Goal: Task Accomplishment & Management: Use online tool/utility

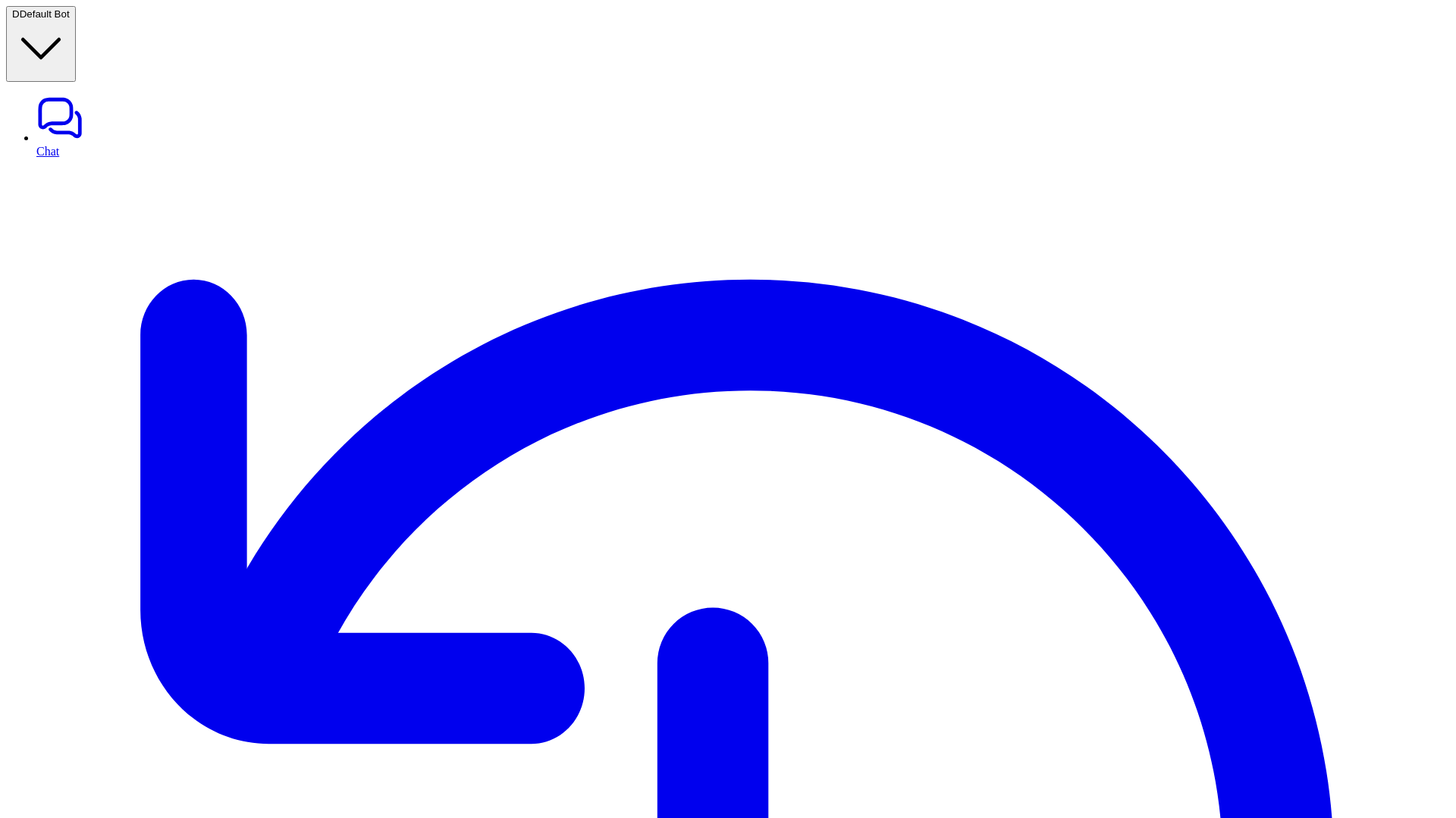
type textarea "**********"
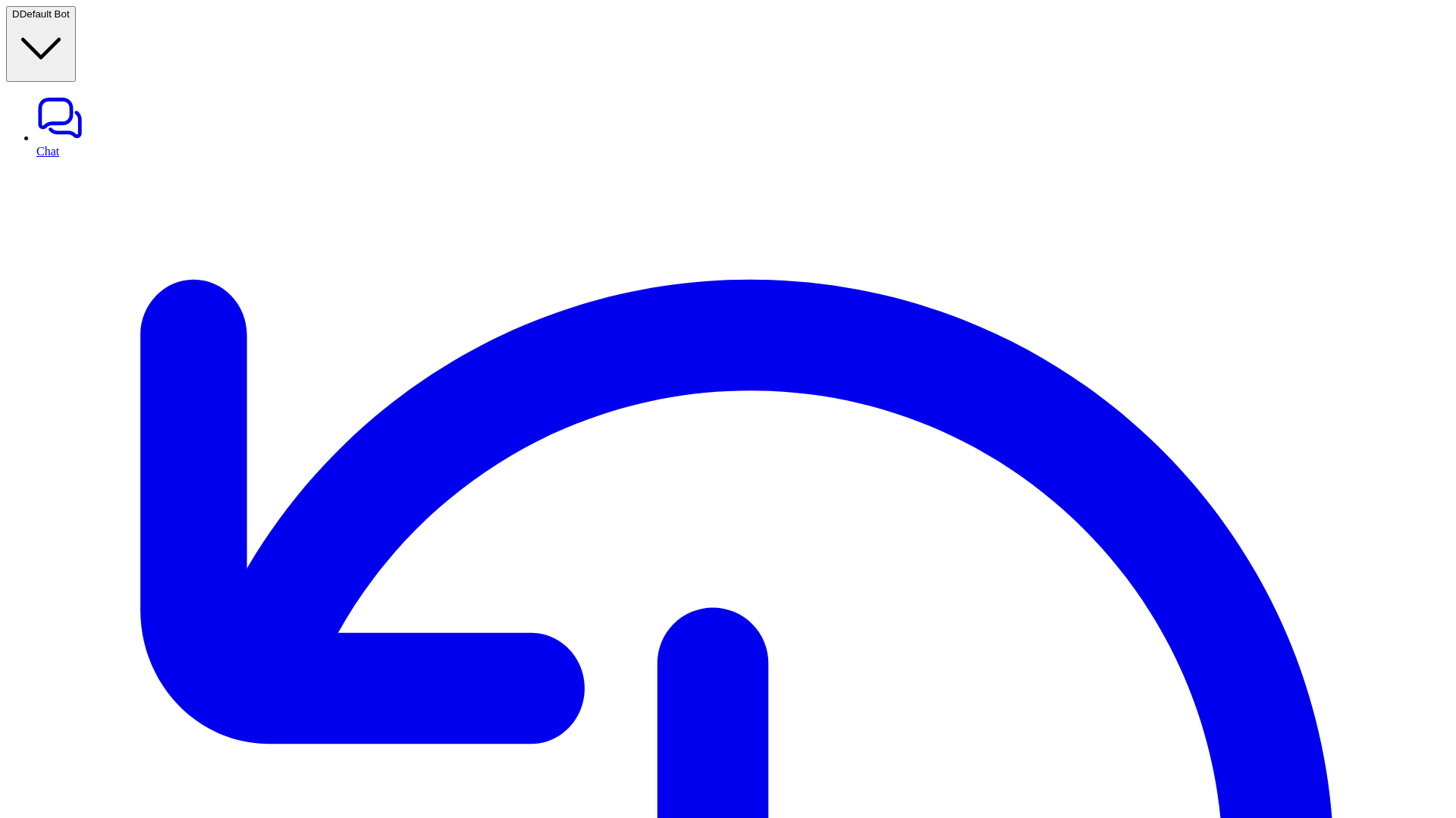
scroll to position [8, 0]
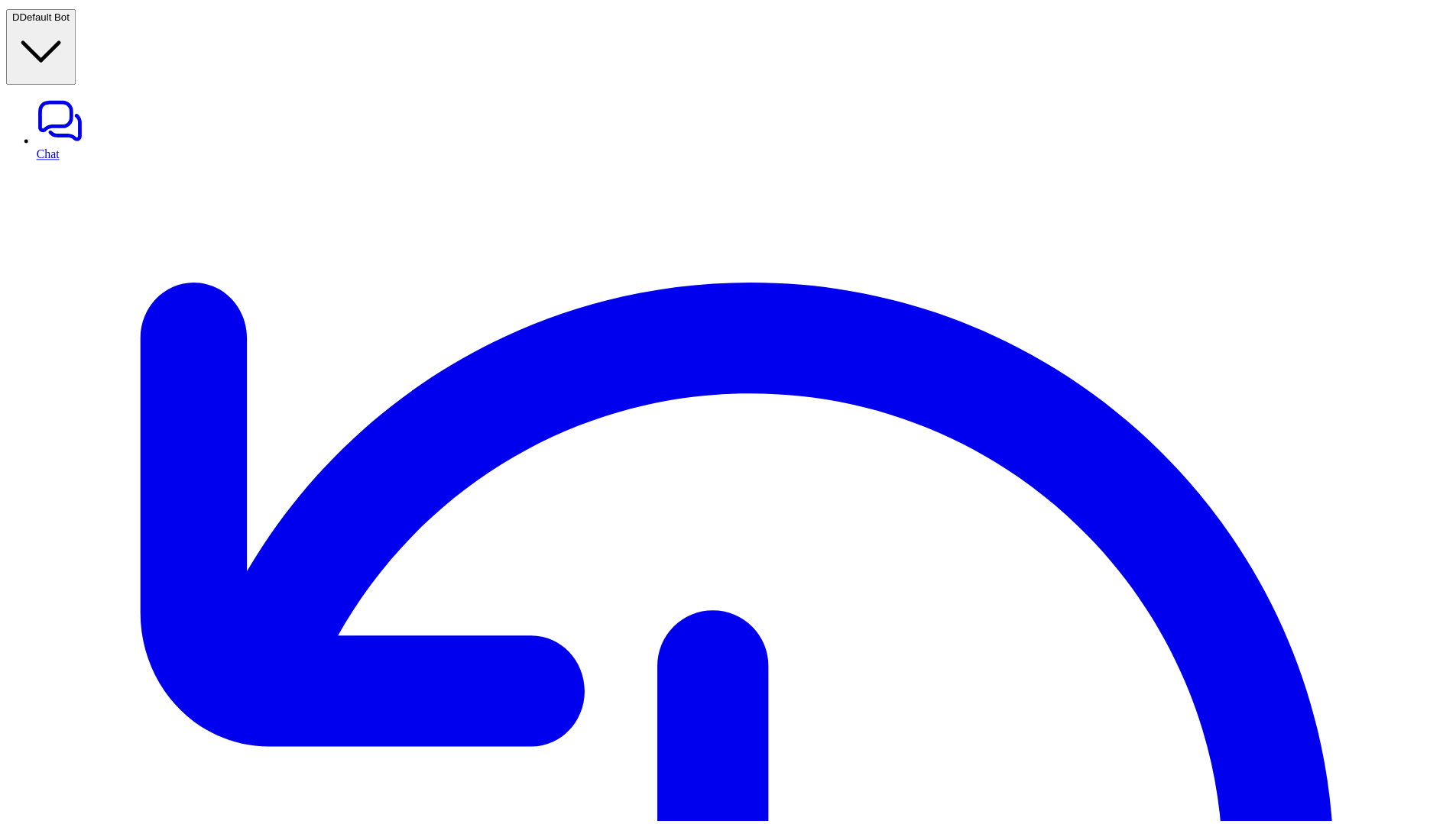
scroll to position [286, 0]
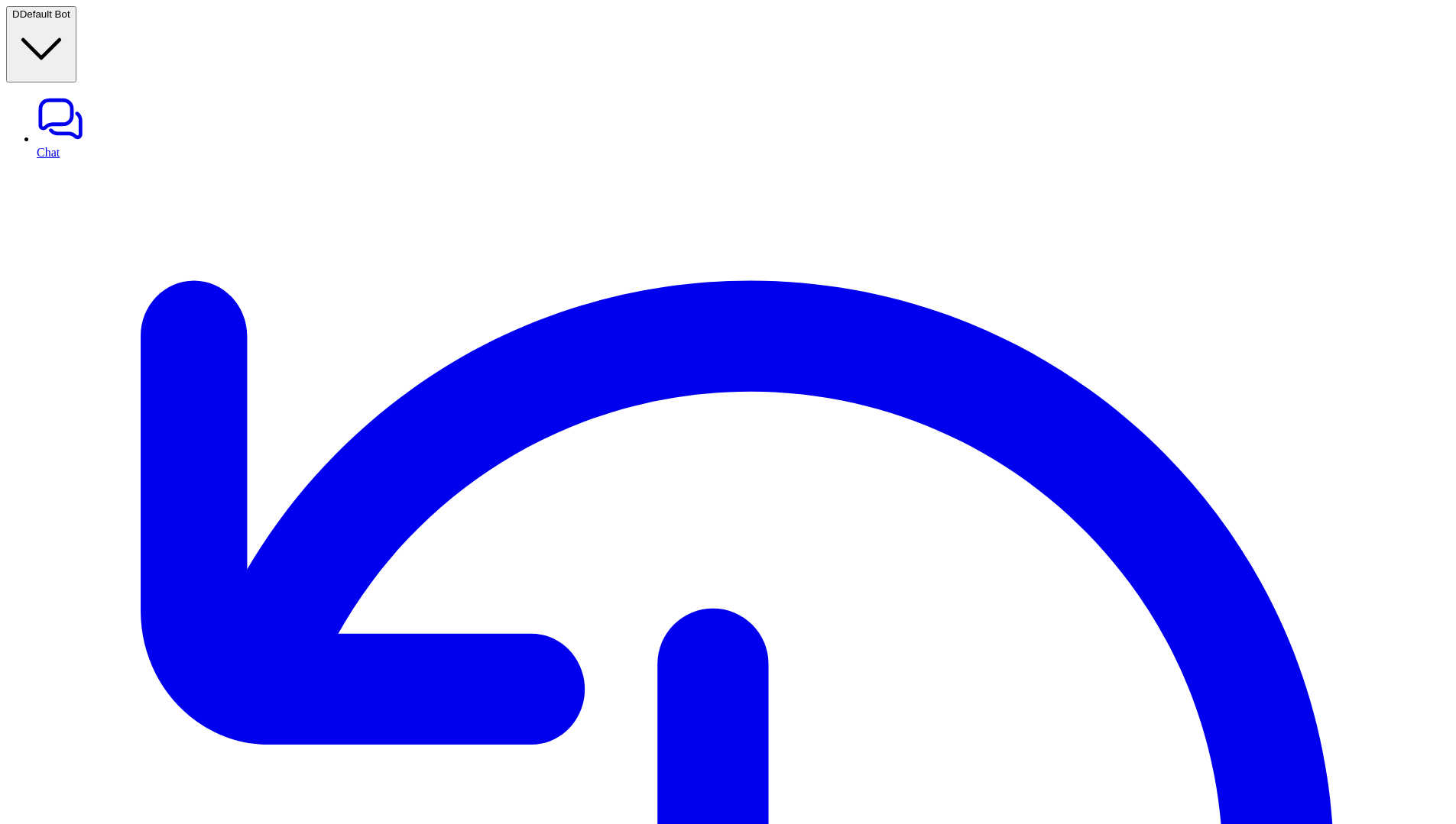
scroll to position [18, 0]
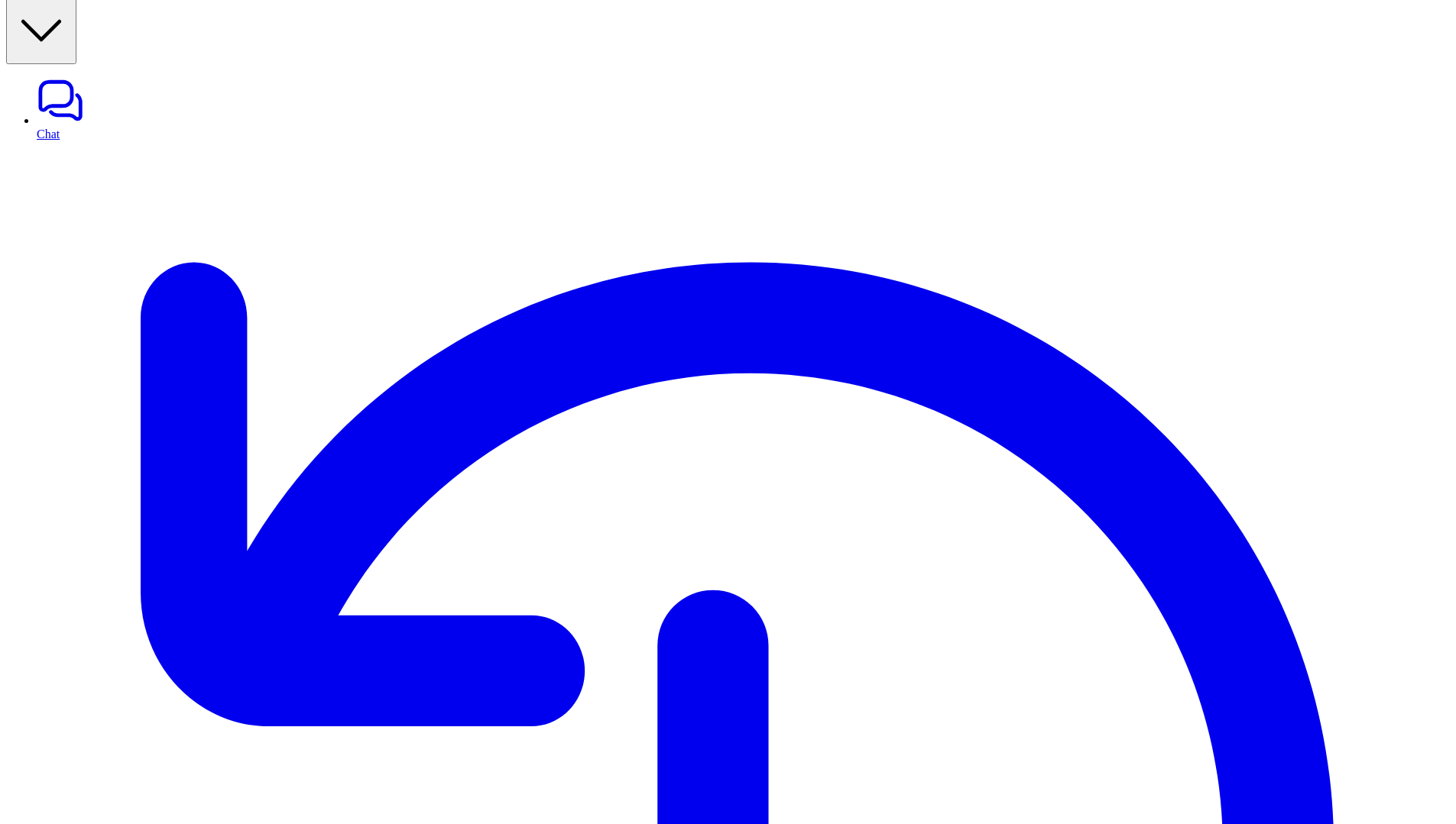
paste div
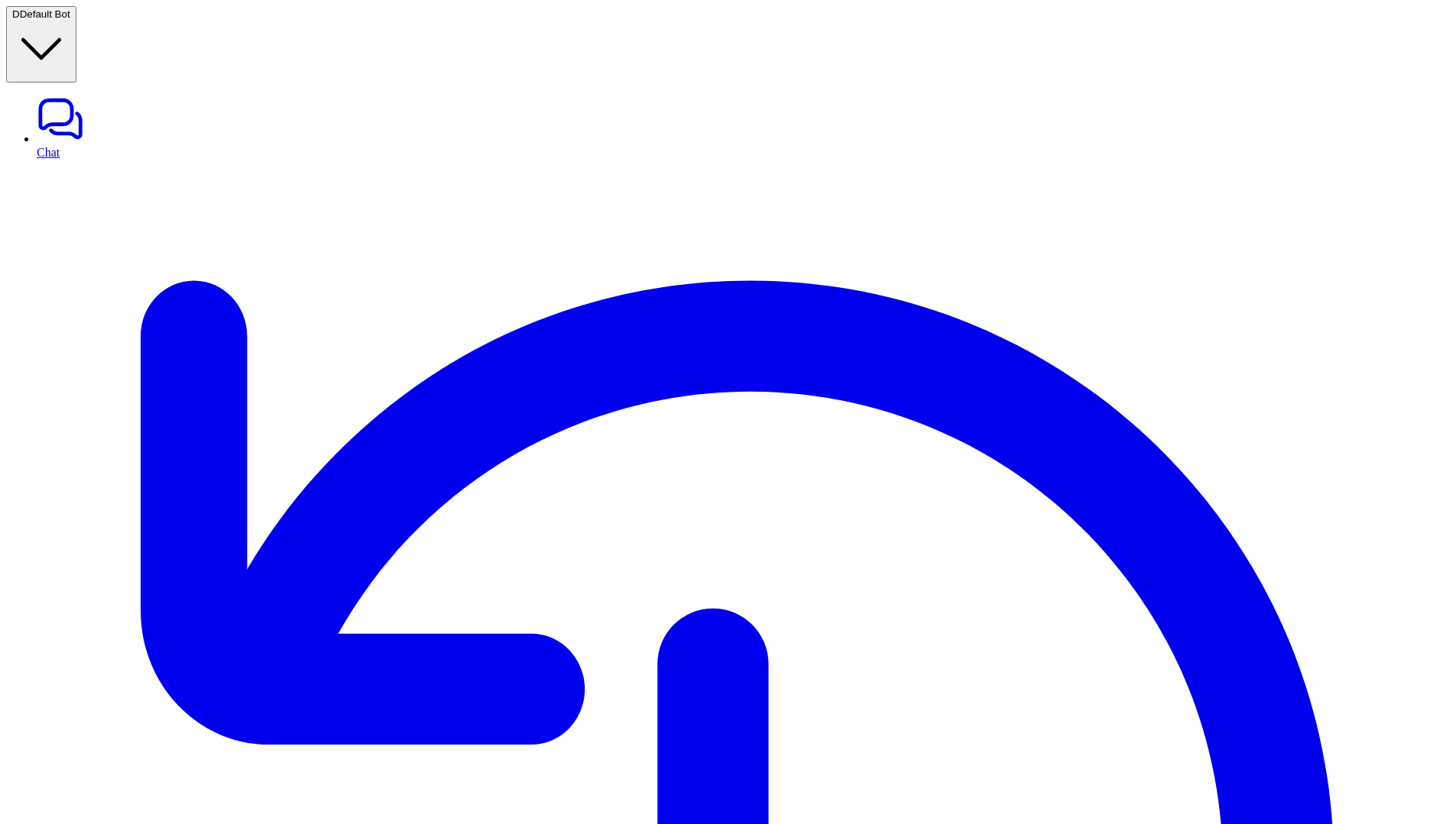
paste div
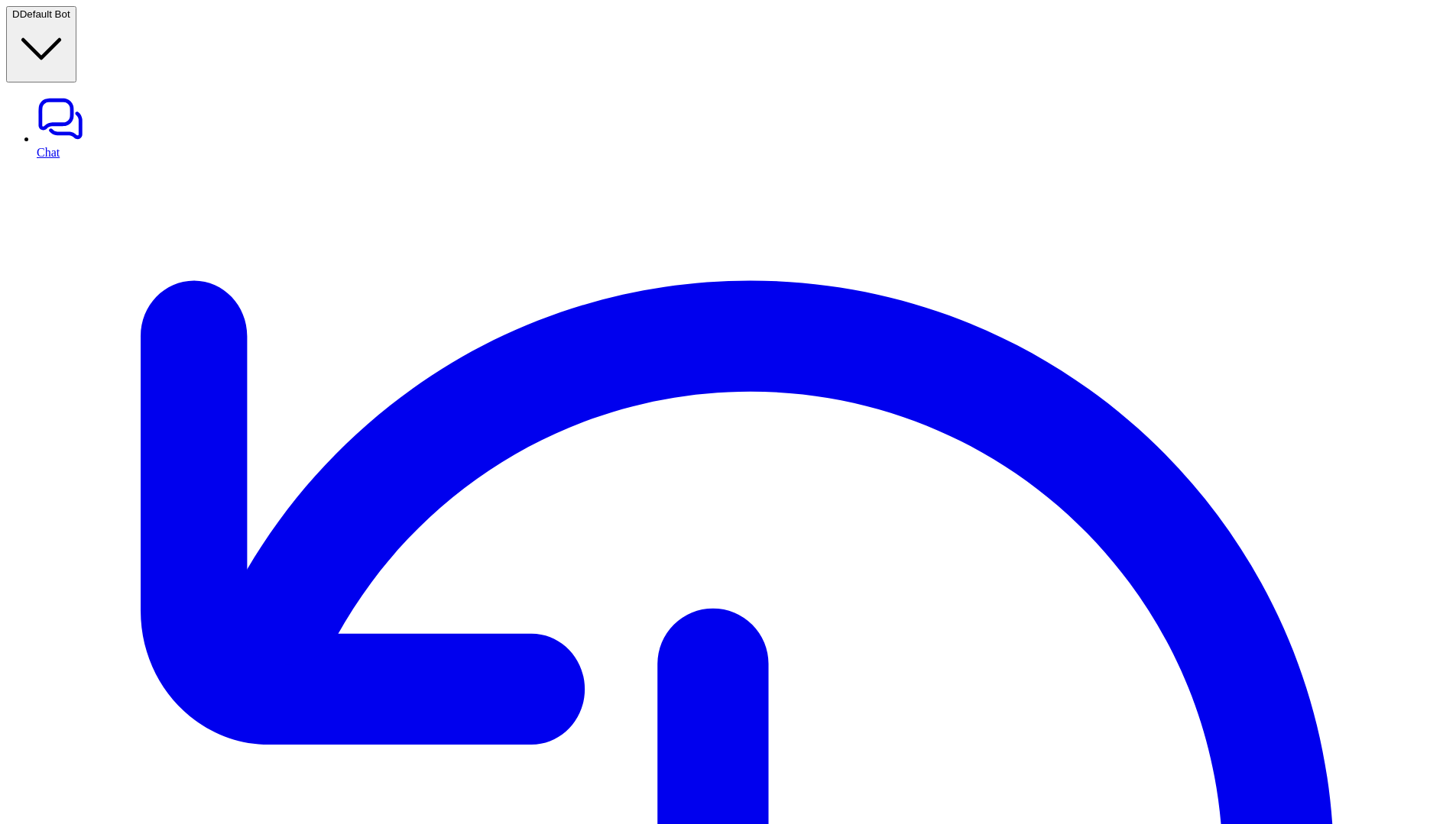
scroll to position [24, 0]
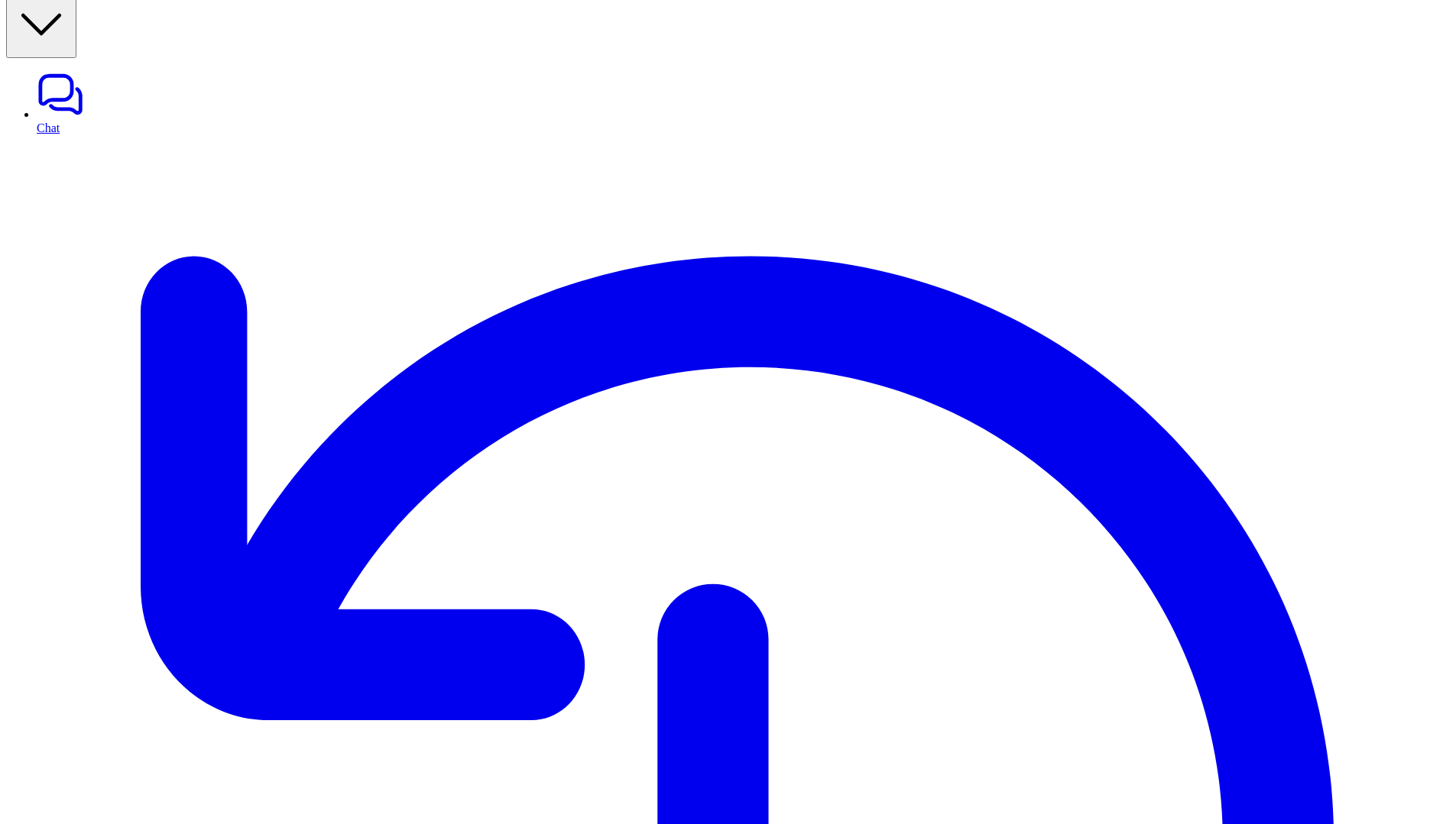
paste div
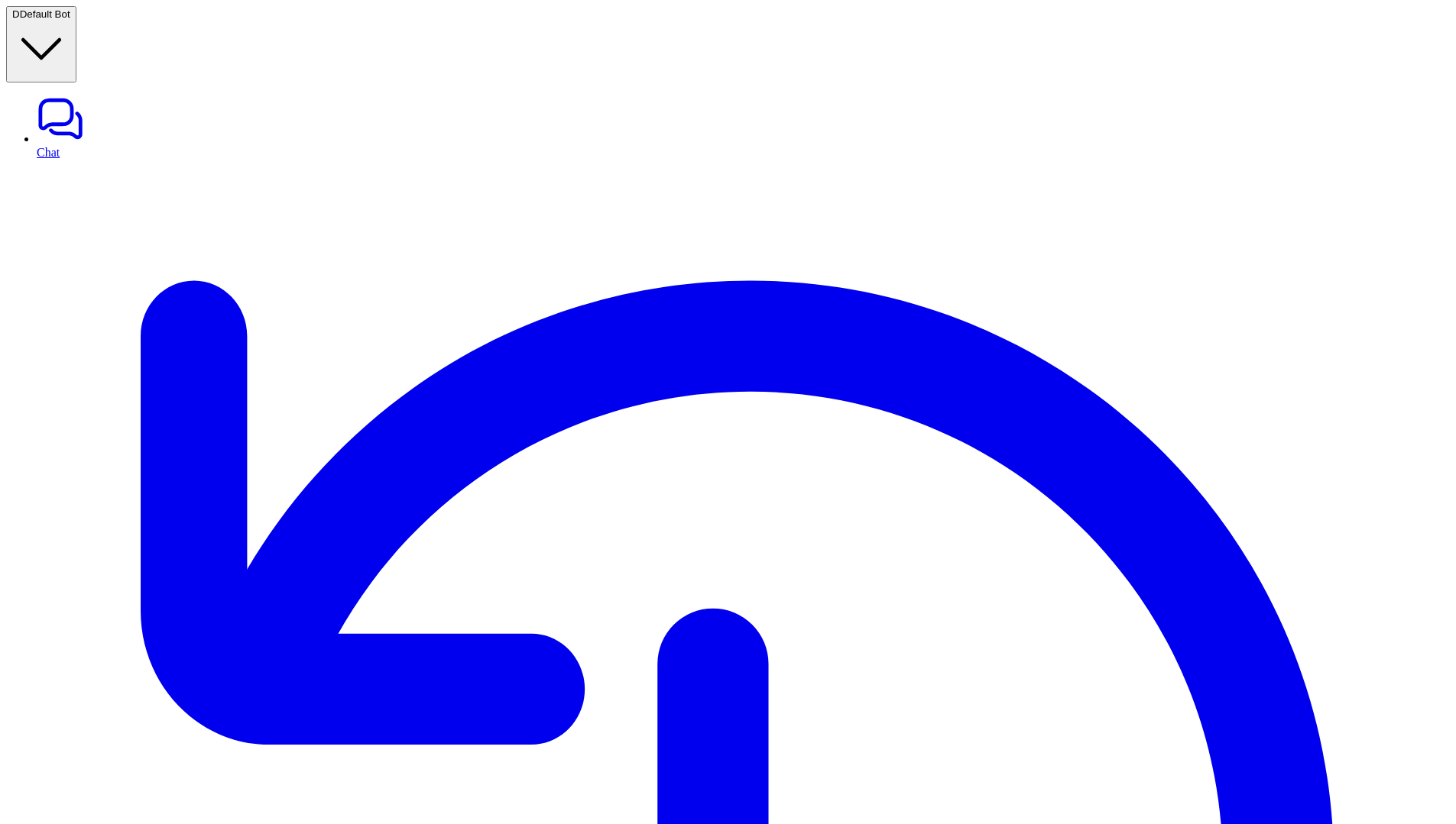
scroll to position [24, 0]
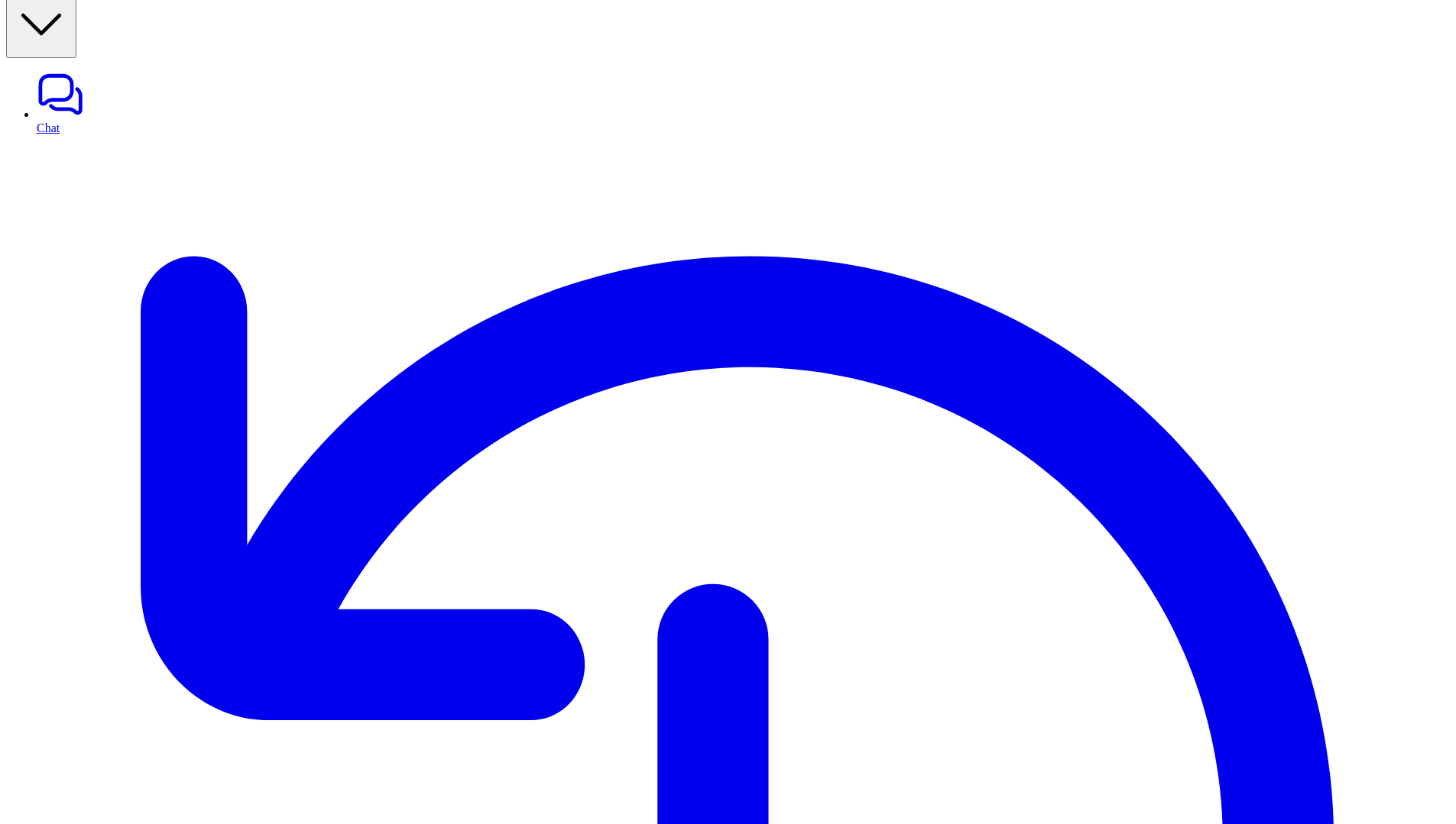
paste div
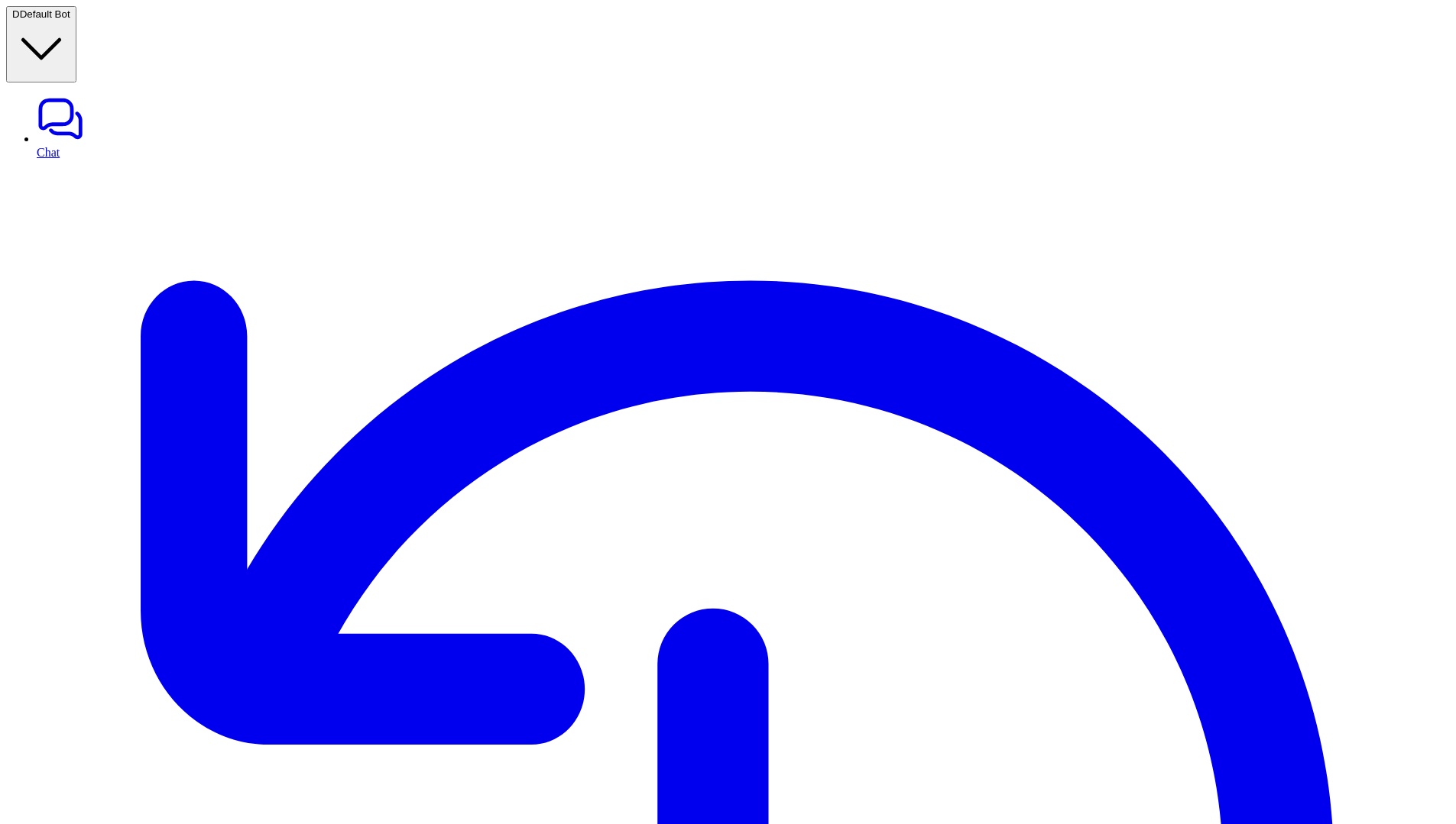
scroll to position [24, 0]
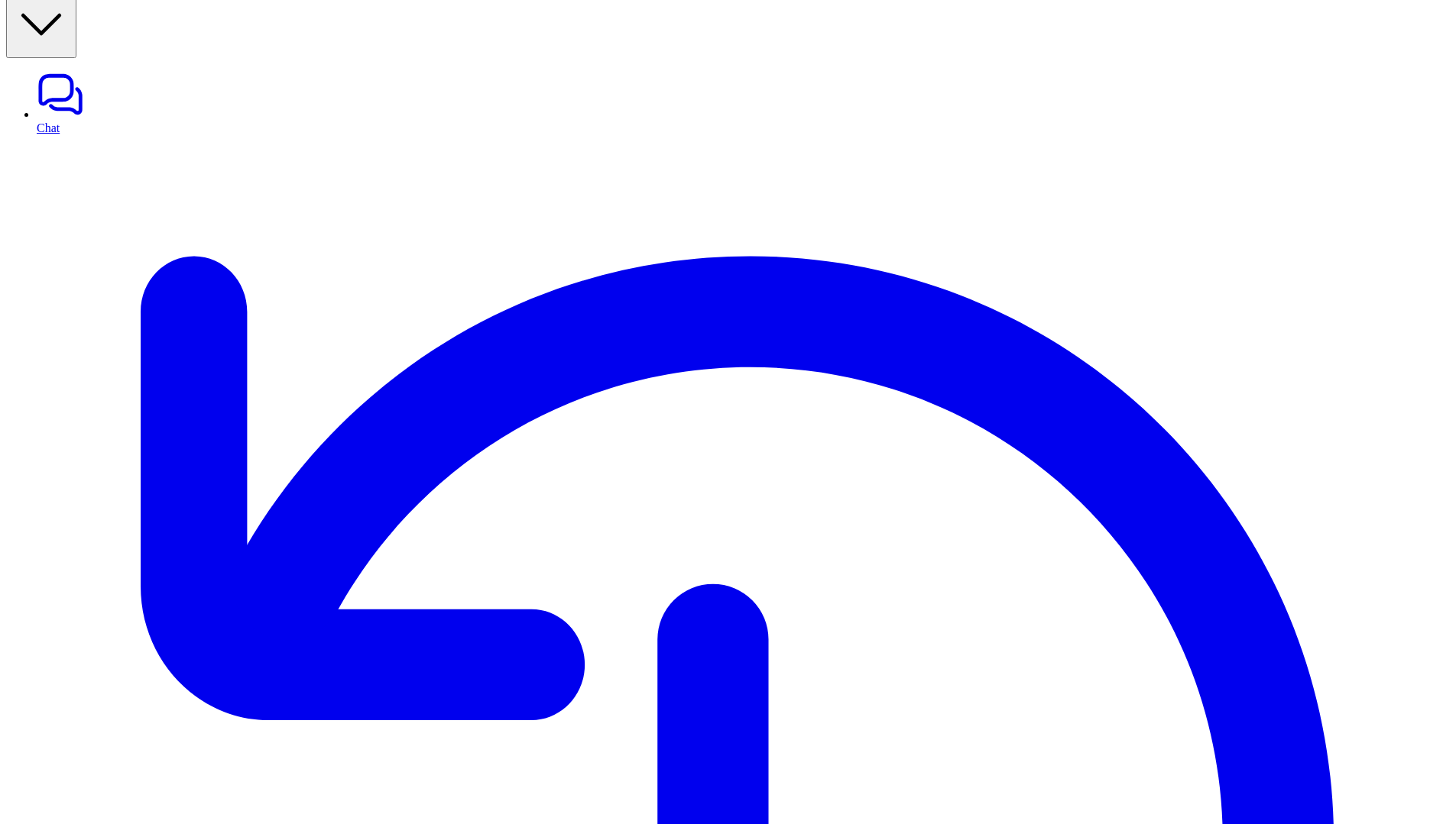
paste div
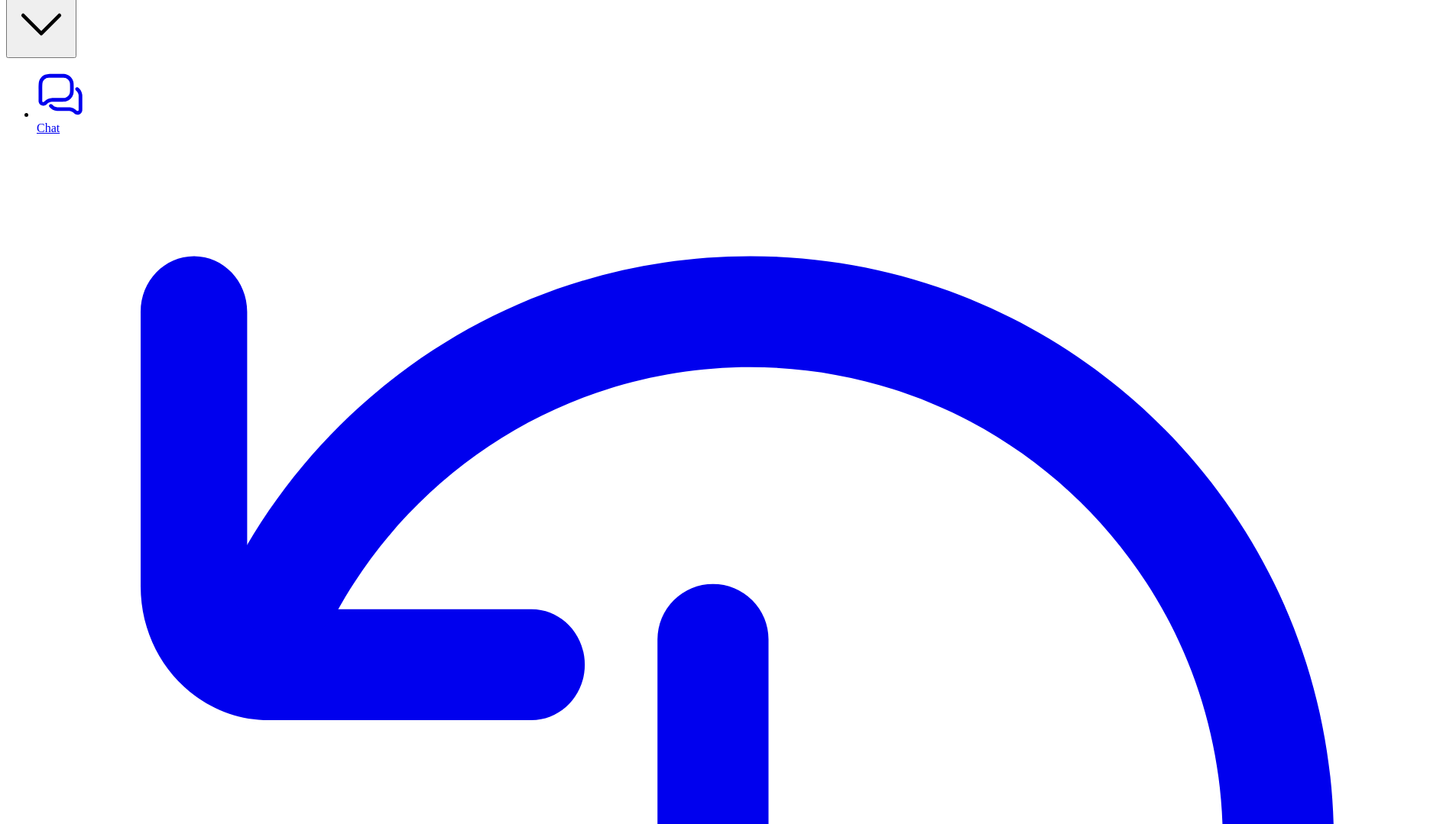
paste div
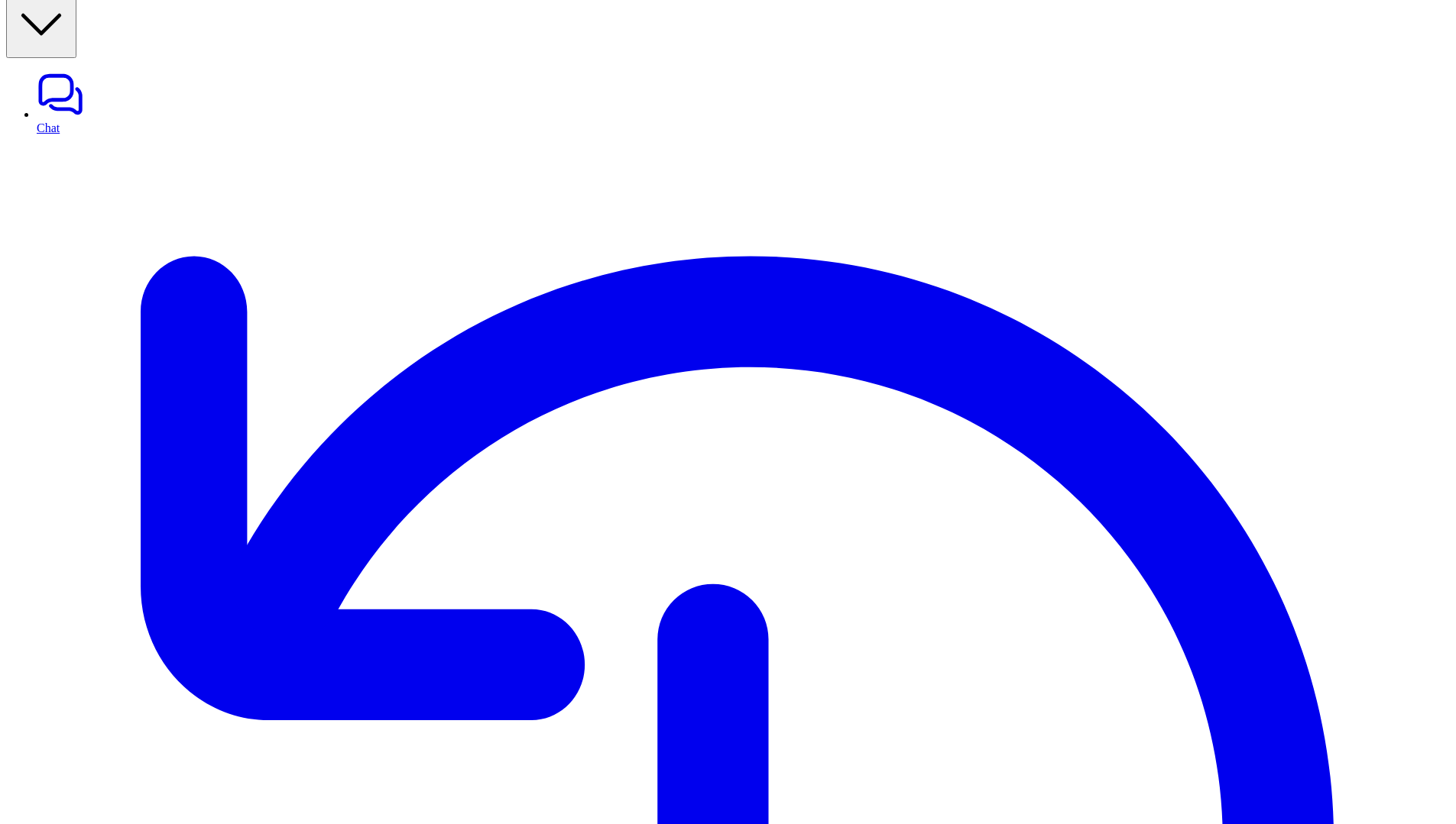
paste div
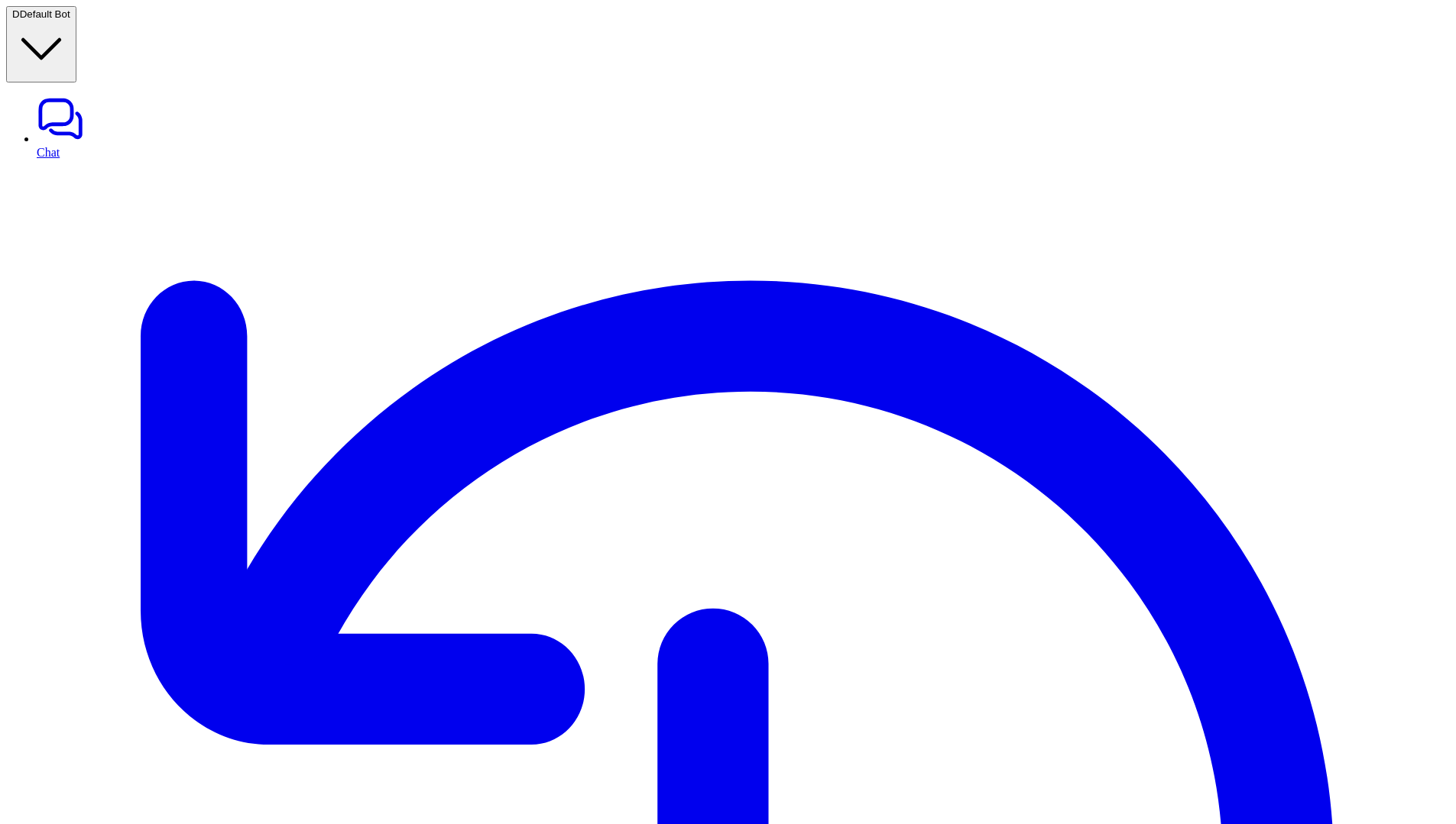
scroll to position [24, 0]
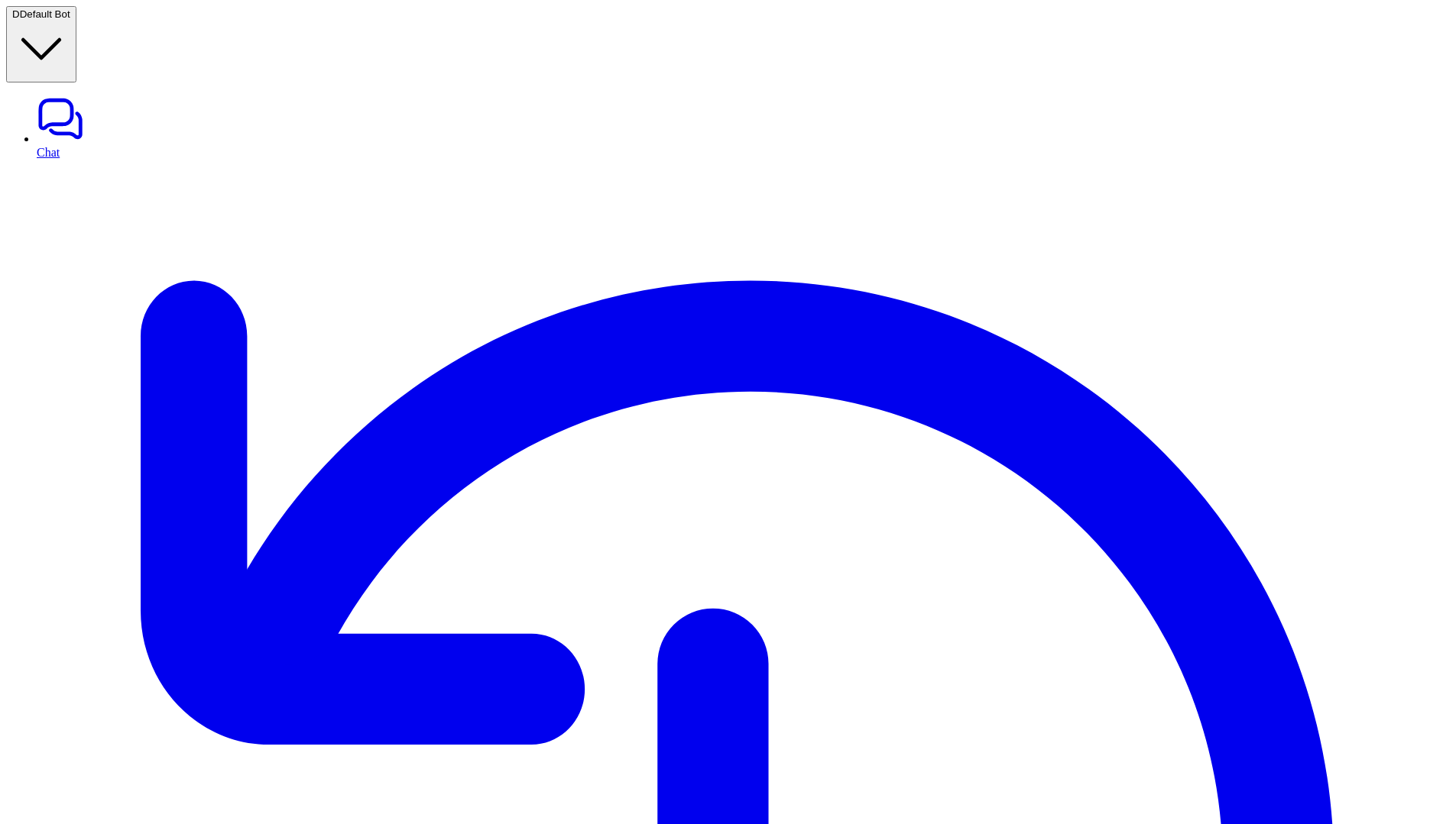
scroll to position [24, 0]
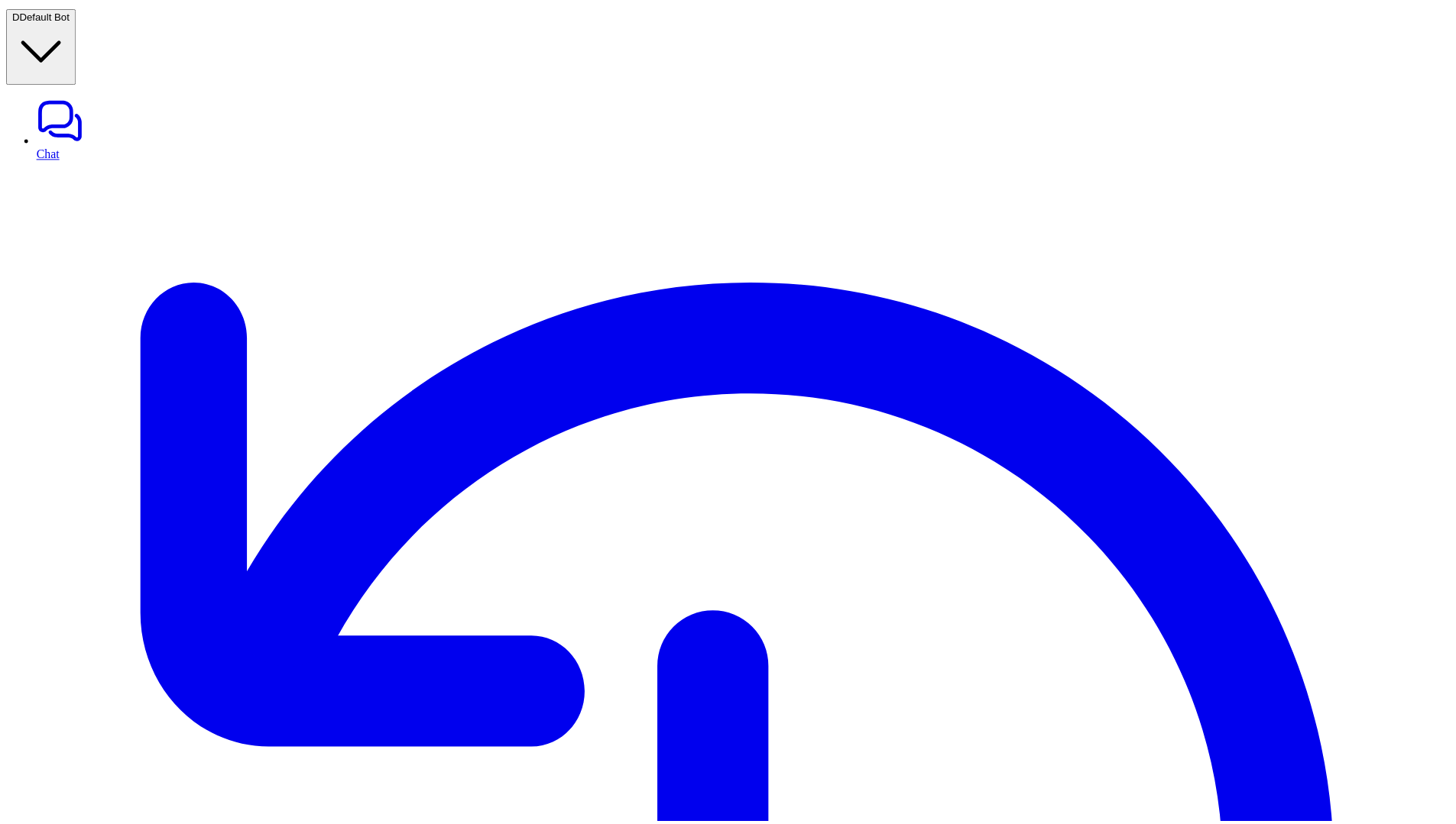
scroll to position [87, 0]
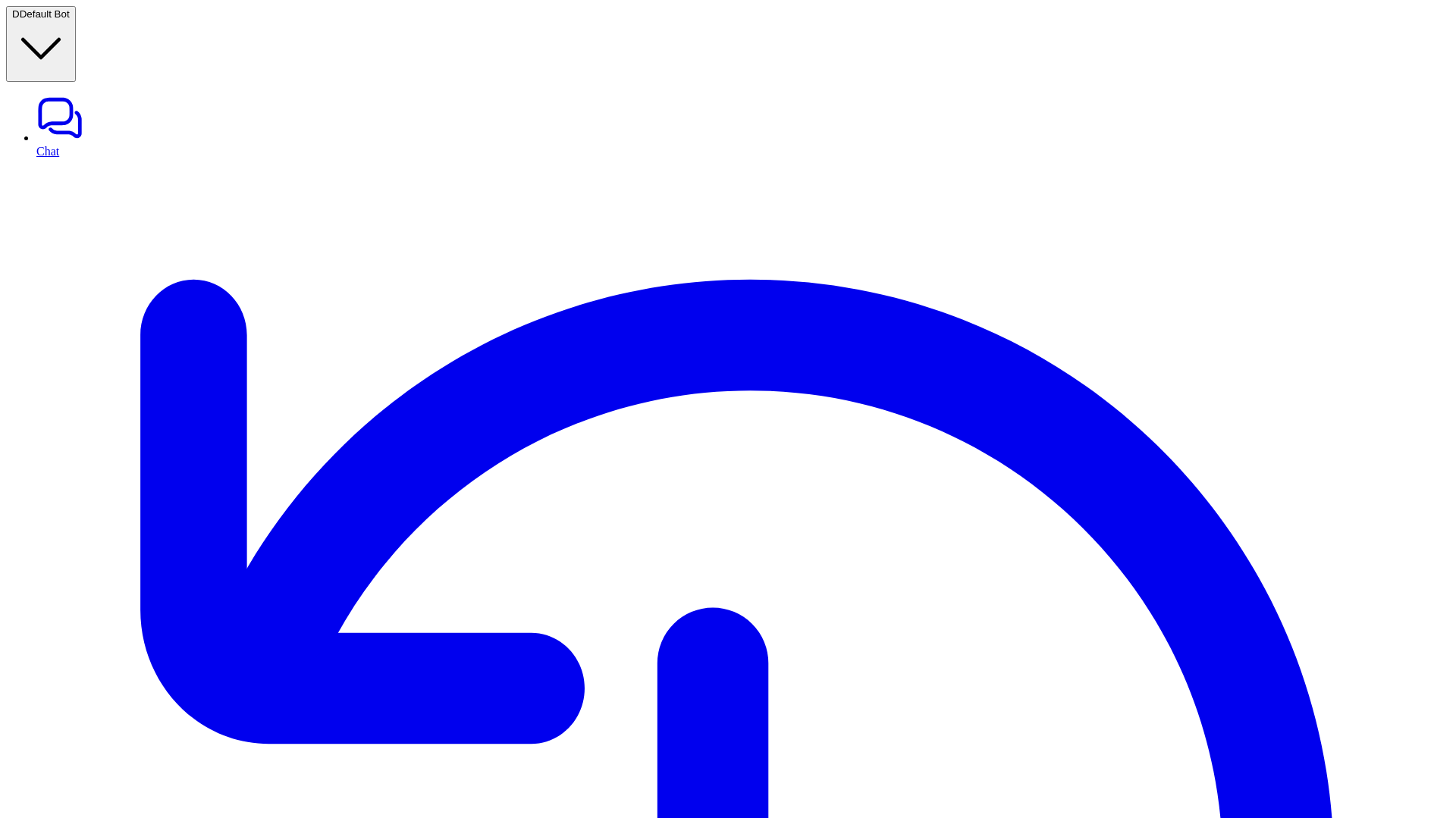
click at [68, 94] on link "Chat" at bounding box center [743, 126] width 1414 height 64
type textarea "**********"
click at [0, 0] on div "******" at bounding box center [0, 0] width 0 height 0
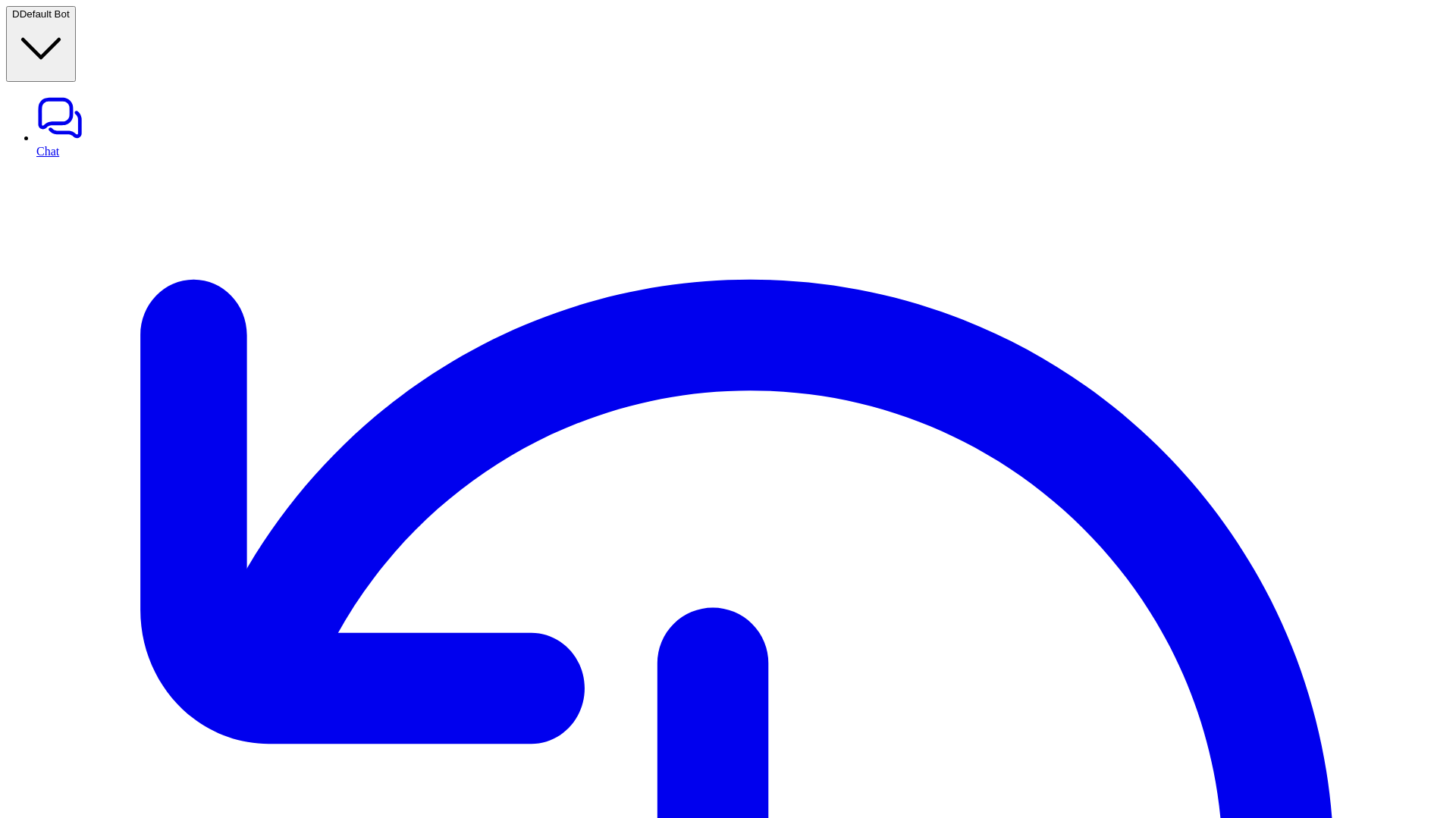
click at [0, 0] on qb-div "**********" at bounding box center [0, 0] width 0 height 0
drag, startPoint x: 825, startPoint y: 396, endPoint x: 875, endPoint y: 397, distance: 50.0
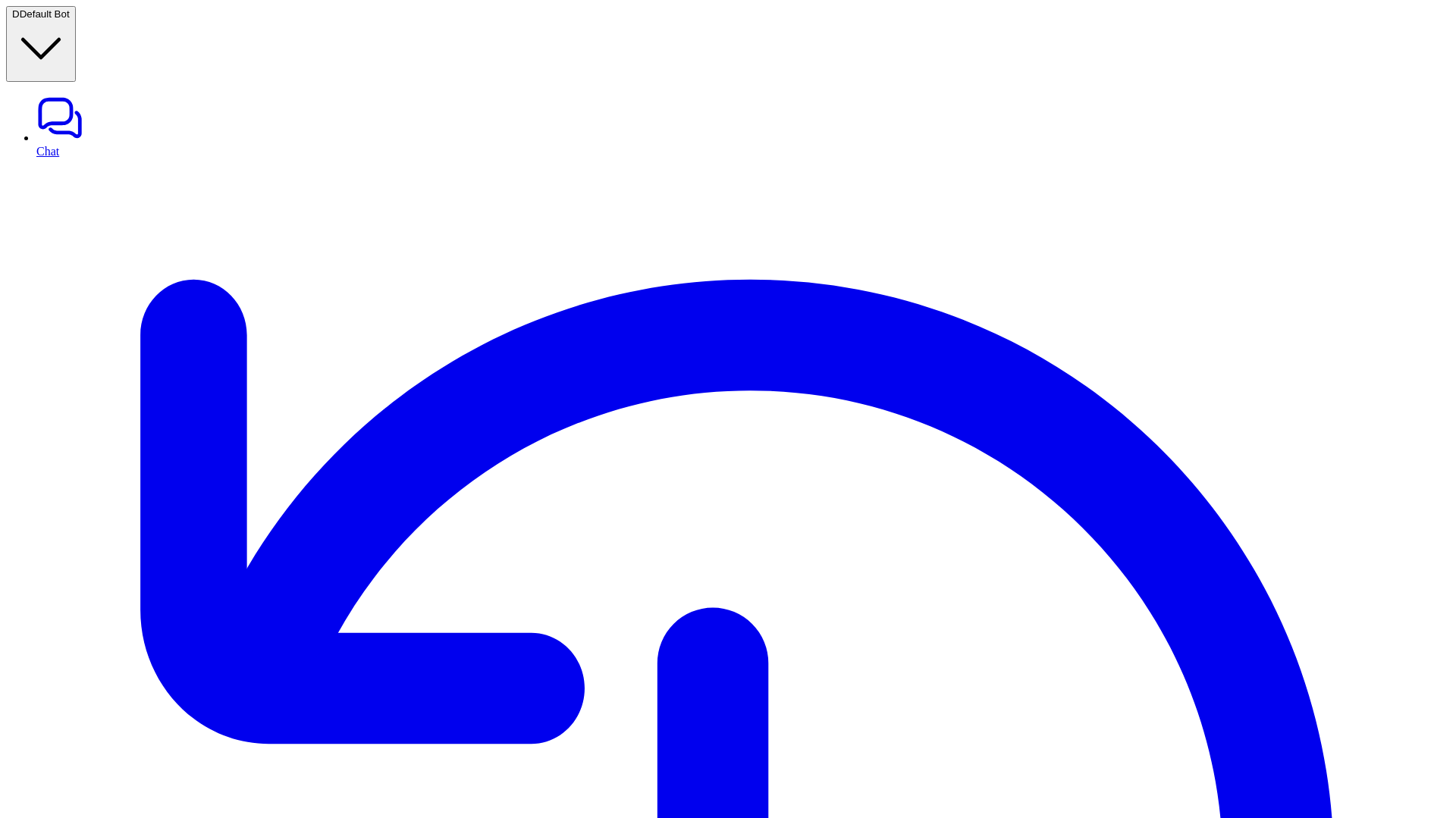
copy p "What are the GST implications of the new e-commerce amendments for cross-border…"
drag, startPoint x: 757, startPoint y: 174, endPoint x: 937, endPoint y: 197, distance: 181.5
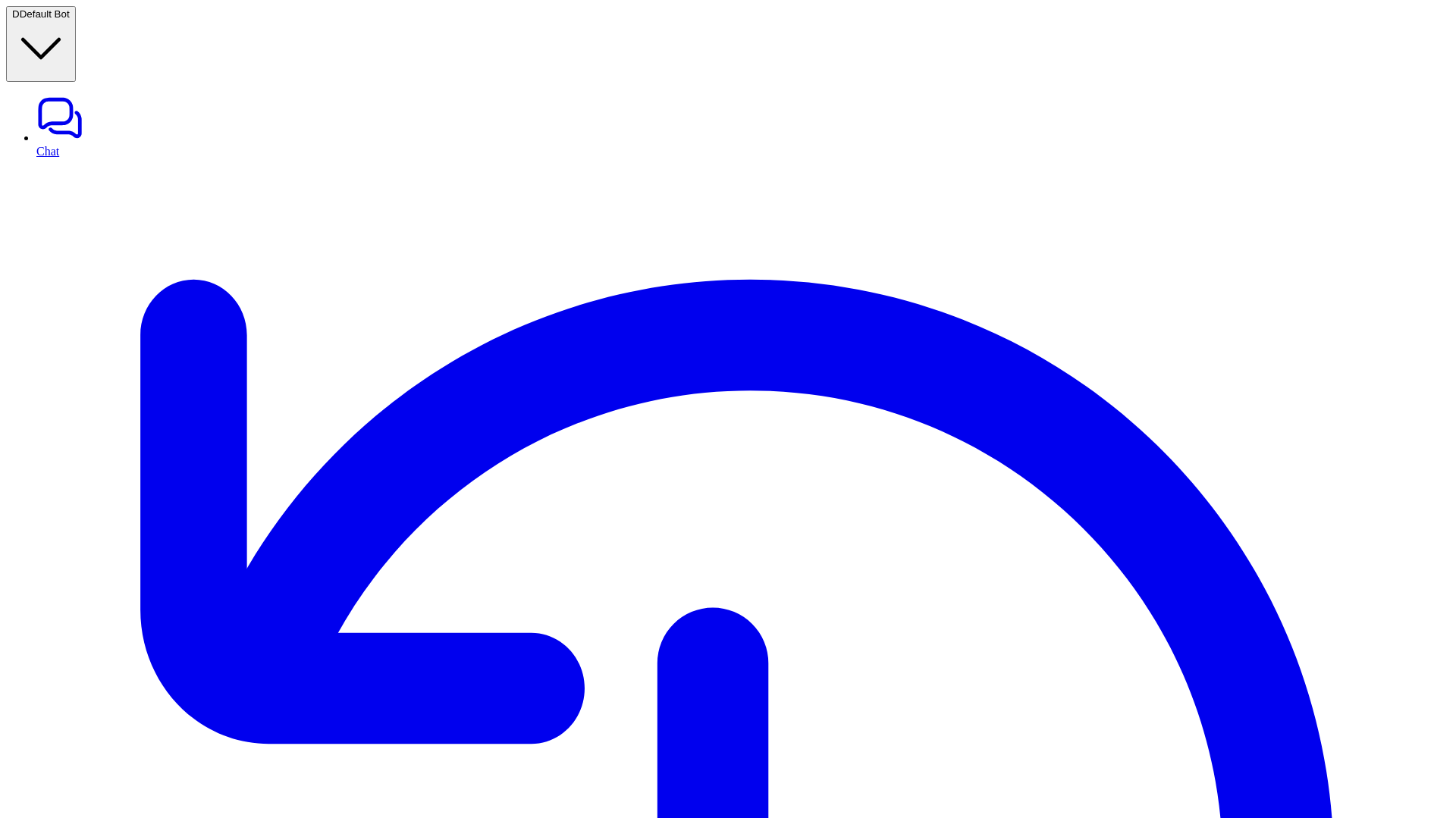
paste div
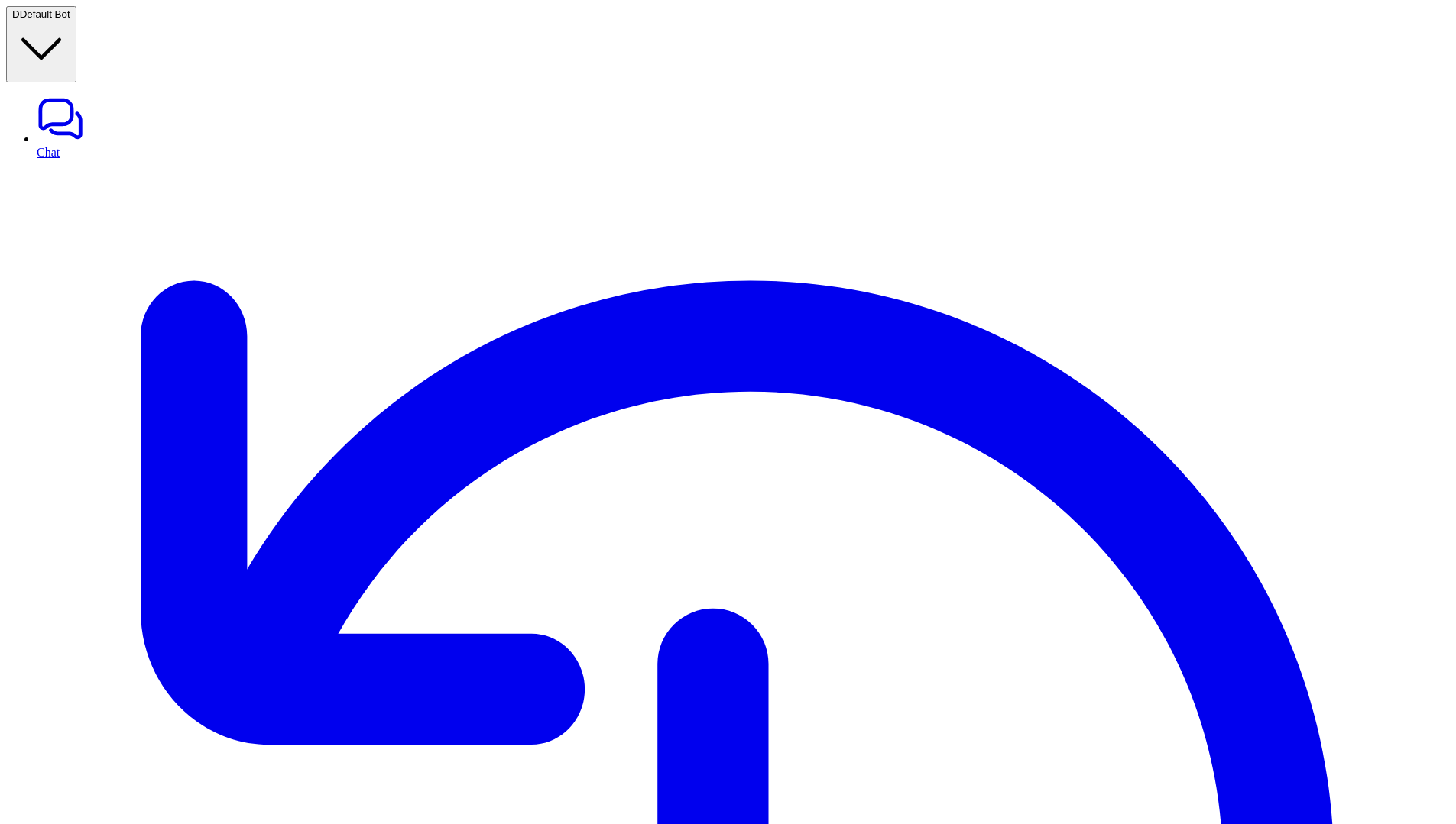
scroll to position [18, 0]
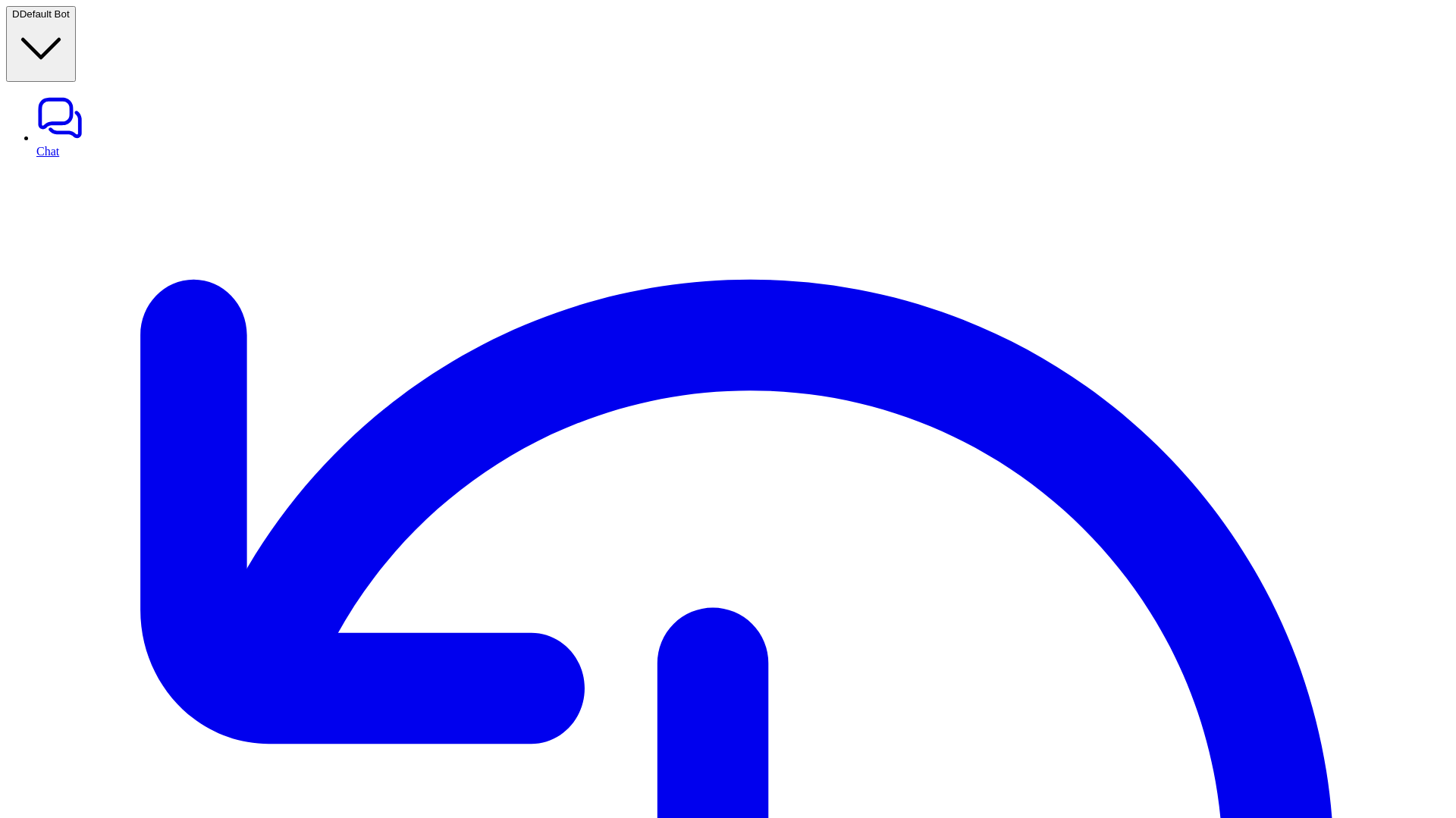
drag, startPoint x: 687, startPoint y: 76, endPoint x: 908, endPoint y: 88, distance: 221.3
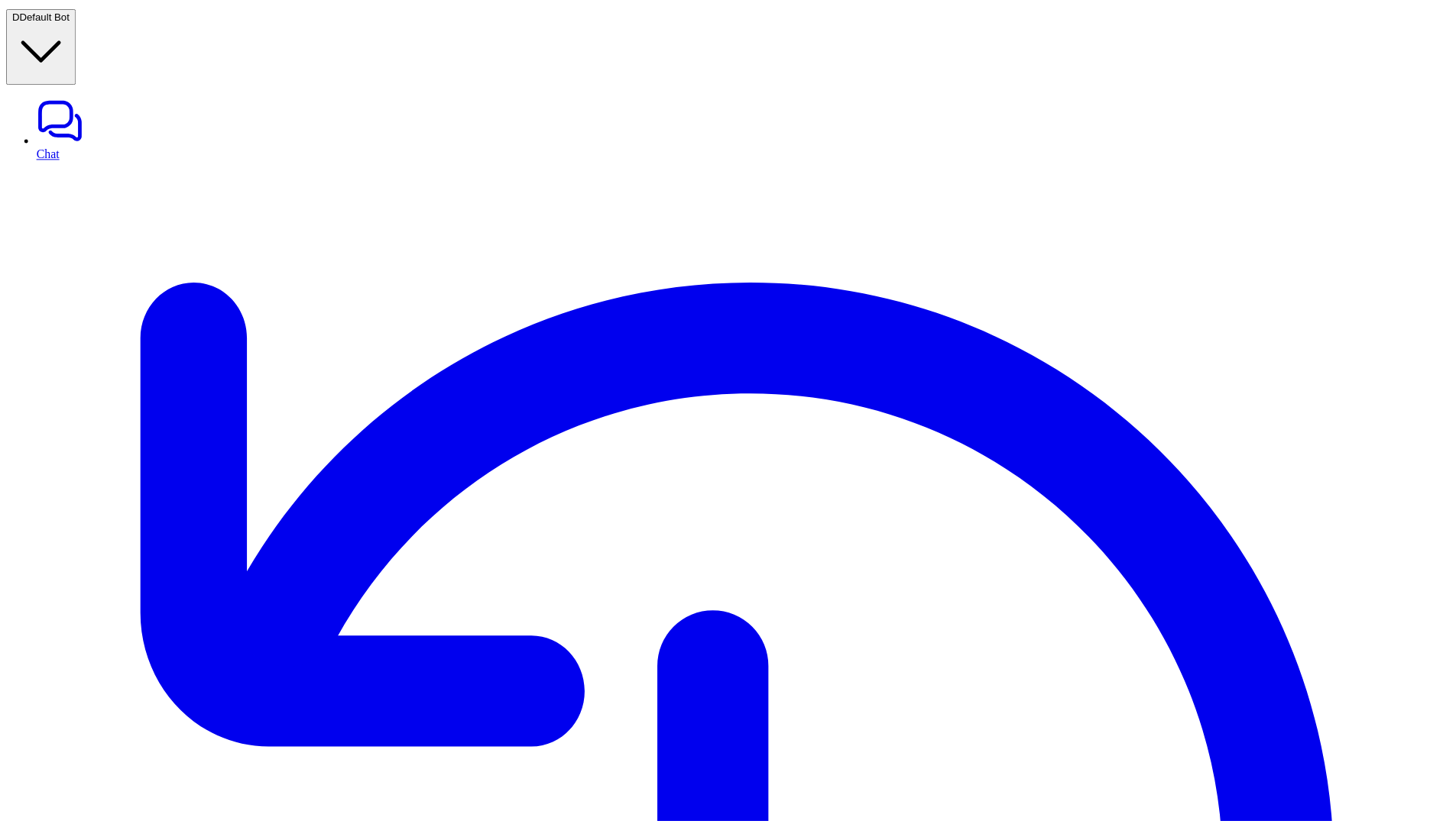
scroll to position [0, 0]
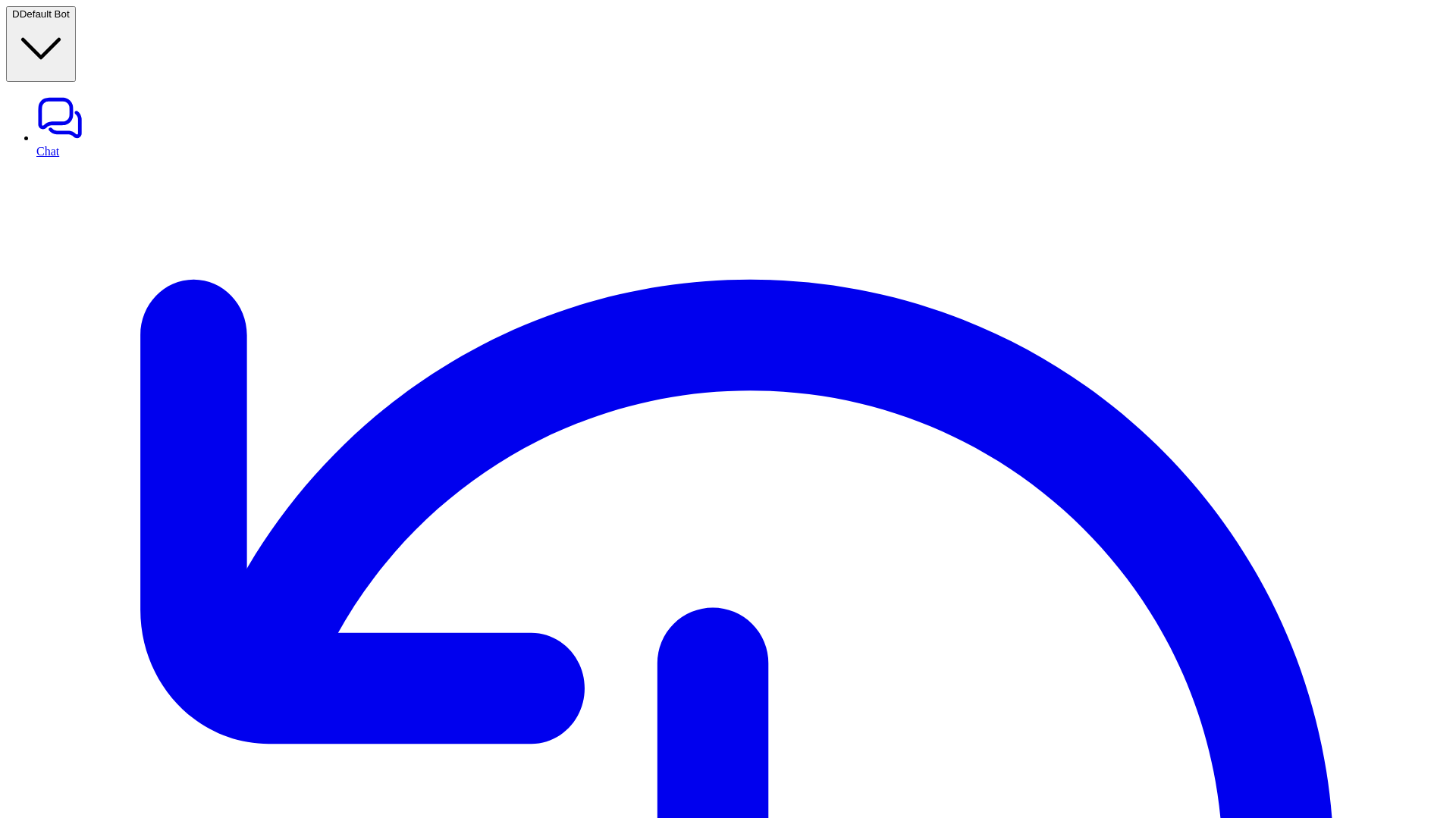
drag, startPoint x: 870, startPoint y: 94, endPoint x: 654, endPoint y: 61, distance: 218.5
copy p "What are the GST implications of the new e-commerce amendments for cross-border…"
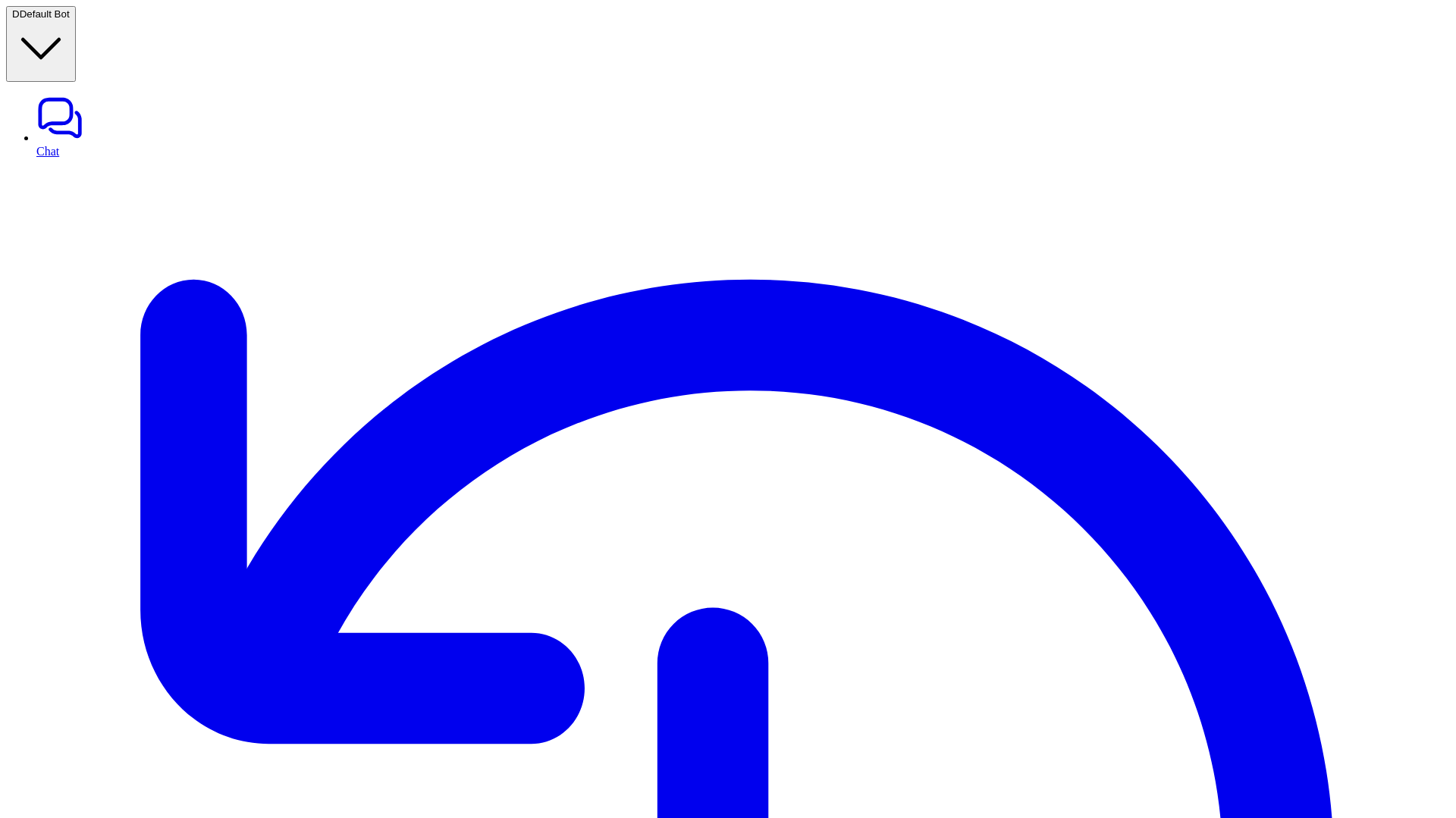
paste div
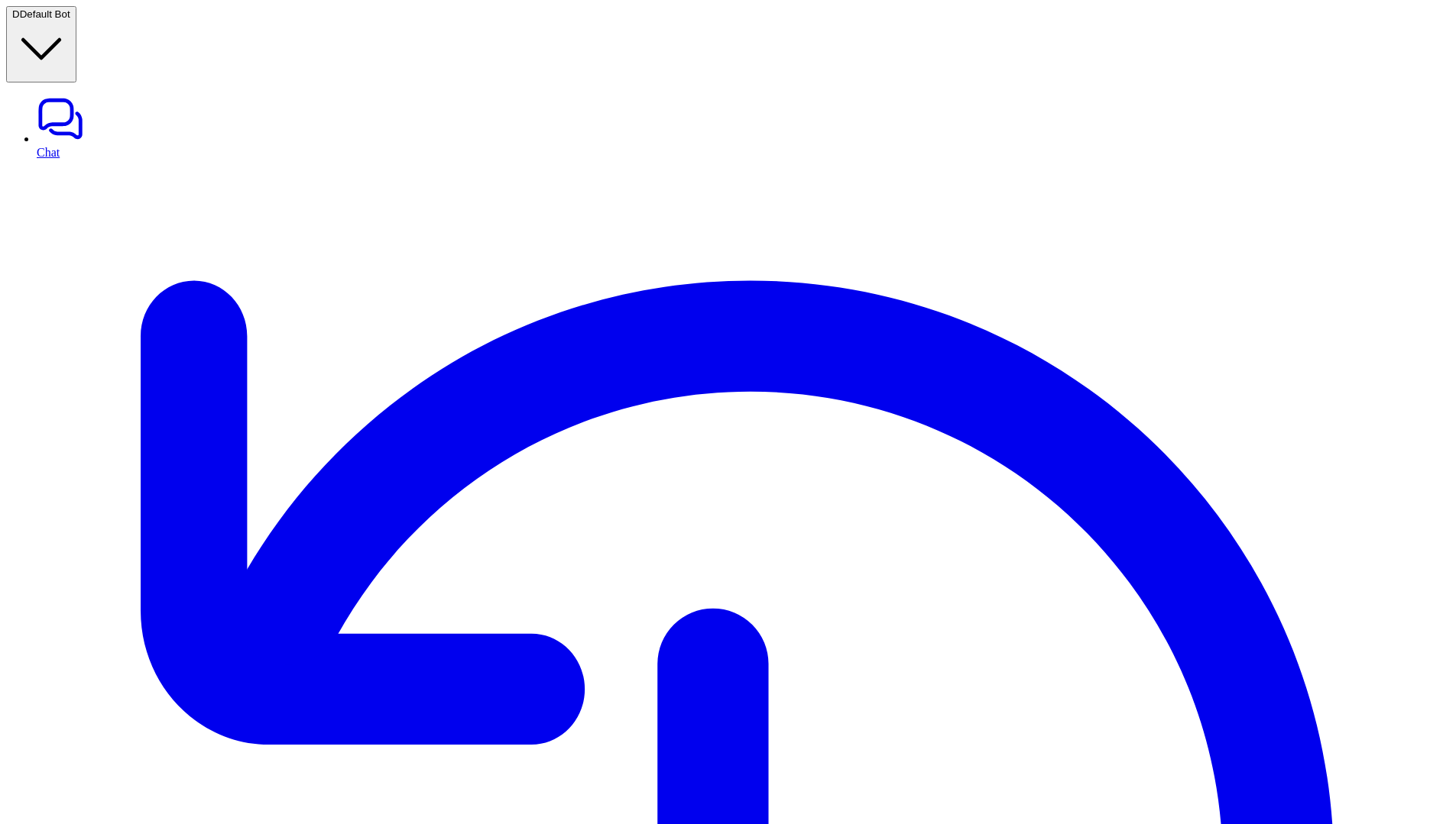
scroll to position [24, 0]
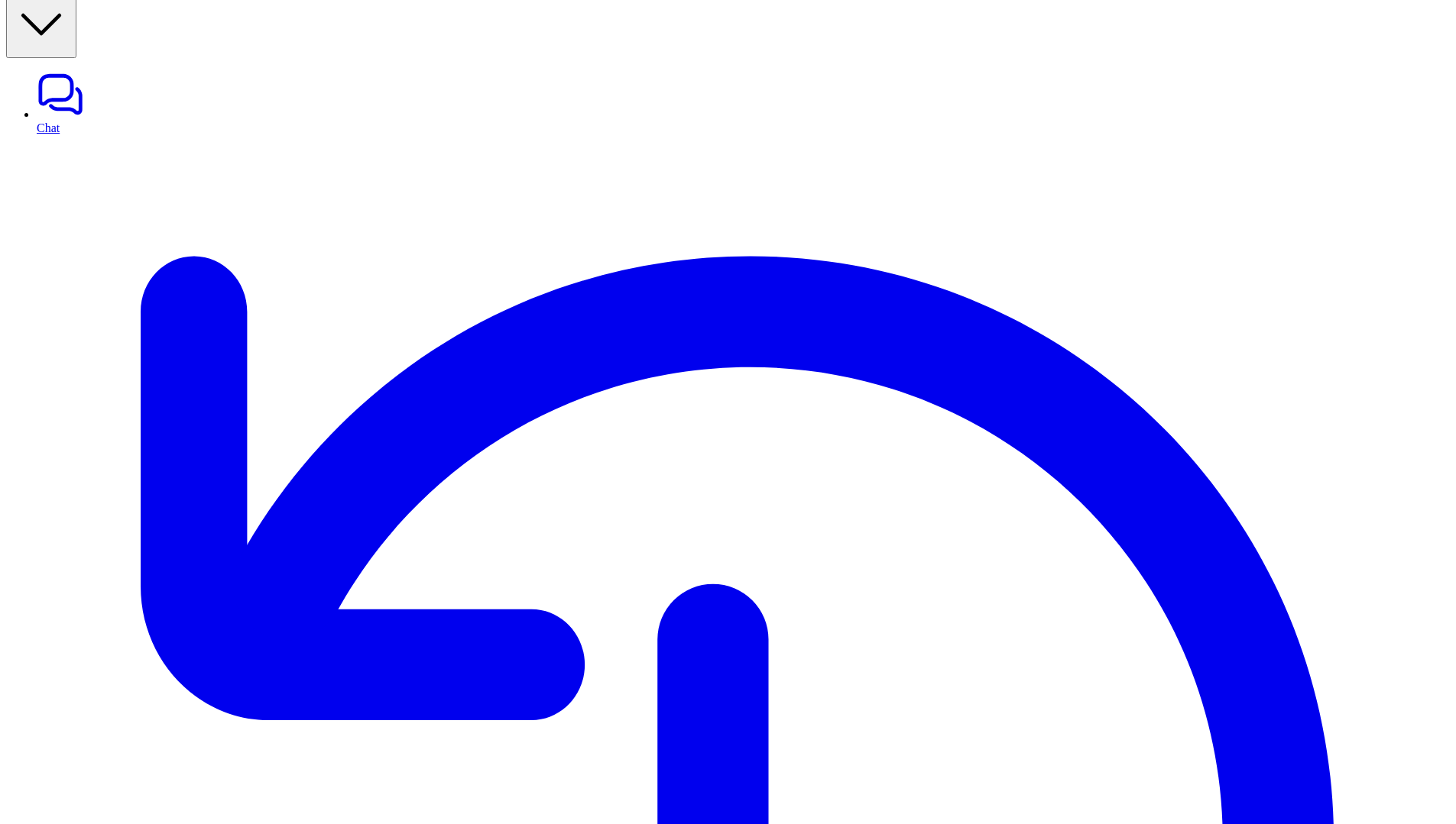
copy p "What are the GST implications of the new e-commerce amendments for cross-border…"
drag, startPoint x: 867, startPoint y: 68, endPoint x: 667, endPoint y: 50, distance: 200.8
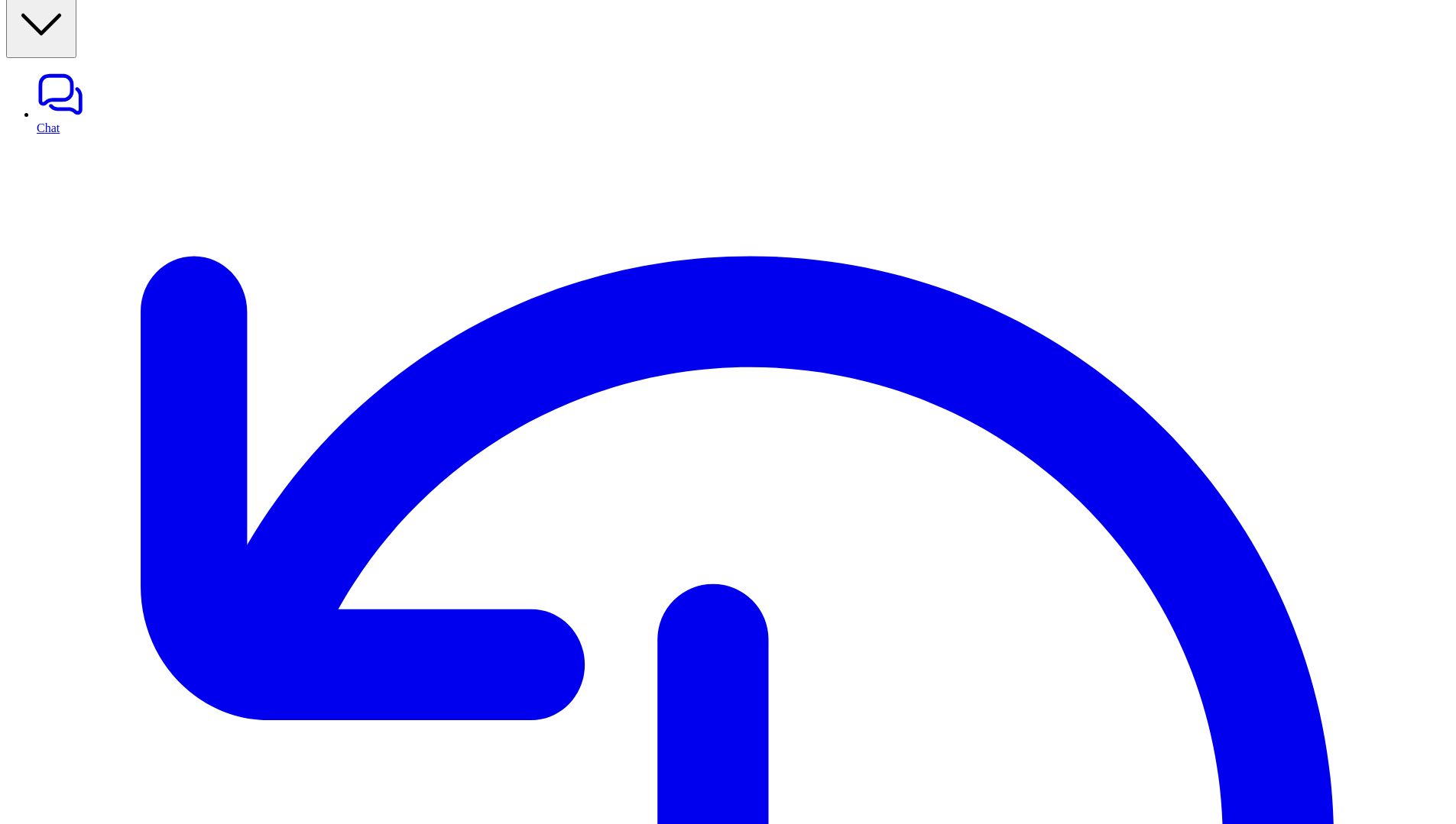
paste div
copy div "What are the GST implications of the new e-commerce amendments for cross-border…"
drag, startPoint x: 694, startPoint y: 49, endPoint x: 872, endPoint y: 60, distance: 178.3
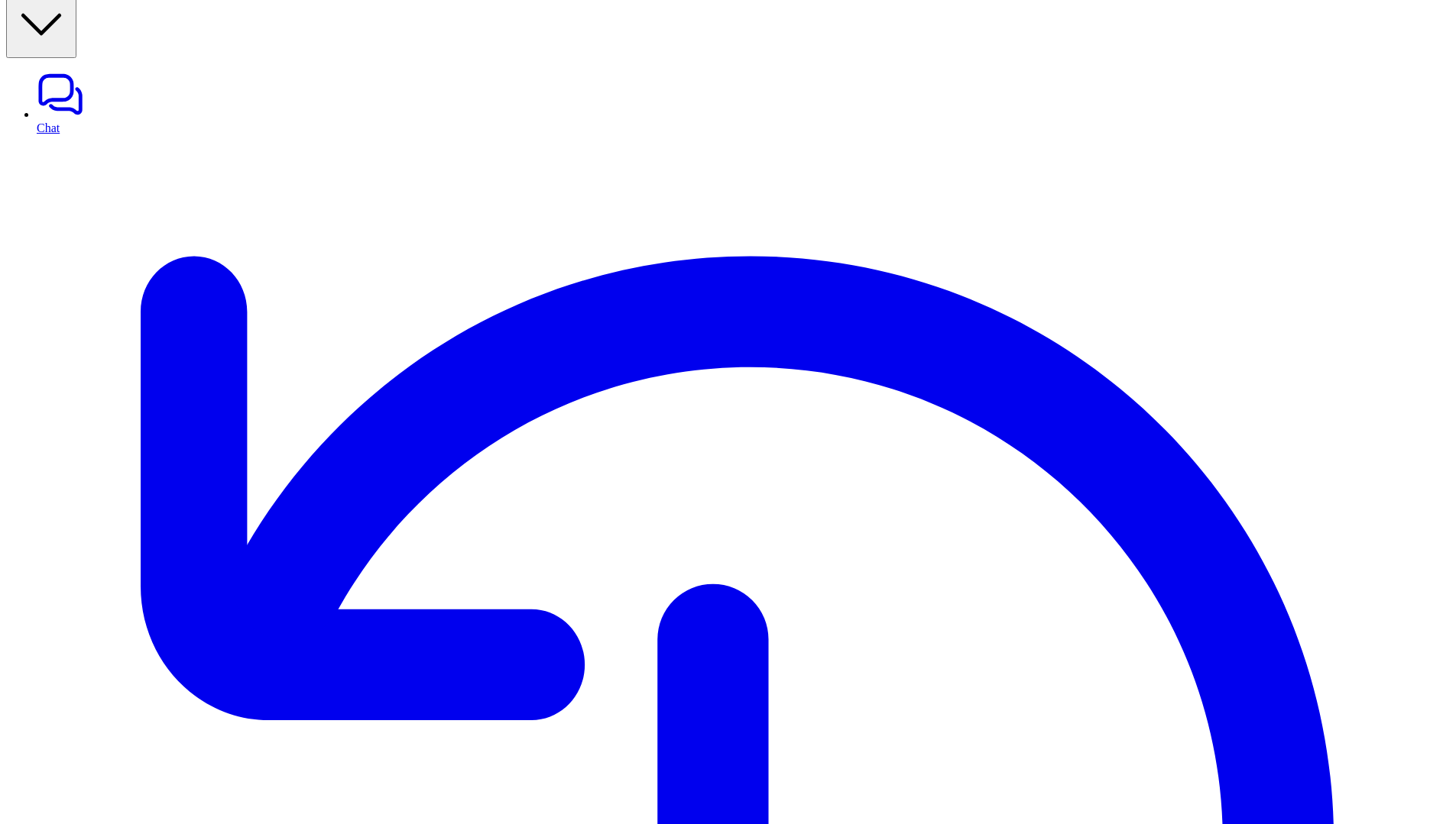
paste div
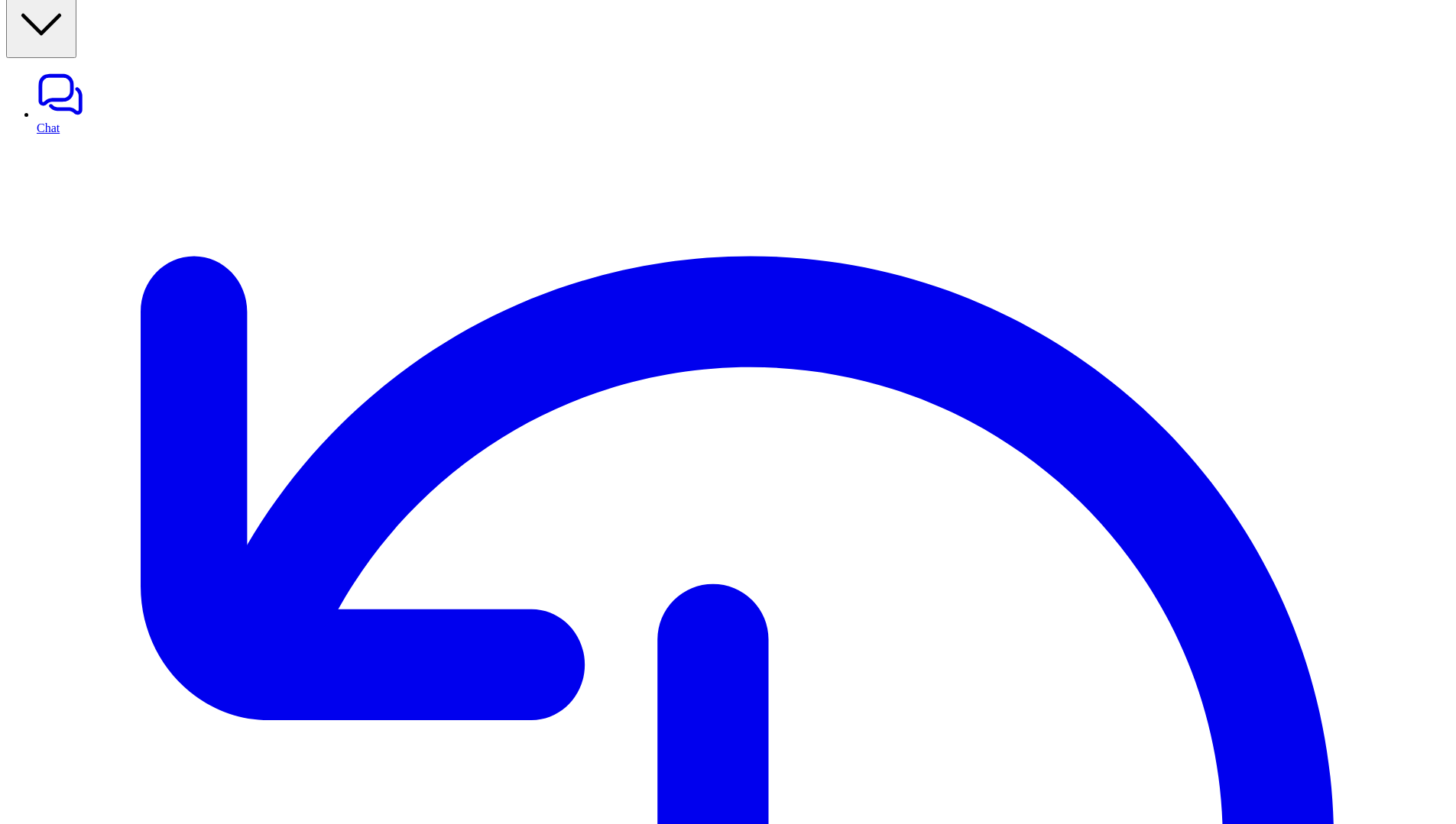
paste div
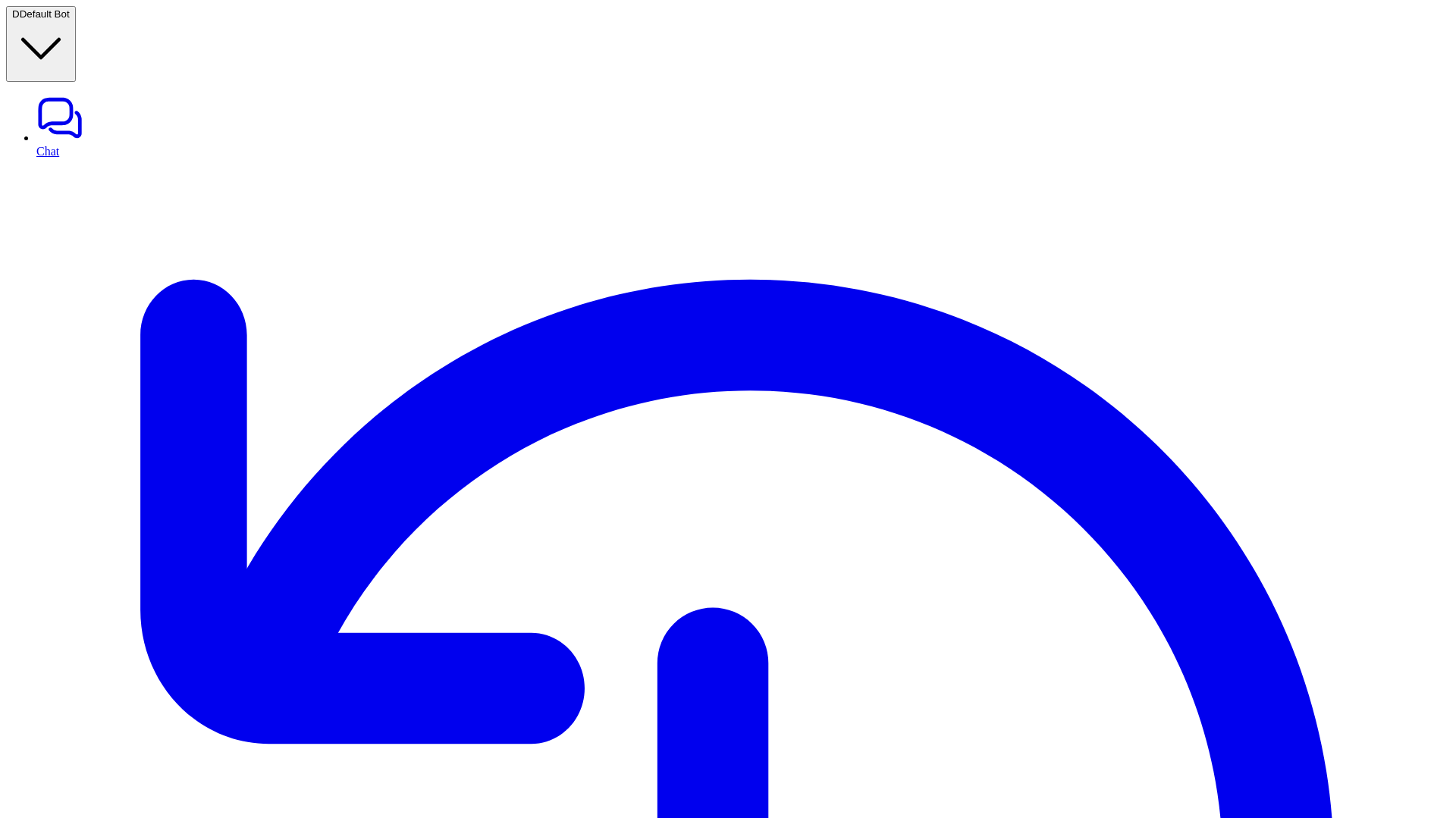
copy p "• Current Level: Gap Found because the AI explicitly stated that the provided d…"
drag, startPoint x: 1255, startPoint y: 361, endPoint x: 1406, endPoint y: 704, distance: 374.8
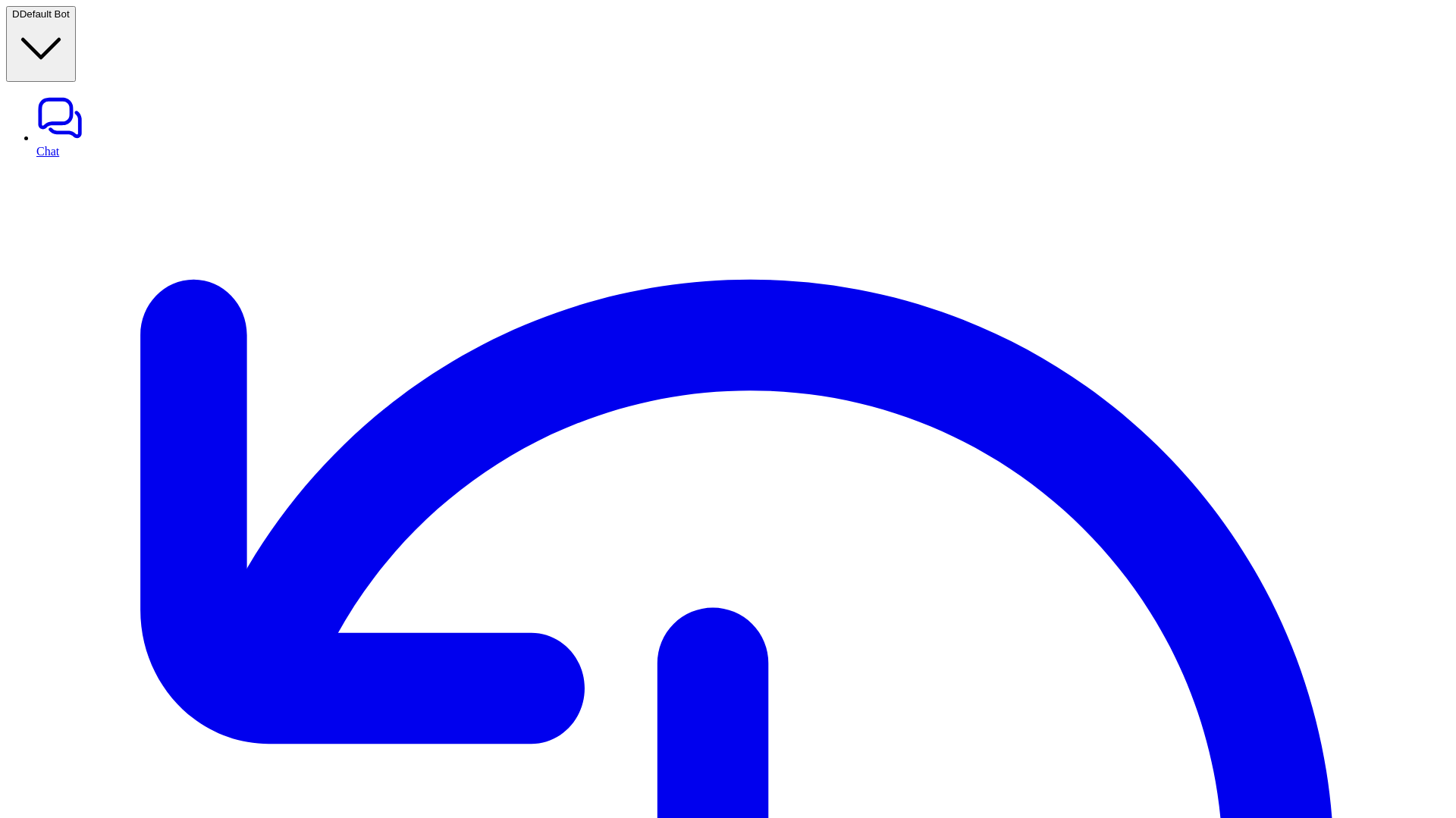
scroll to position [0, 0]
copy div "Gap in knowledge Gap"
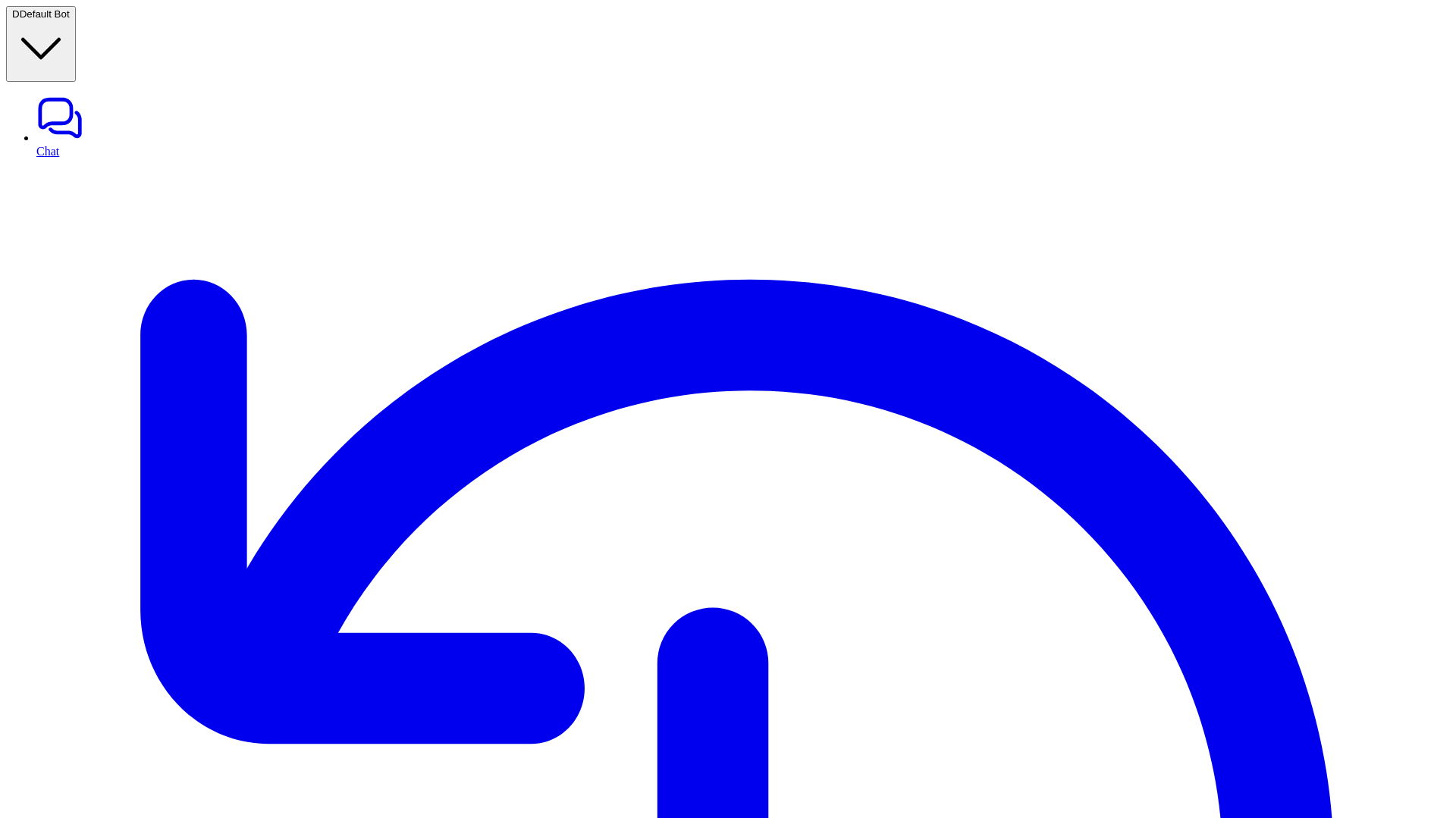
drag, startPoint x: 1253, startPoint y: 280, endPoint x: 1334, endPoint y: 280, distance: 81.0
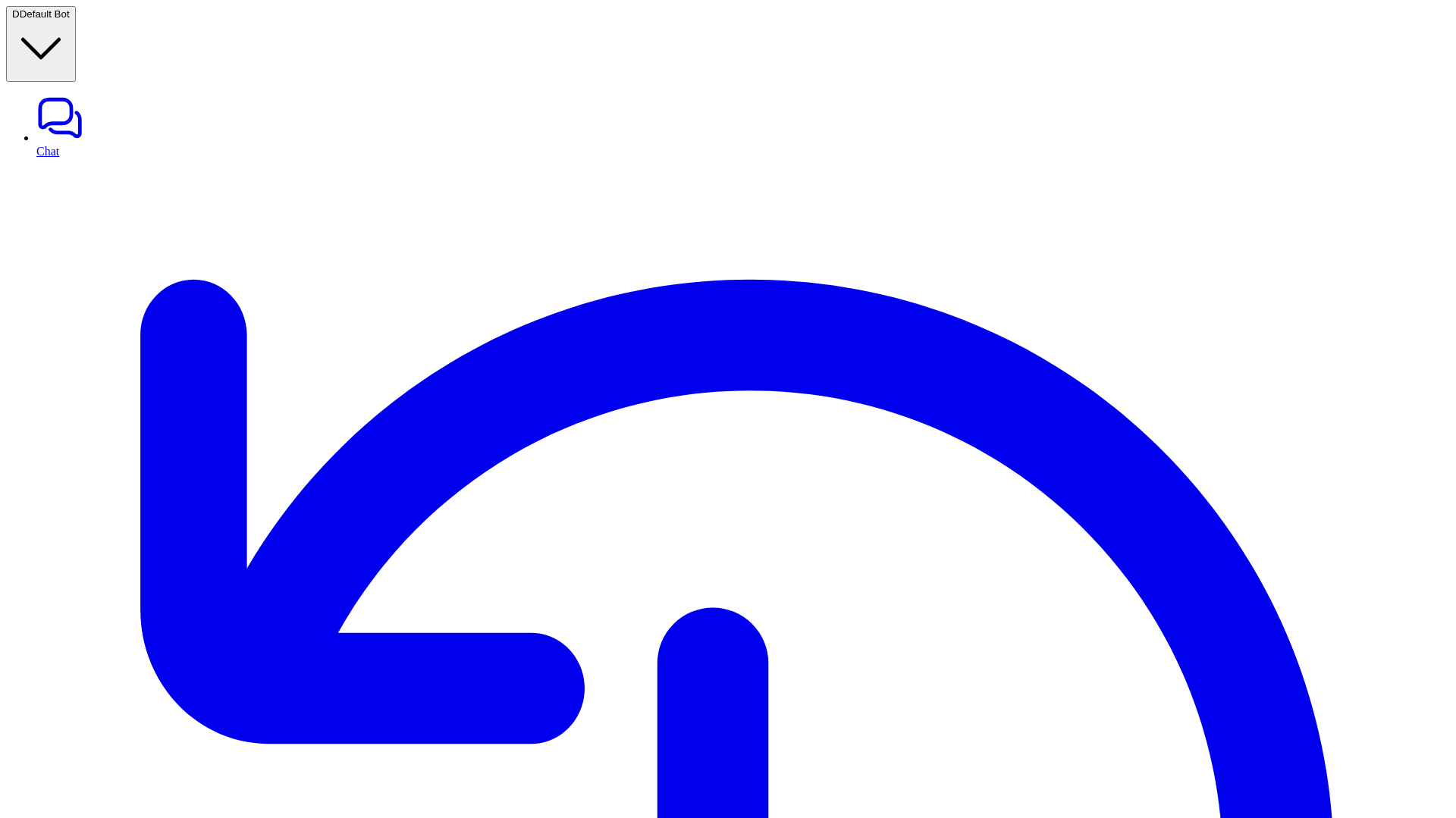
scroll to position [299, 0]
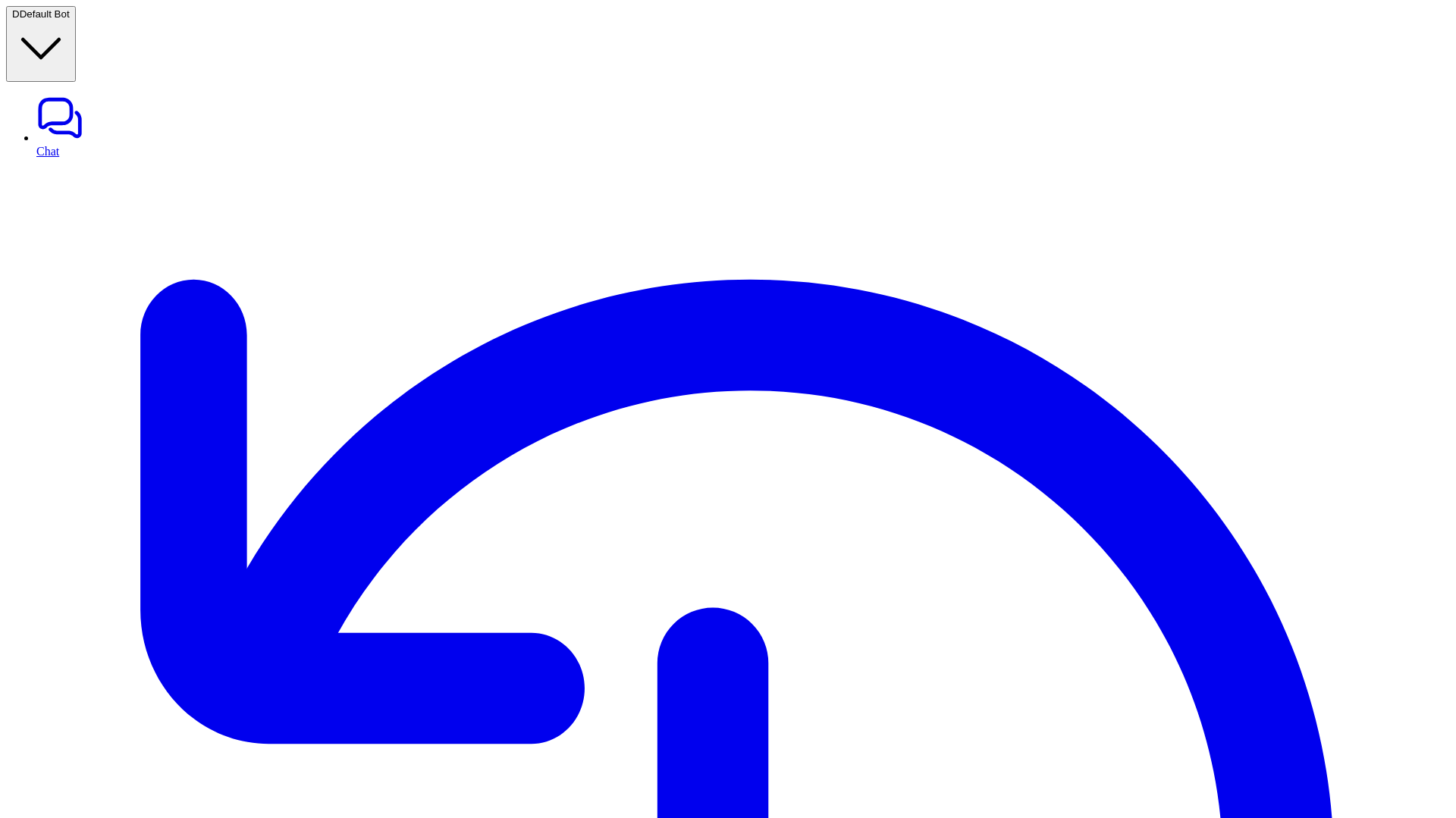
copy div "What are the GST implications of the new e-commerce amendments for cross-border…"
drag, startPoint x: 763, startPoint y: 168, endPoint x: 980, endPoint y: 211, distance: 221.2
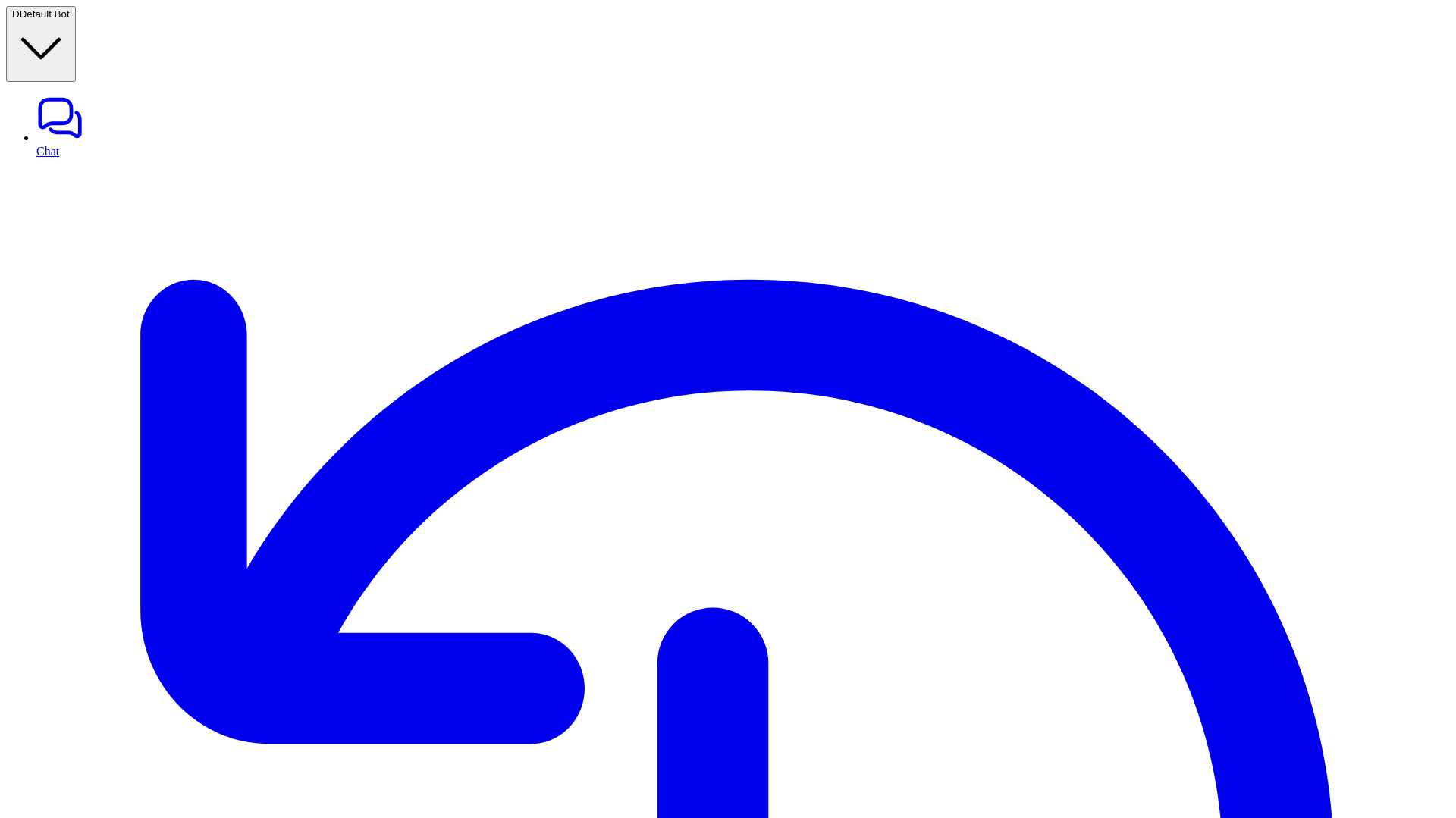
scroll to position [0, 0]
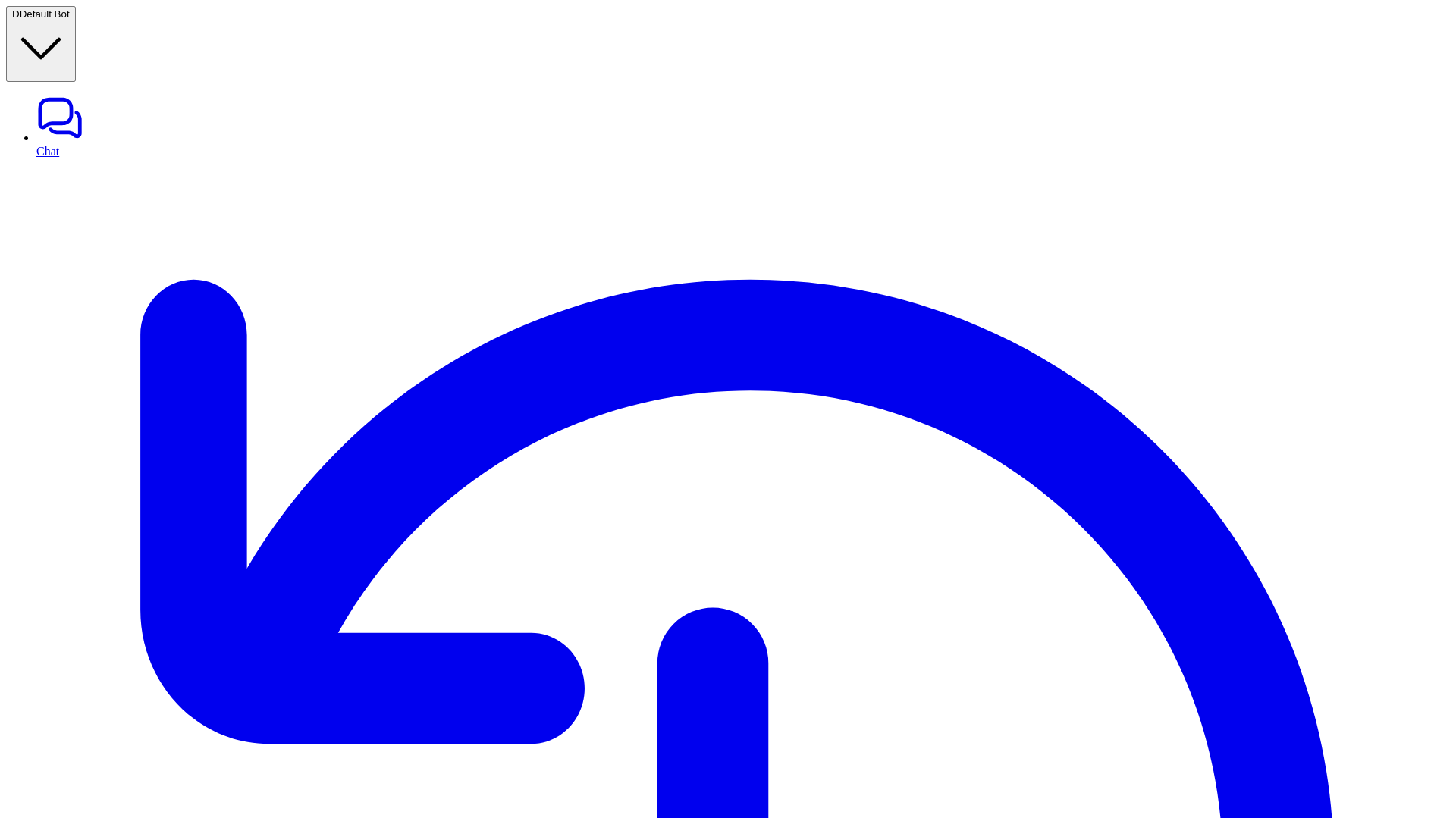
scroll to position [147, 0]
paste div
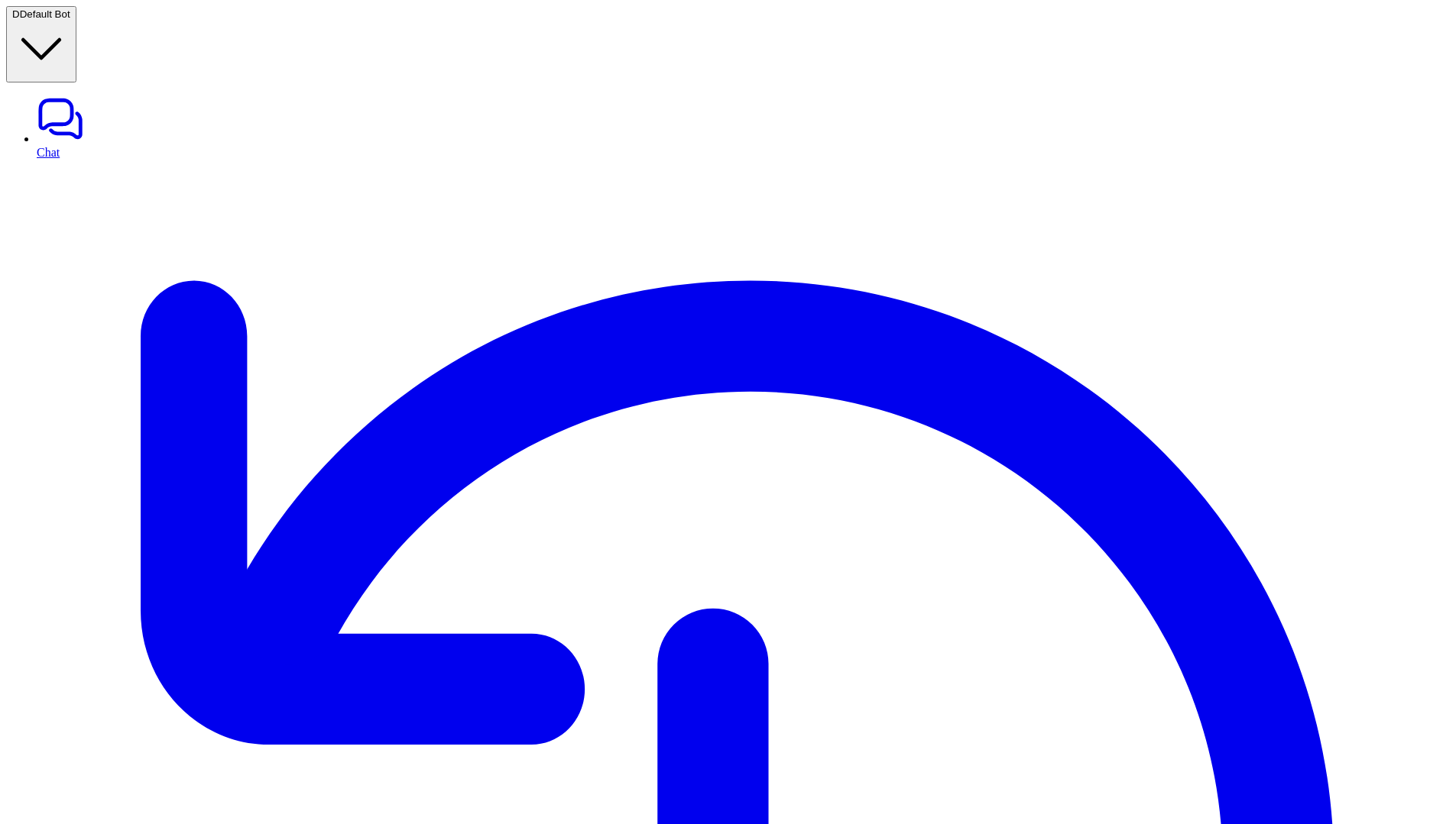
paste div
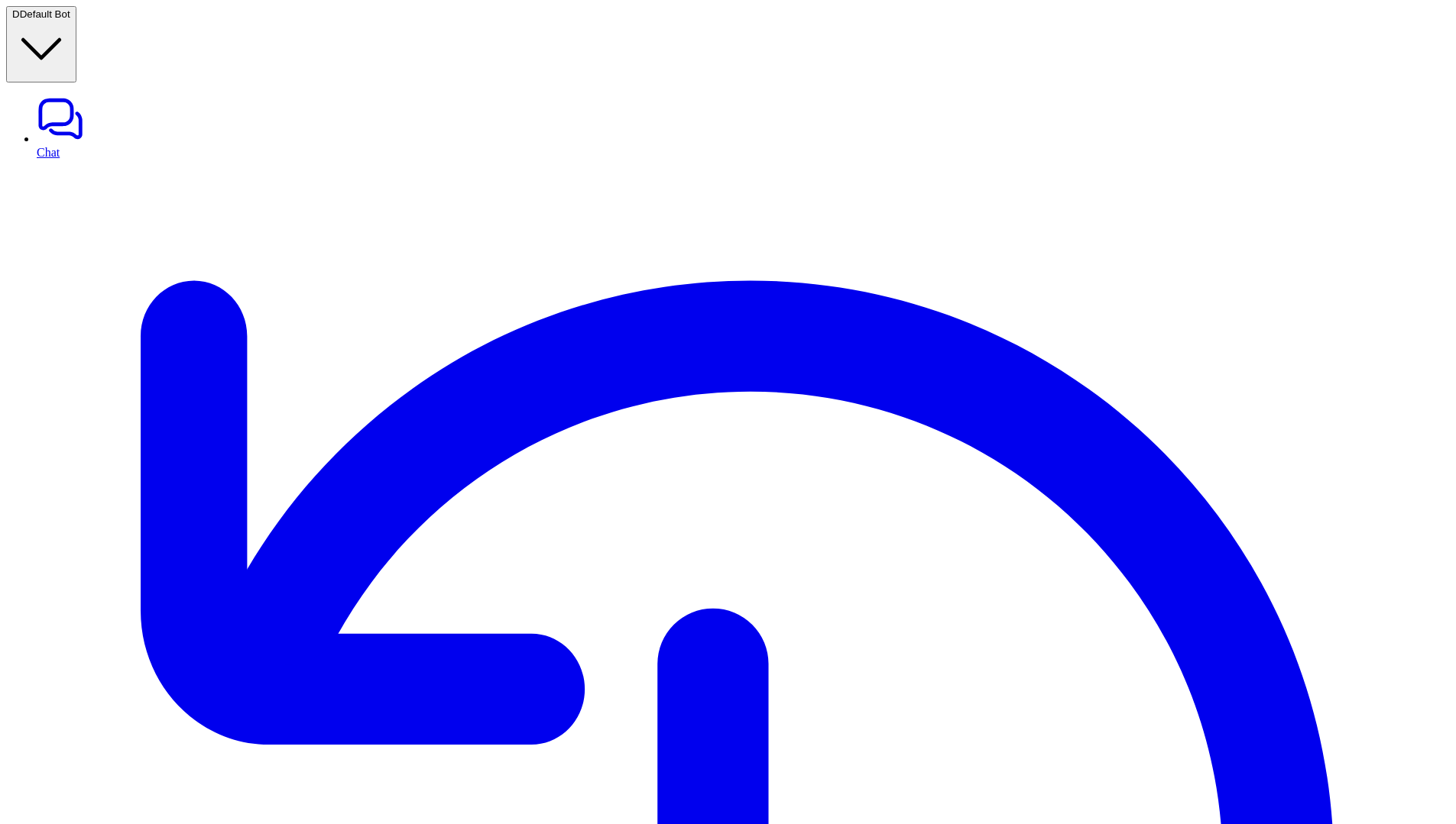
type textarea "**********"
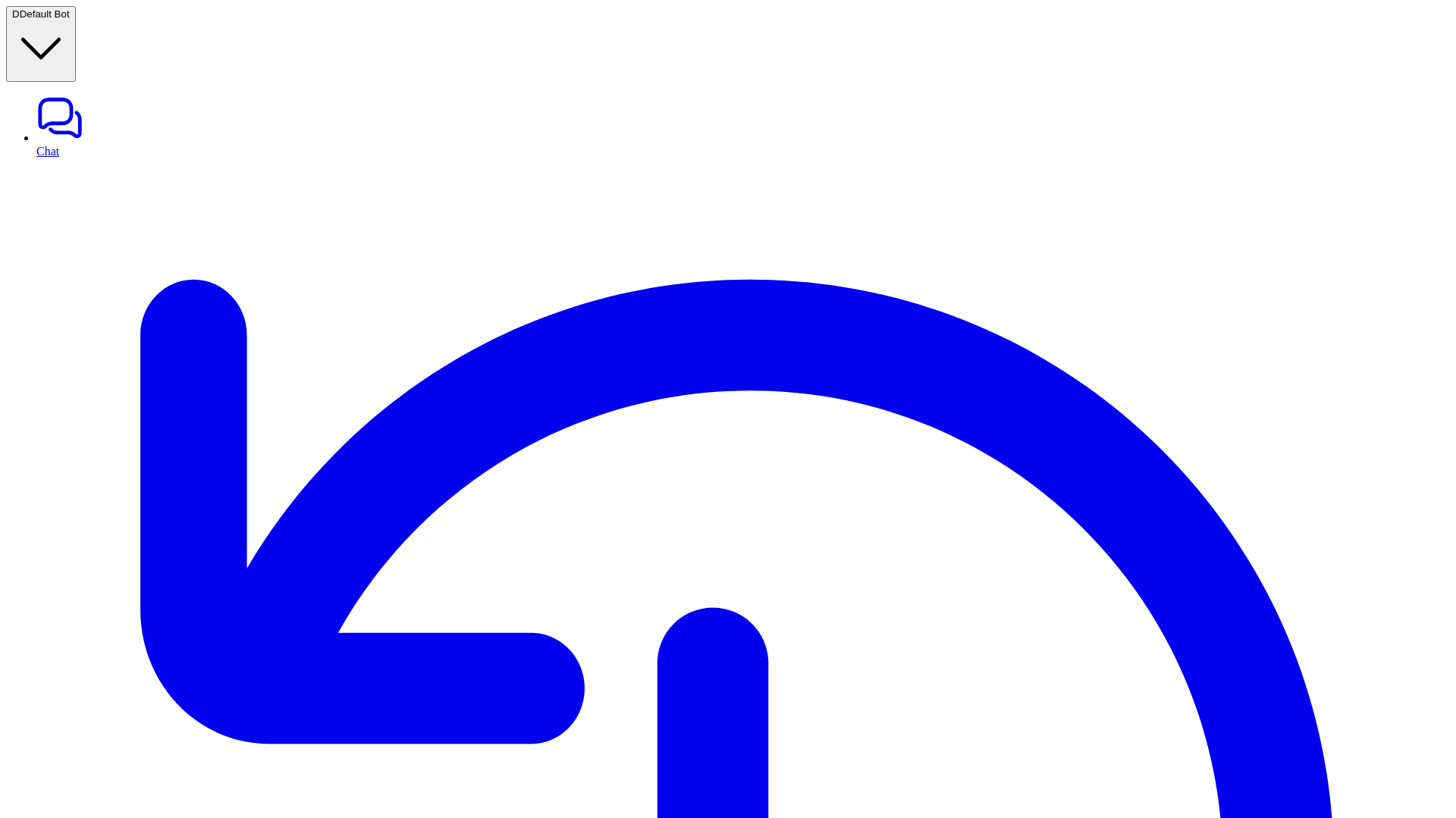
drag, startPoint x: 767, startPoint y: 169, endPoint x: 971, endPoint y: 209, distance: 207.9
click at [87, 94] on link "Chat" at bounding box center [743, 126] width 1414 height 64
paste div
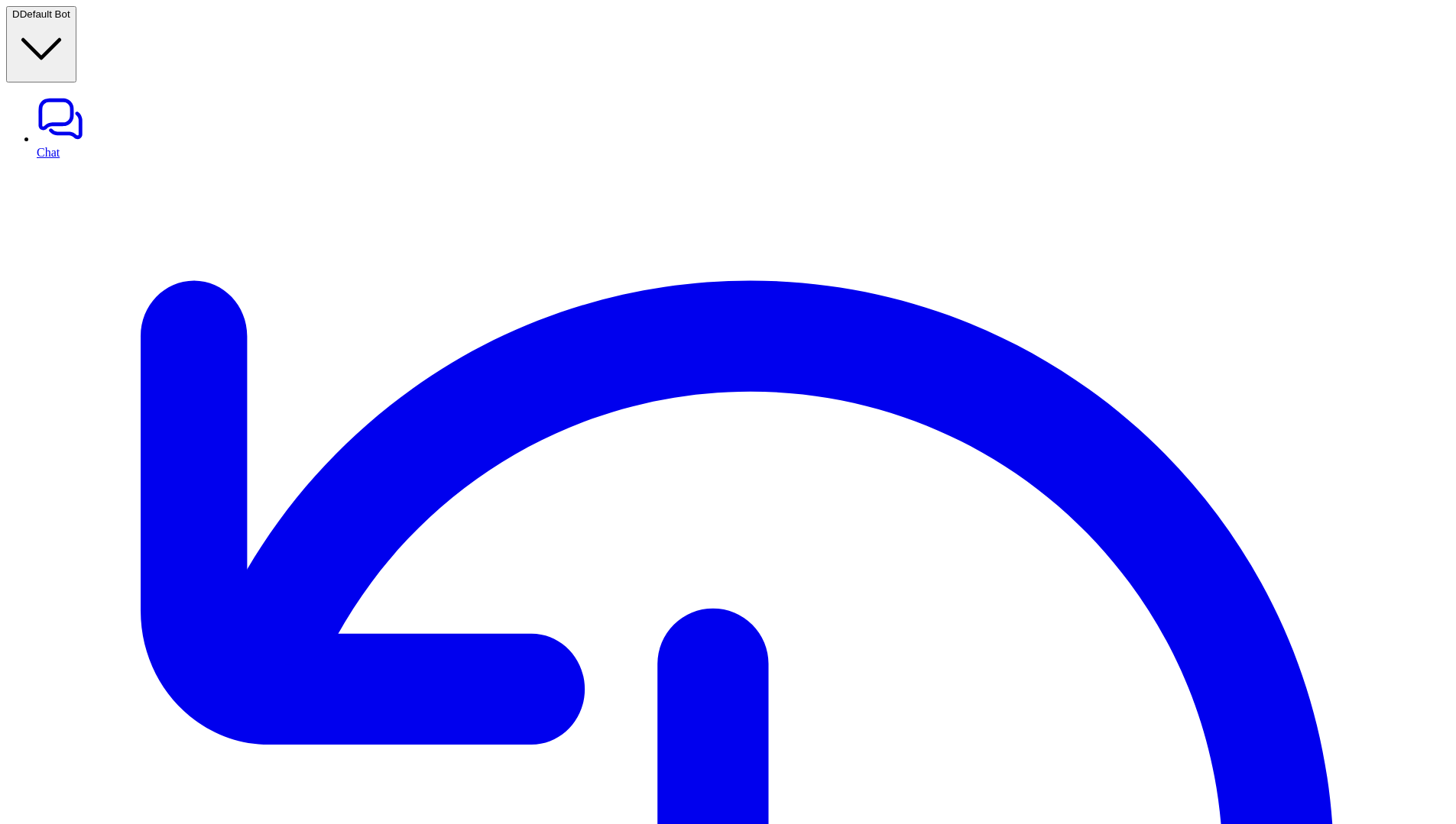
scroll to position [18, 0]
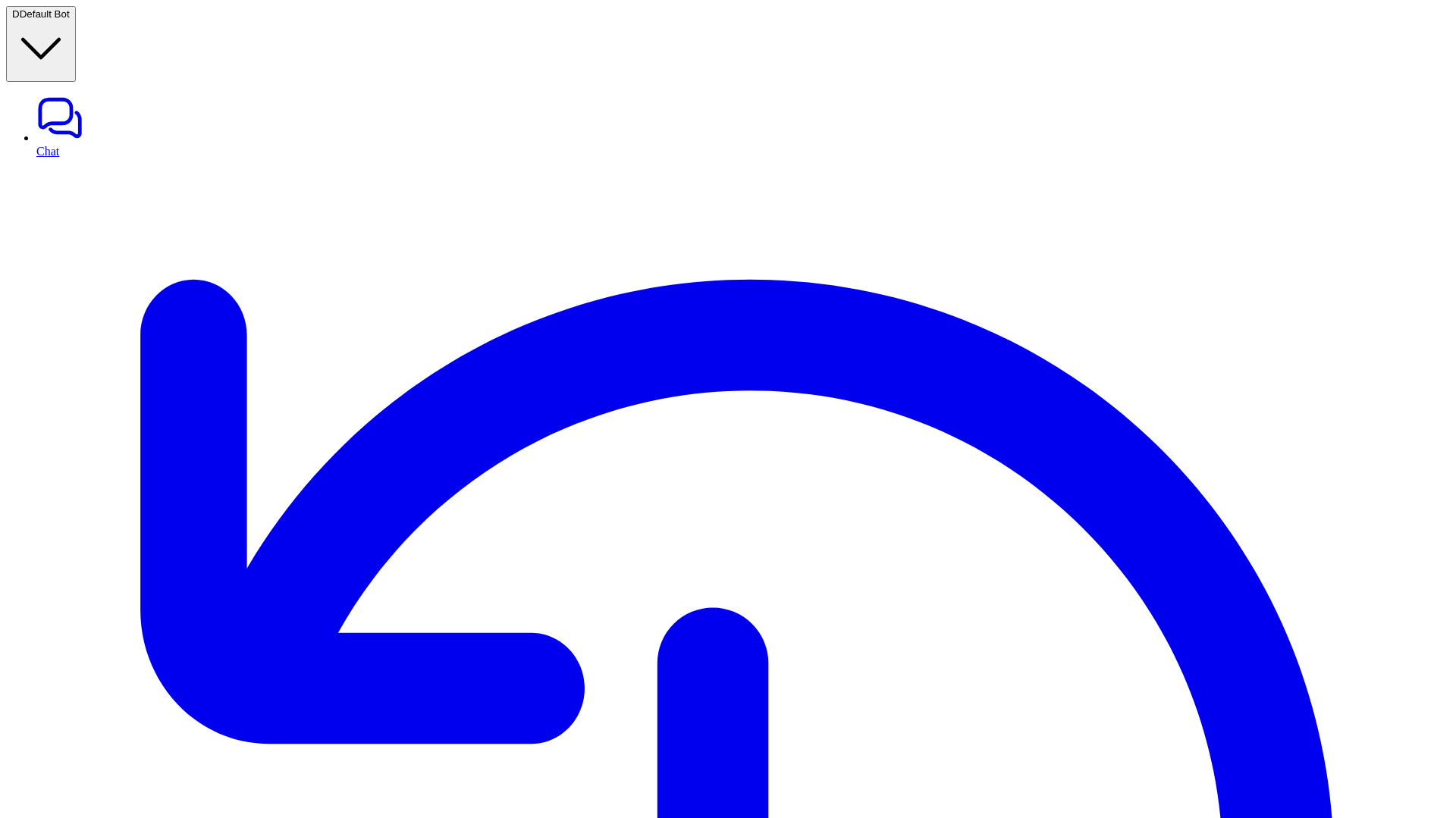
drag, startPoint x: 765, startPoint y: 175, endPoint x: 1002, endPoint y: 192, distance: 237.6
click at [157, 94] on link "Chat" at bounding box center [743, 126] width 1414 height 64
type textarea "**********"
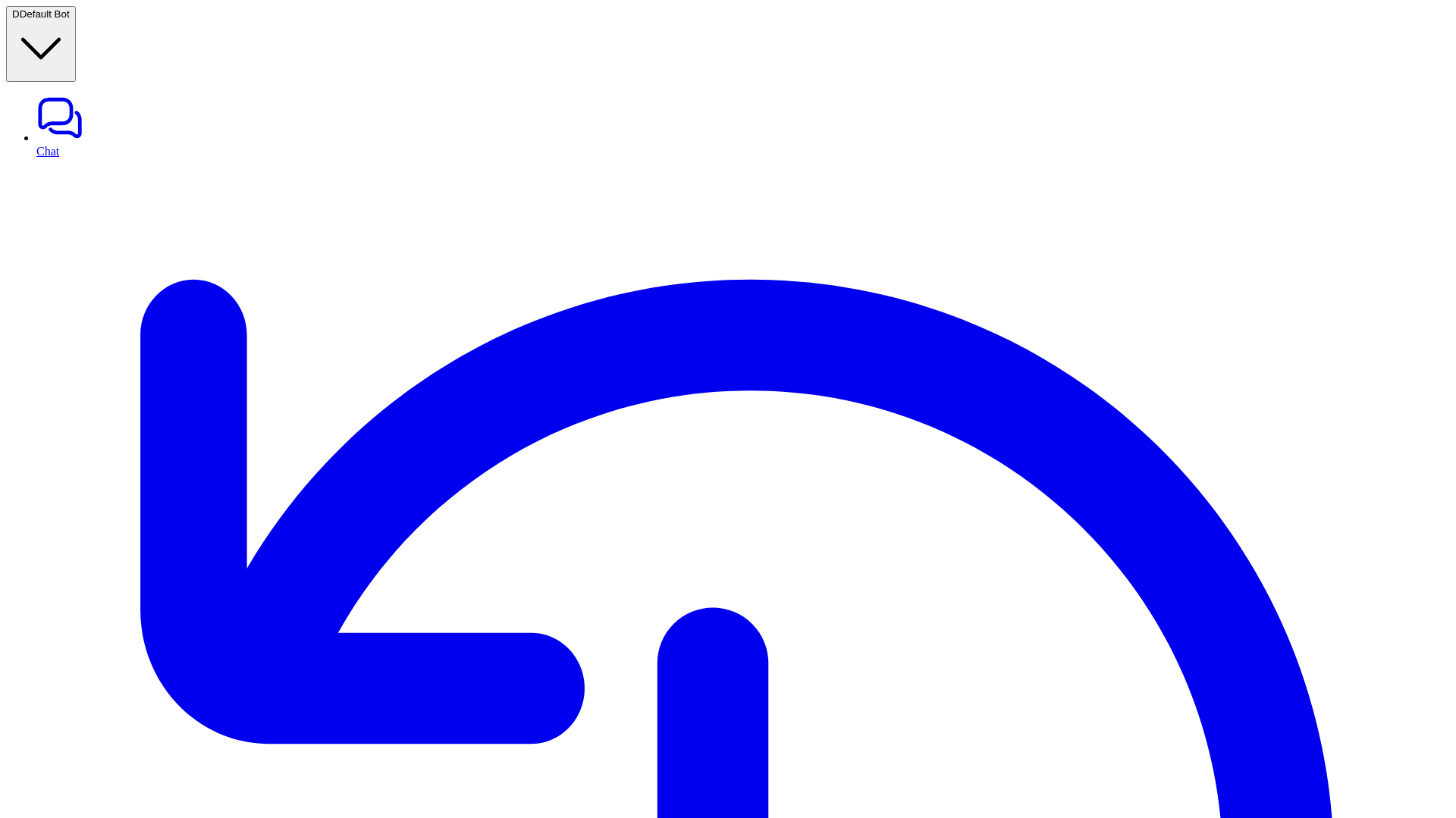
paste div
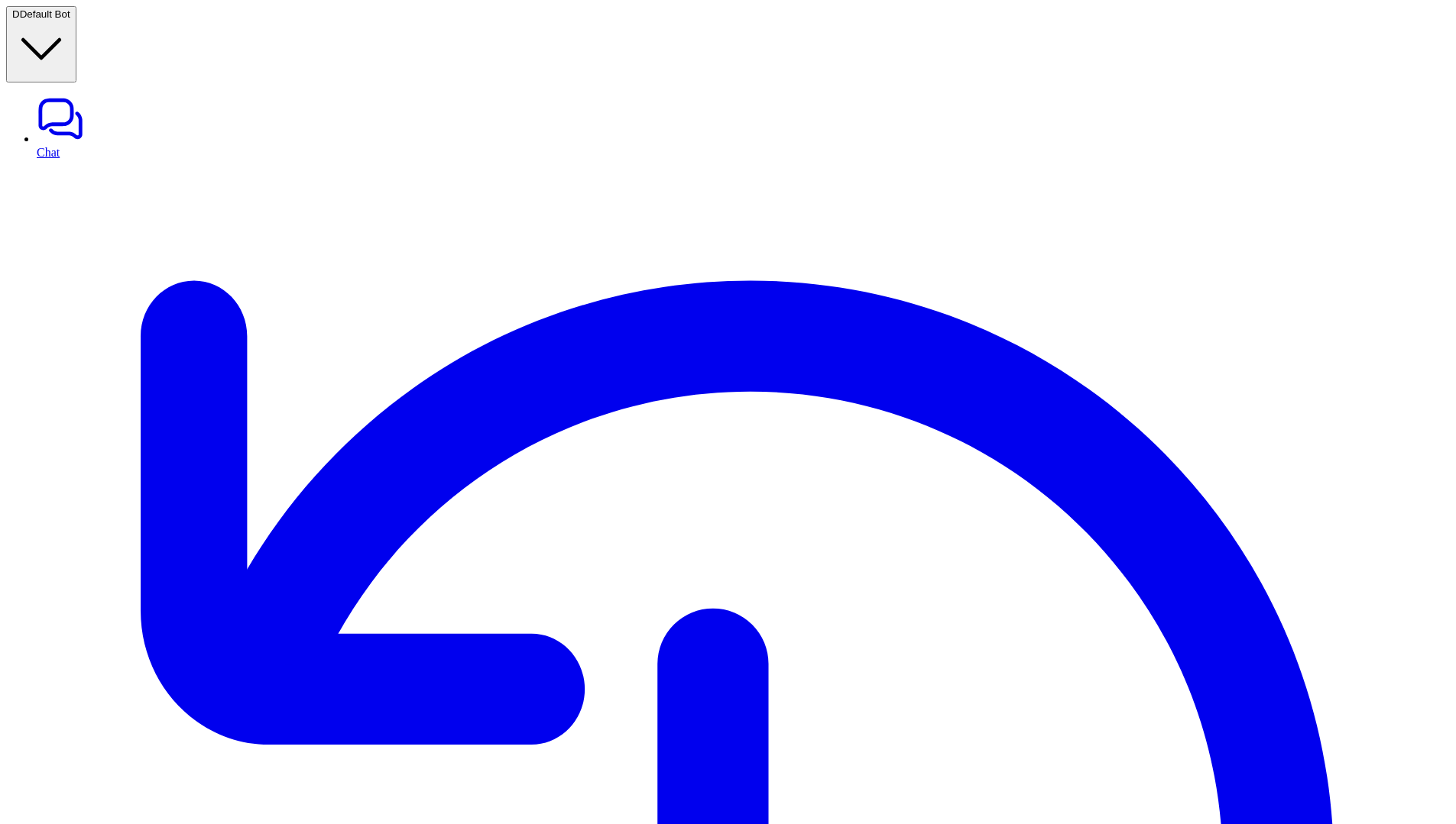
scroll to position [18, 0]
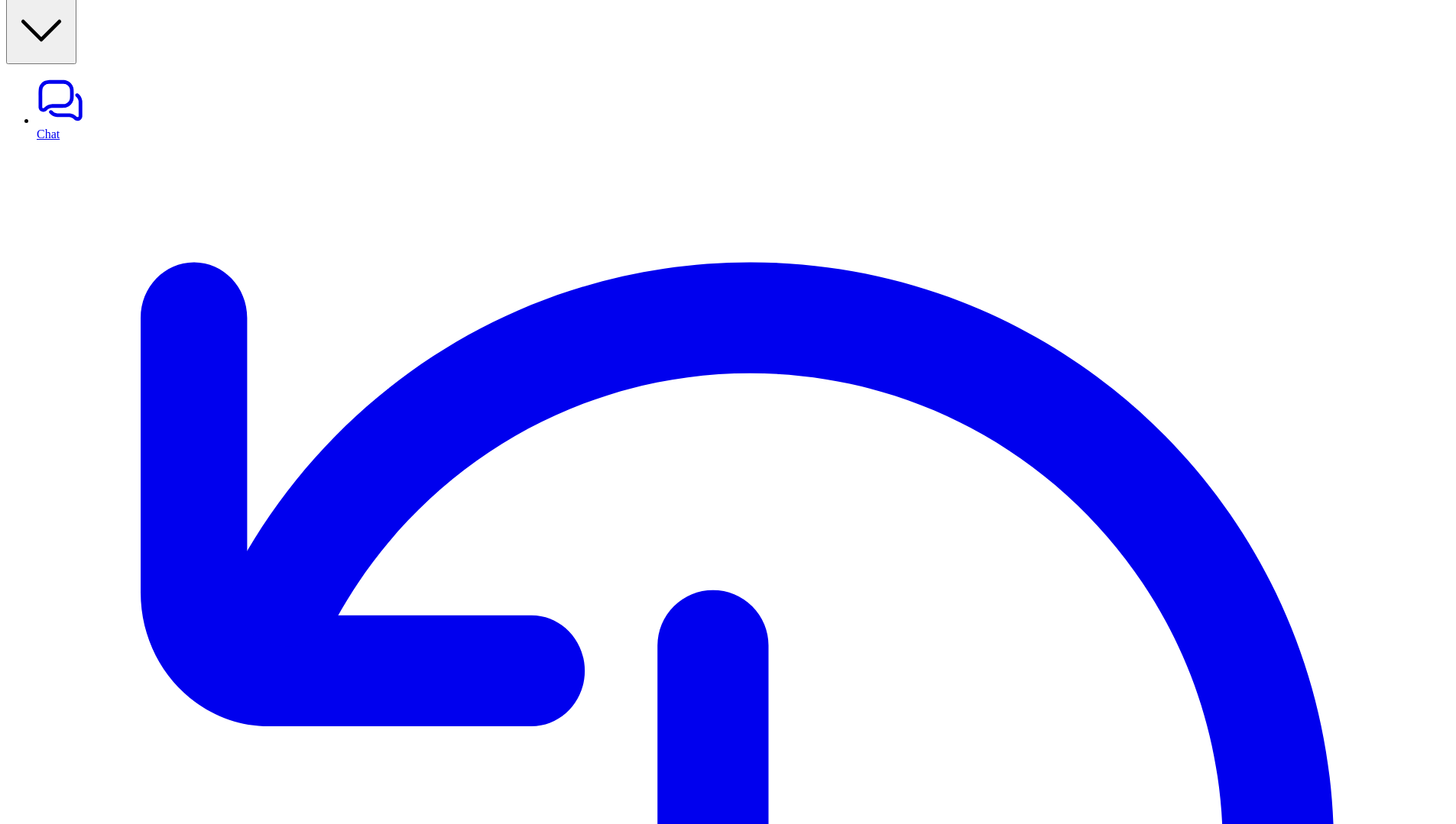
click at [53, 77] on link "Chat" at bounding box center [743, 109] width 1413 height 65
drag, startPoint x: 225, startPoint y: 109, endPoint x: 651, endPoint y: 109, distance: 426.0
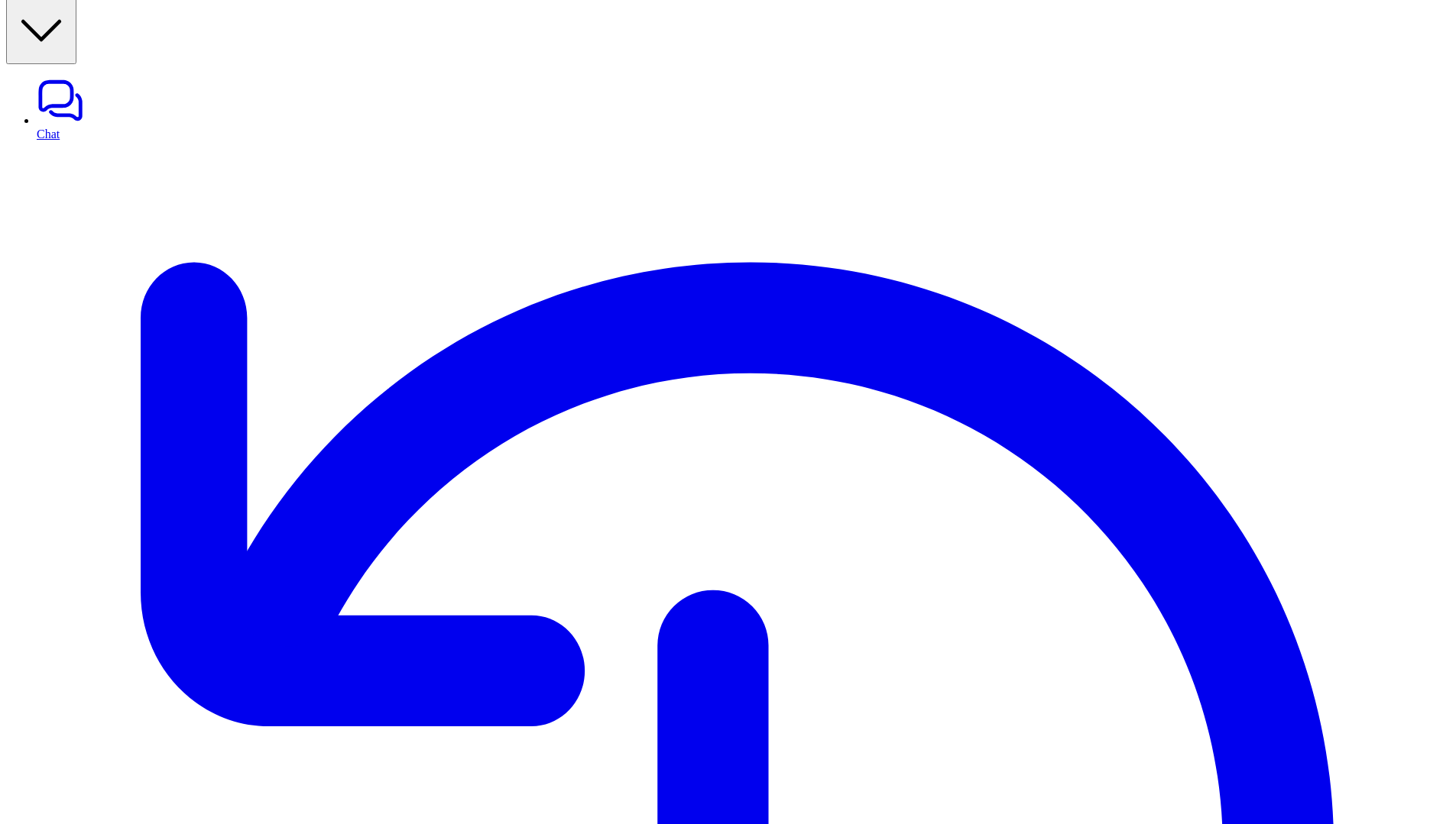
click at [42, 77] on link "Chat" at bounding box center [743, 109] width 1413 height 65
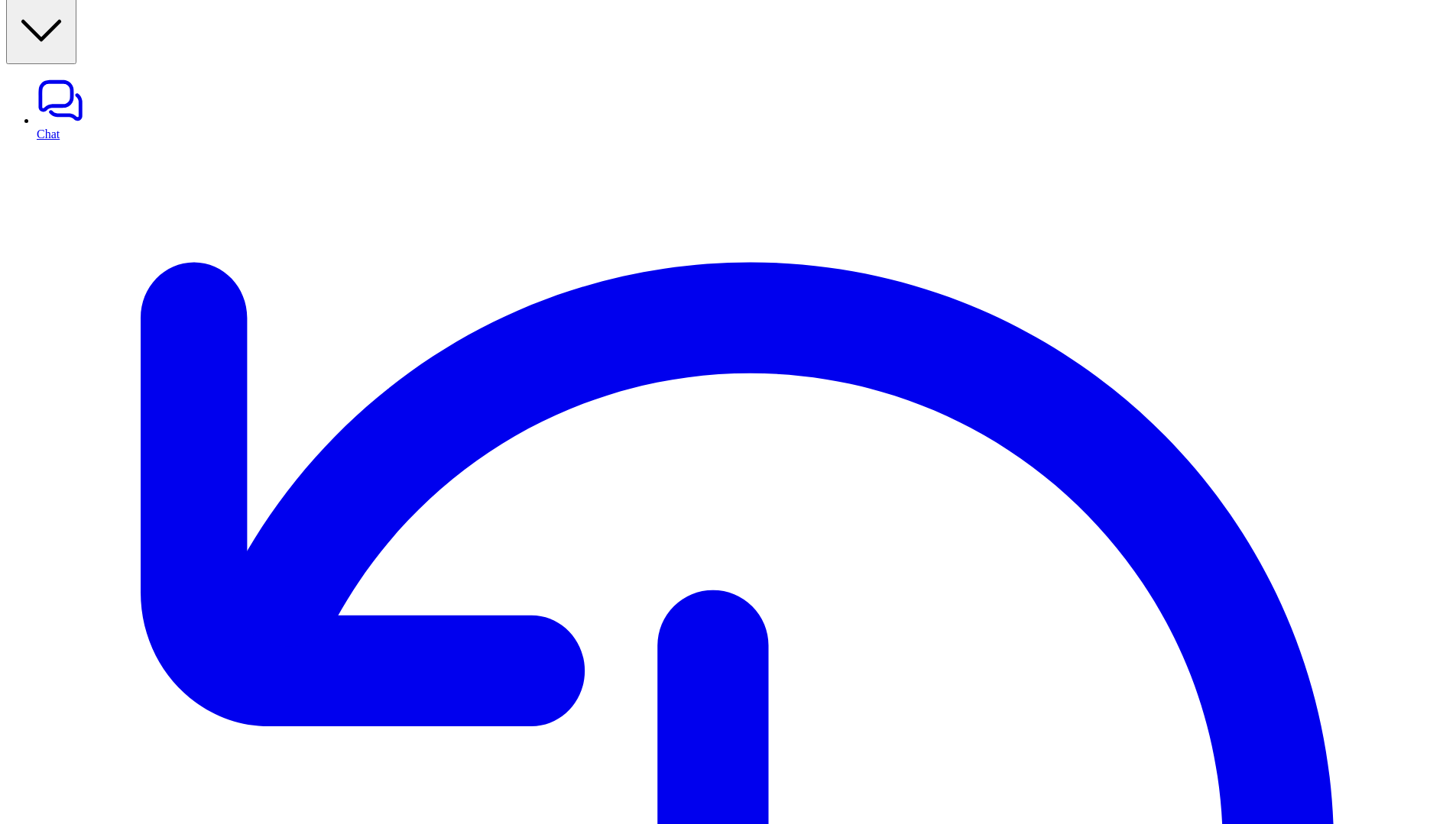
paste div
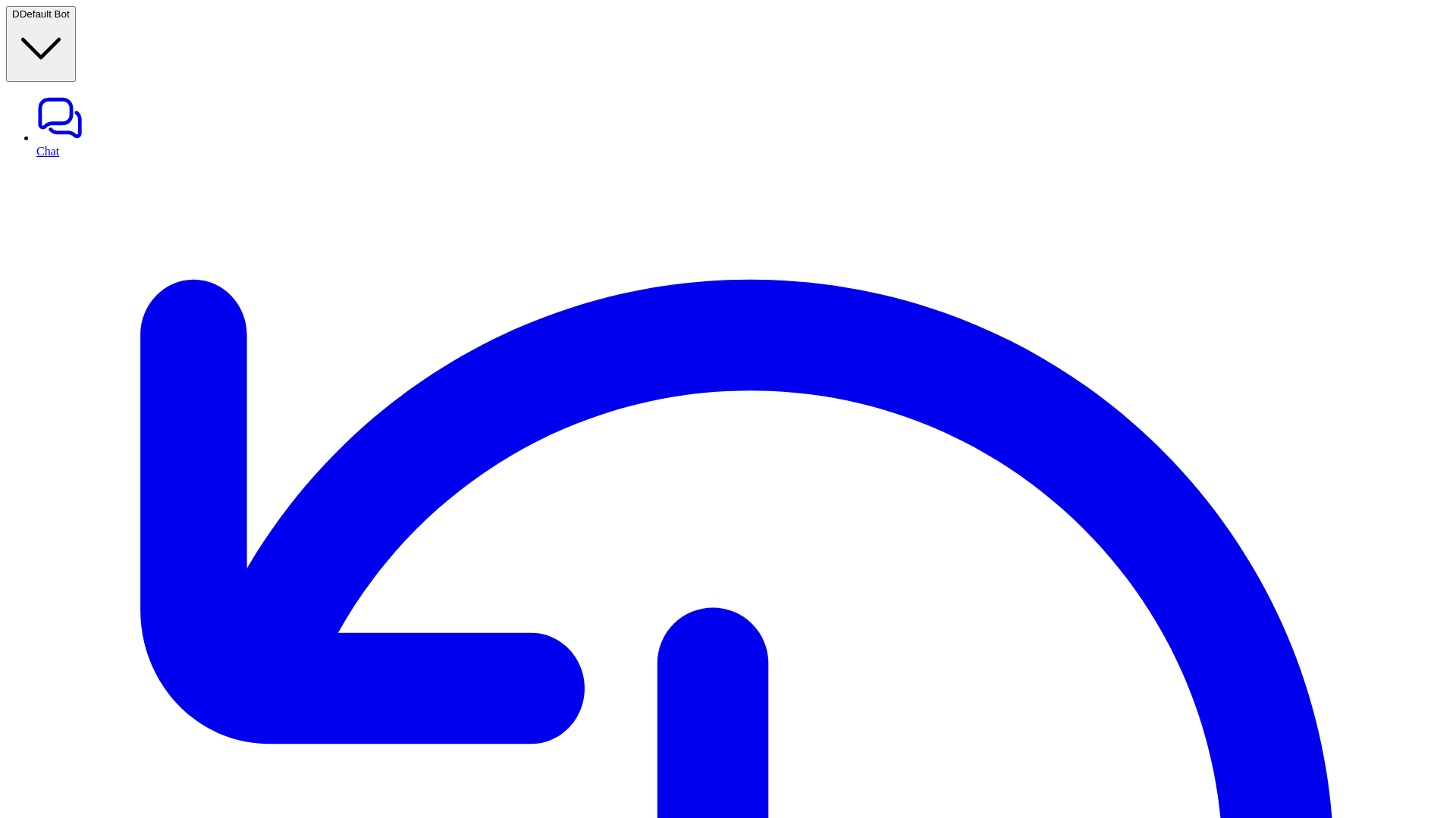
drag, startPoint x: 772, startPoint y: 172, endPoint x: 948, endPoint y: 187, distance: 176.6
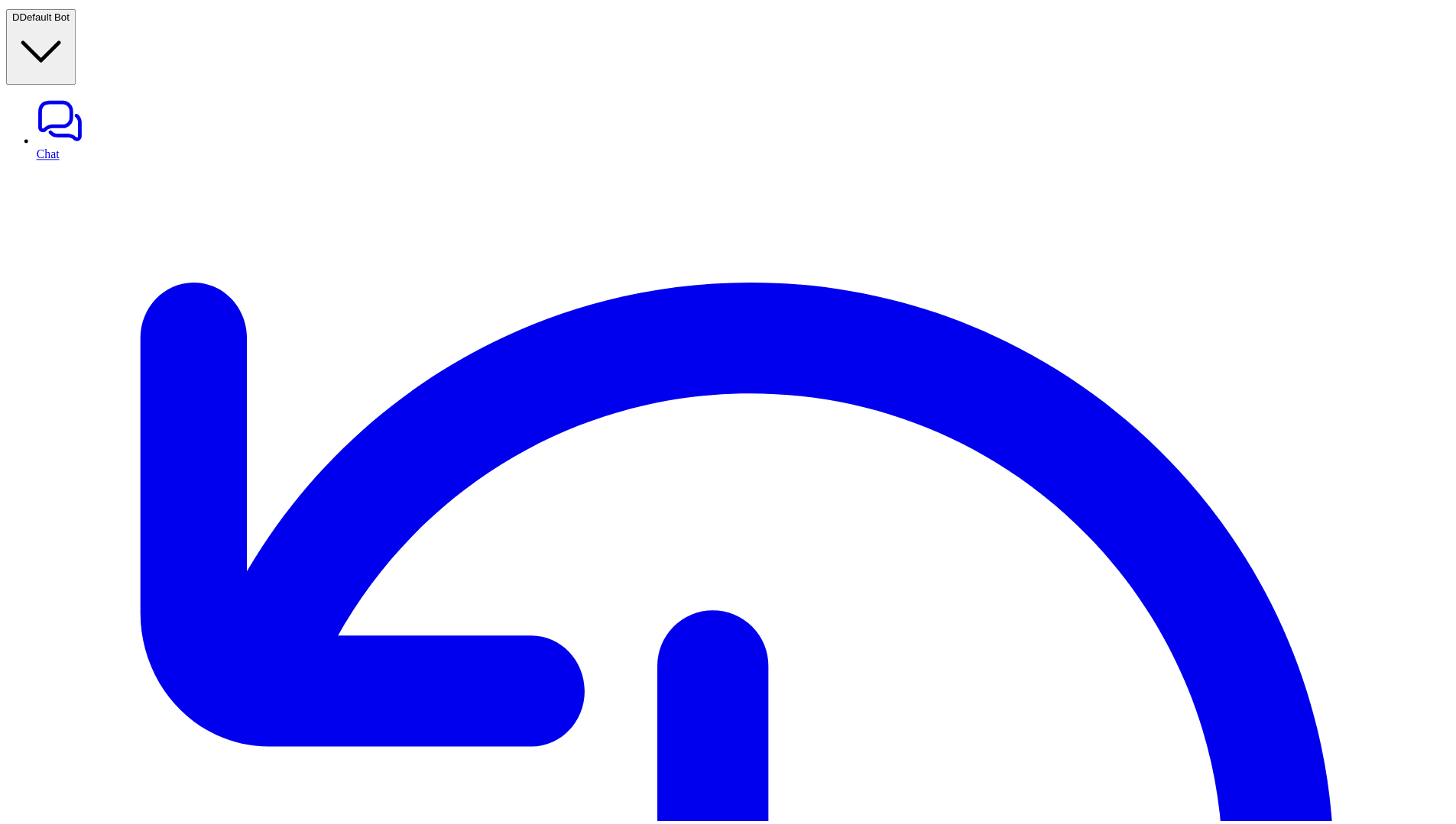
scroll to position [2, 0]
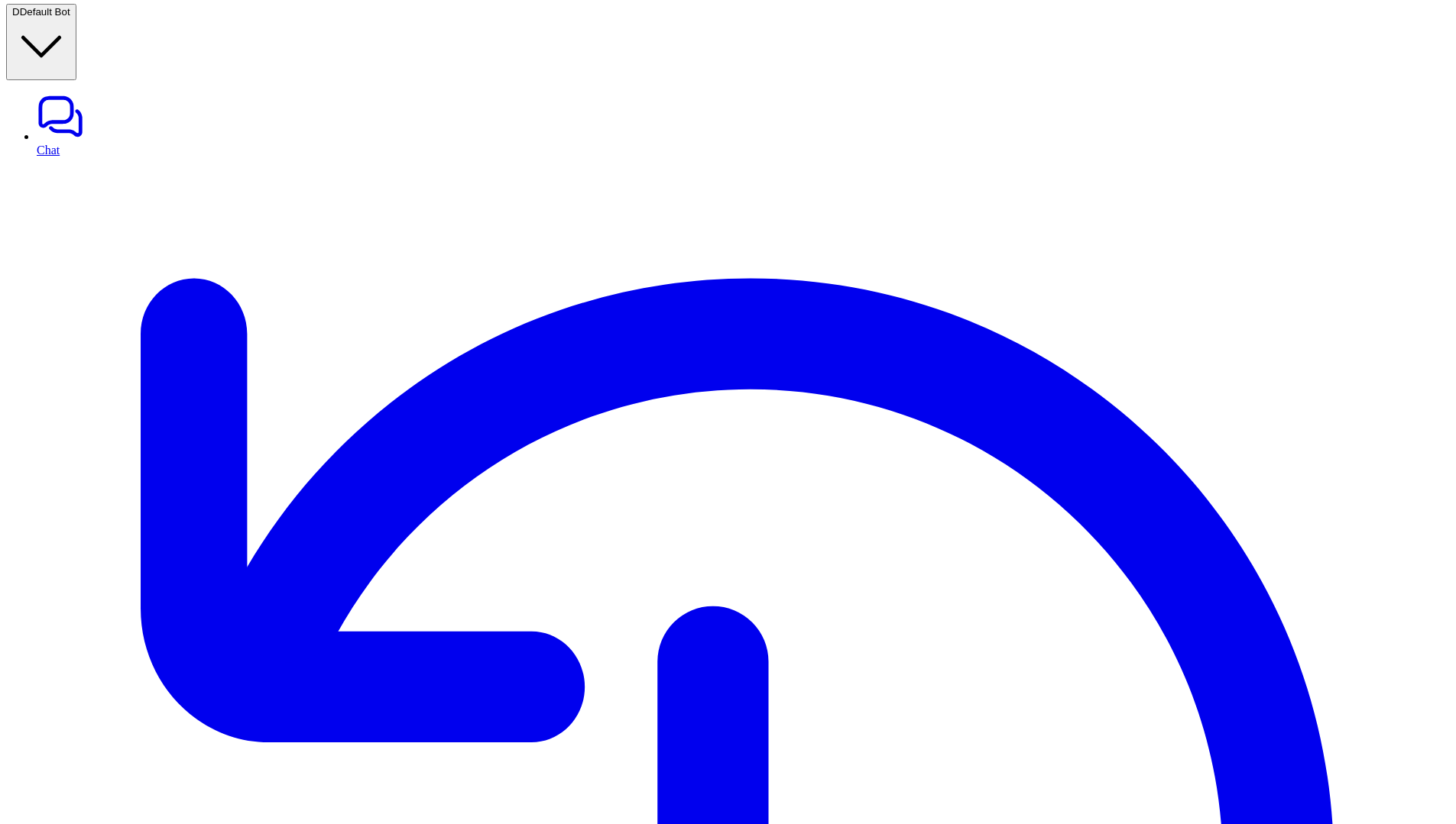
click at [51, 92] on link "Chat" at bounding box center [743, 125] width 1413 height 65
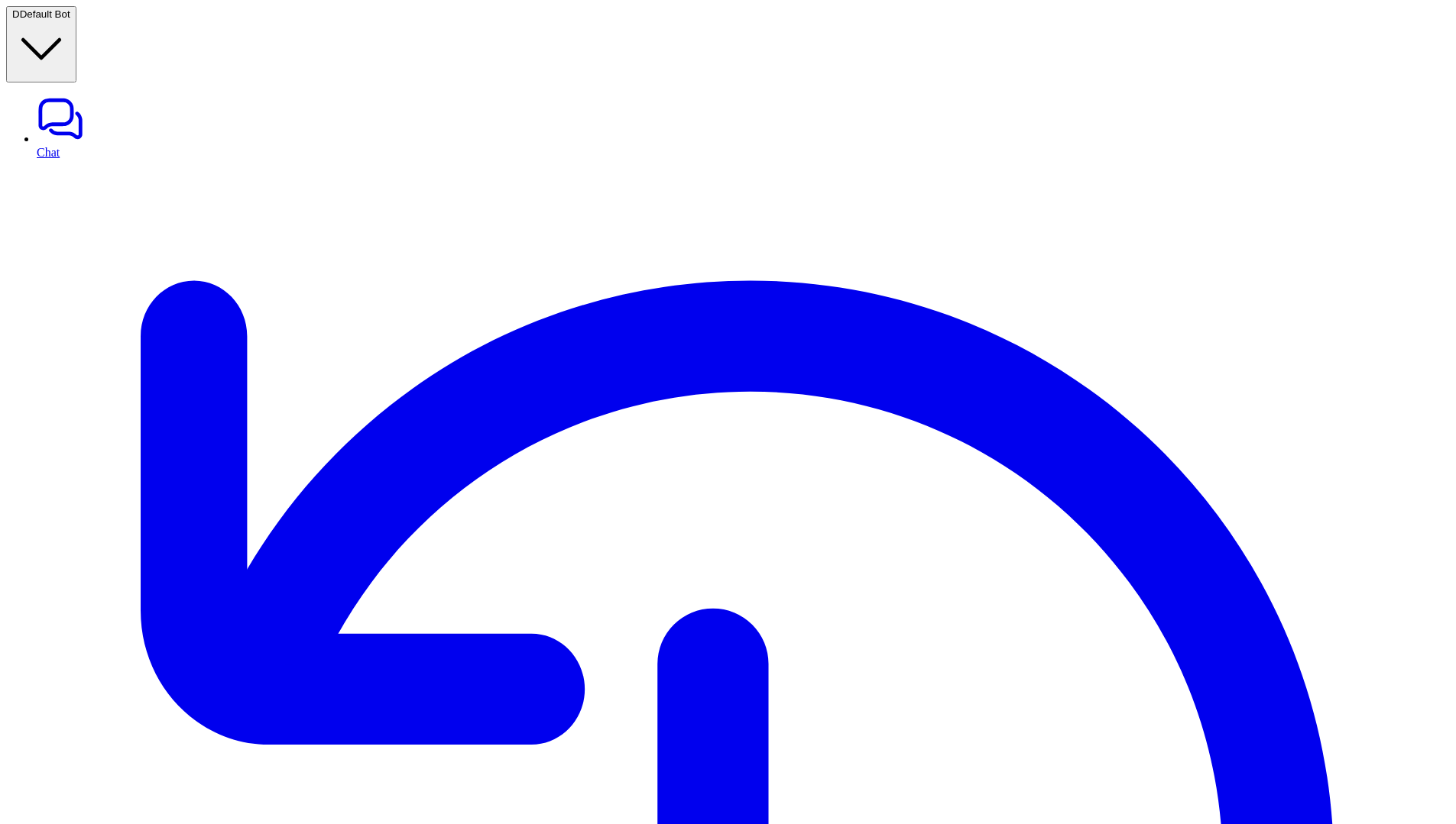
type textarea "**********"
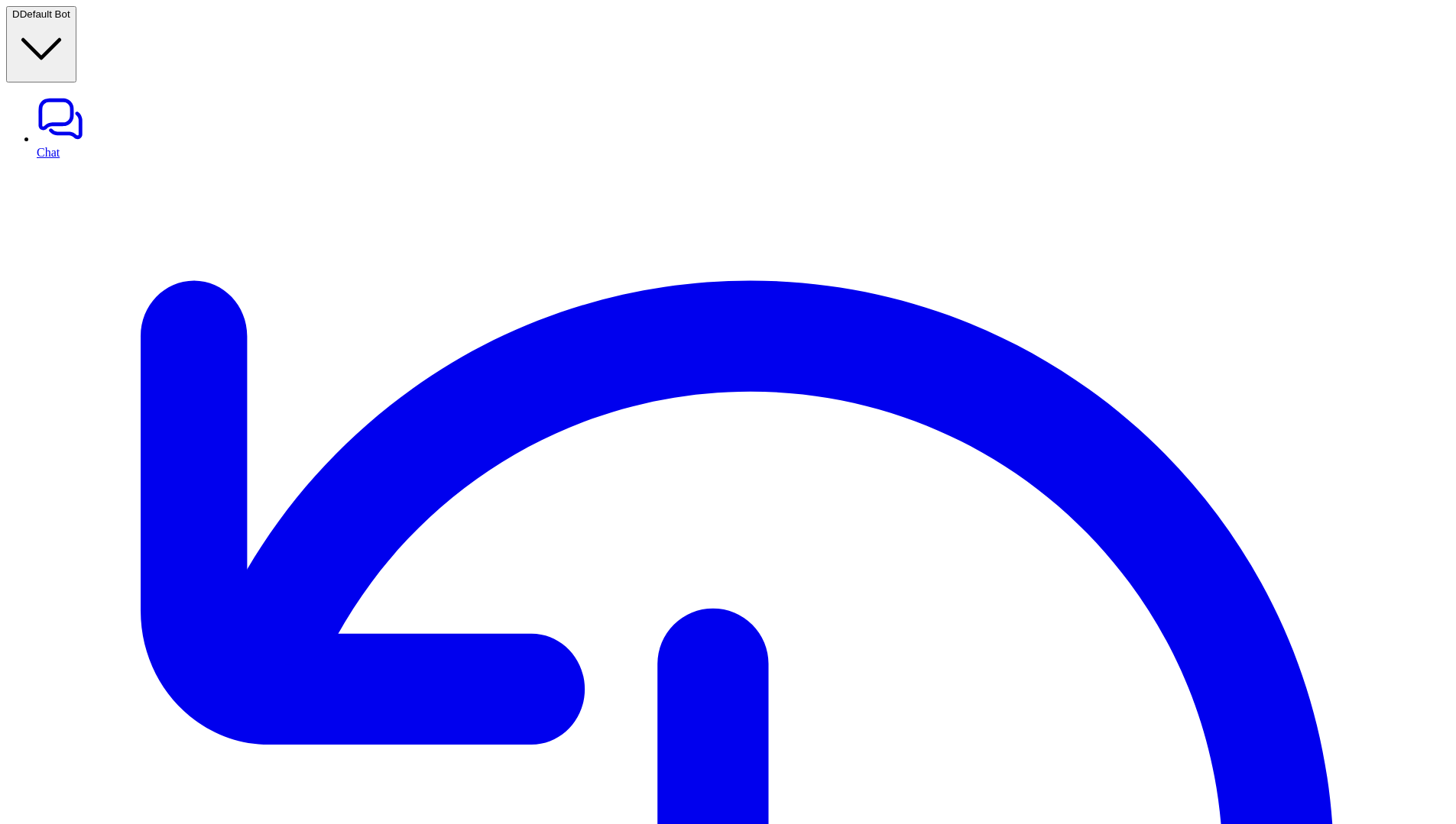
scroll to position [18, 0]
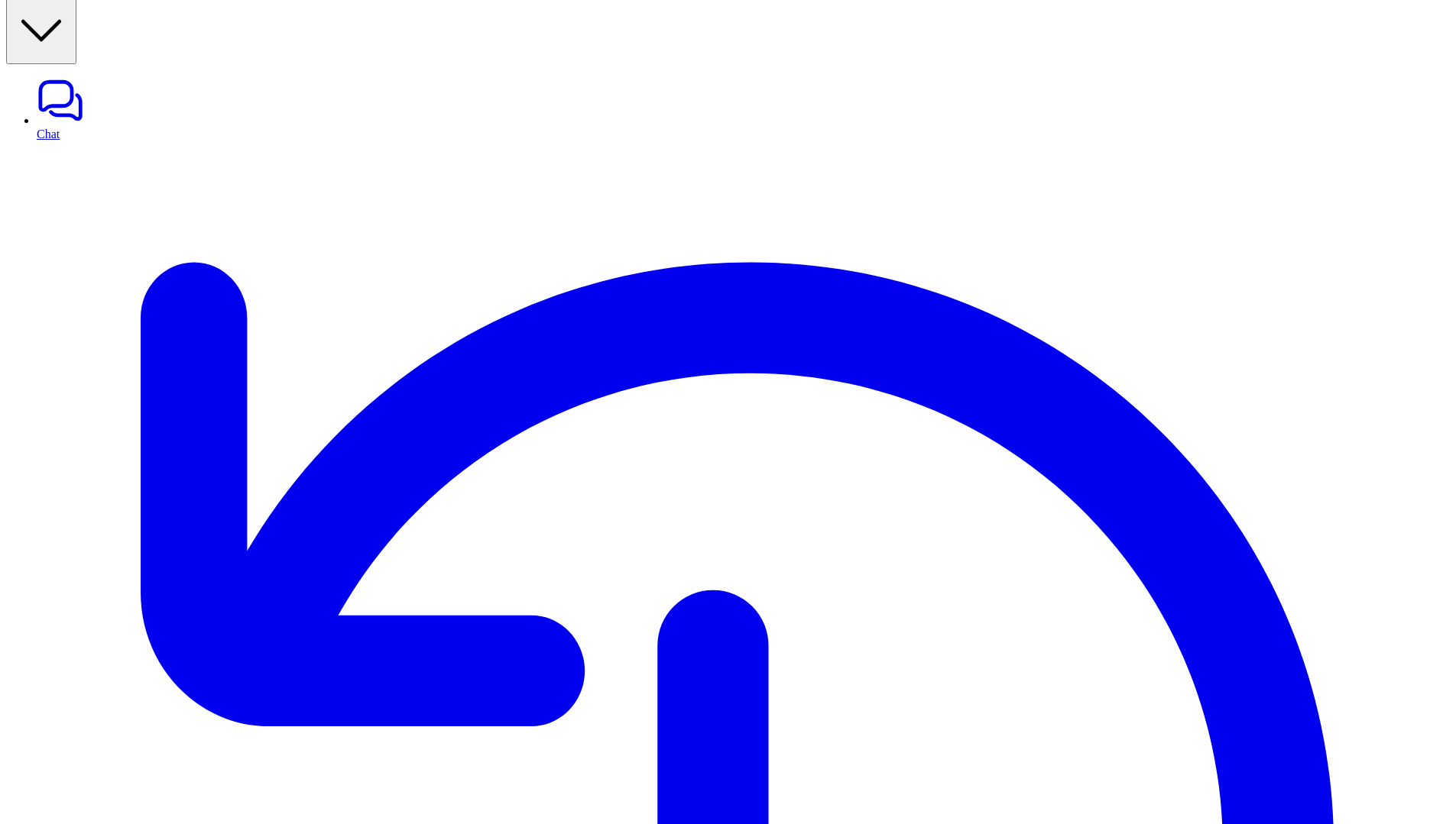
scroll to position [91, 0]
copy p "military campaigns"
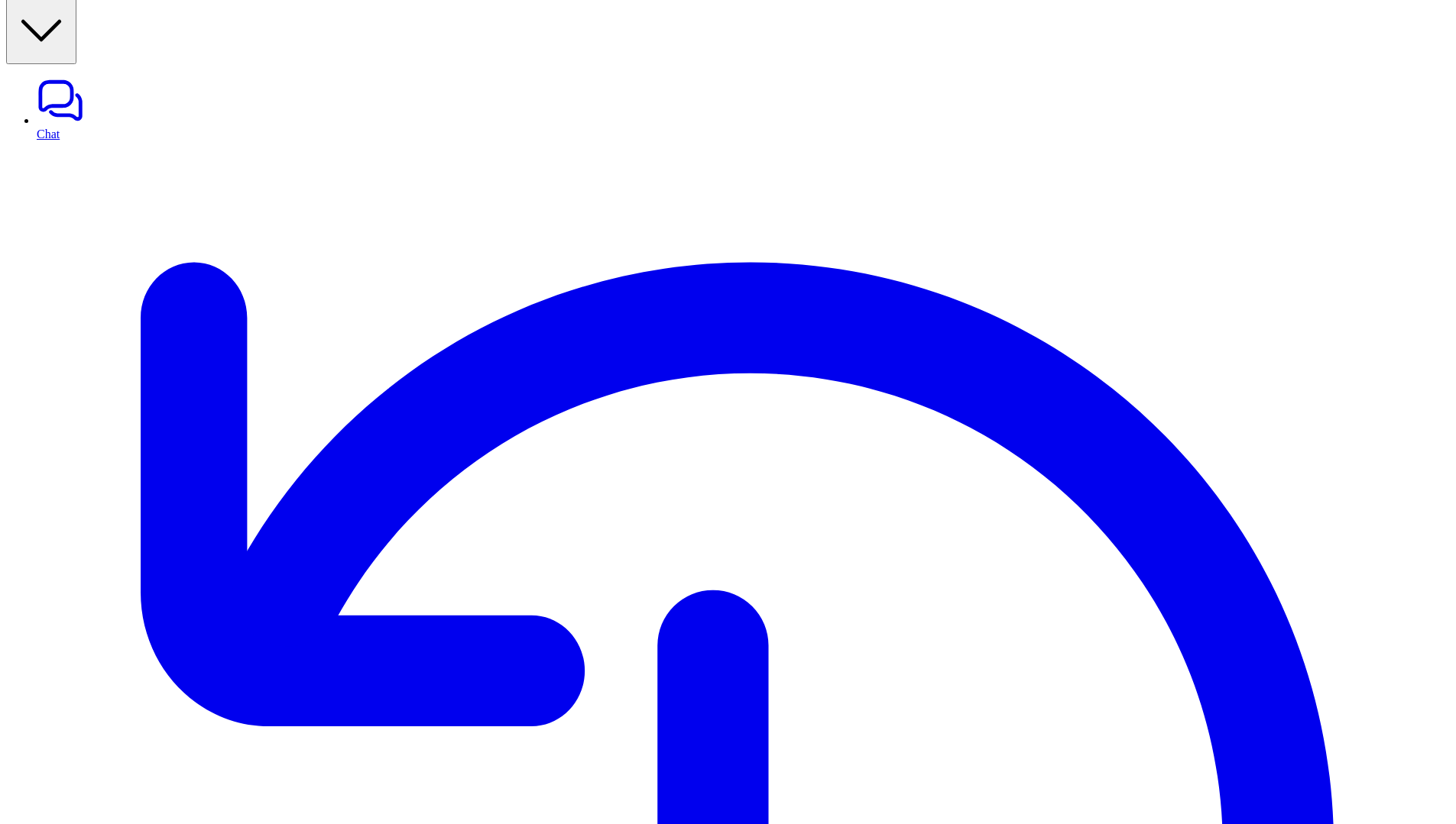
drag, startPoint x: 905, startPoint y: 552, endPoint x: 954, endPoint y: 552, distance: 49.0
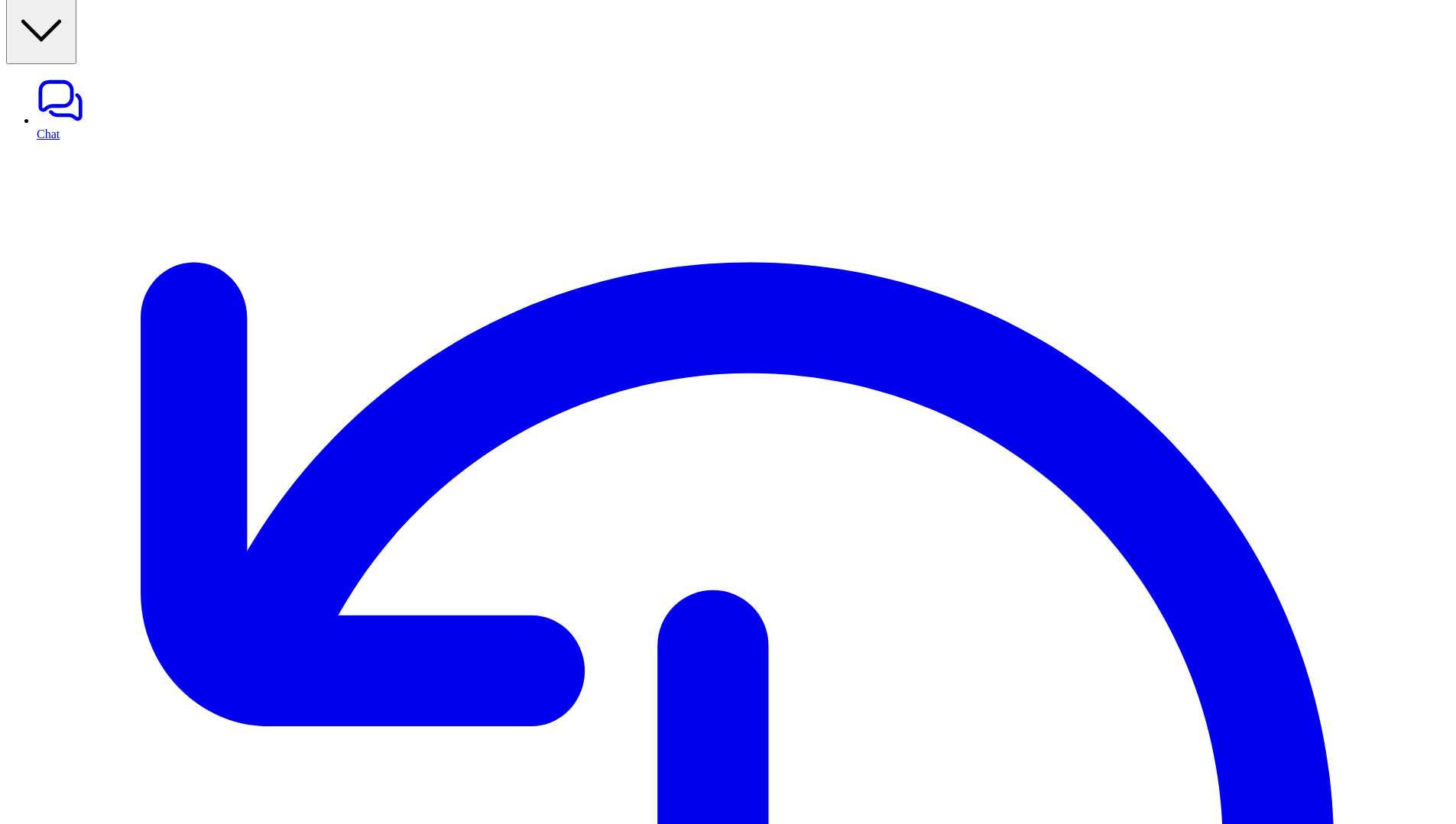
paste div
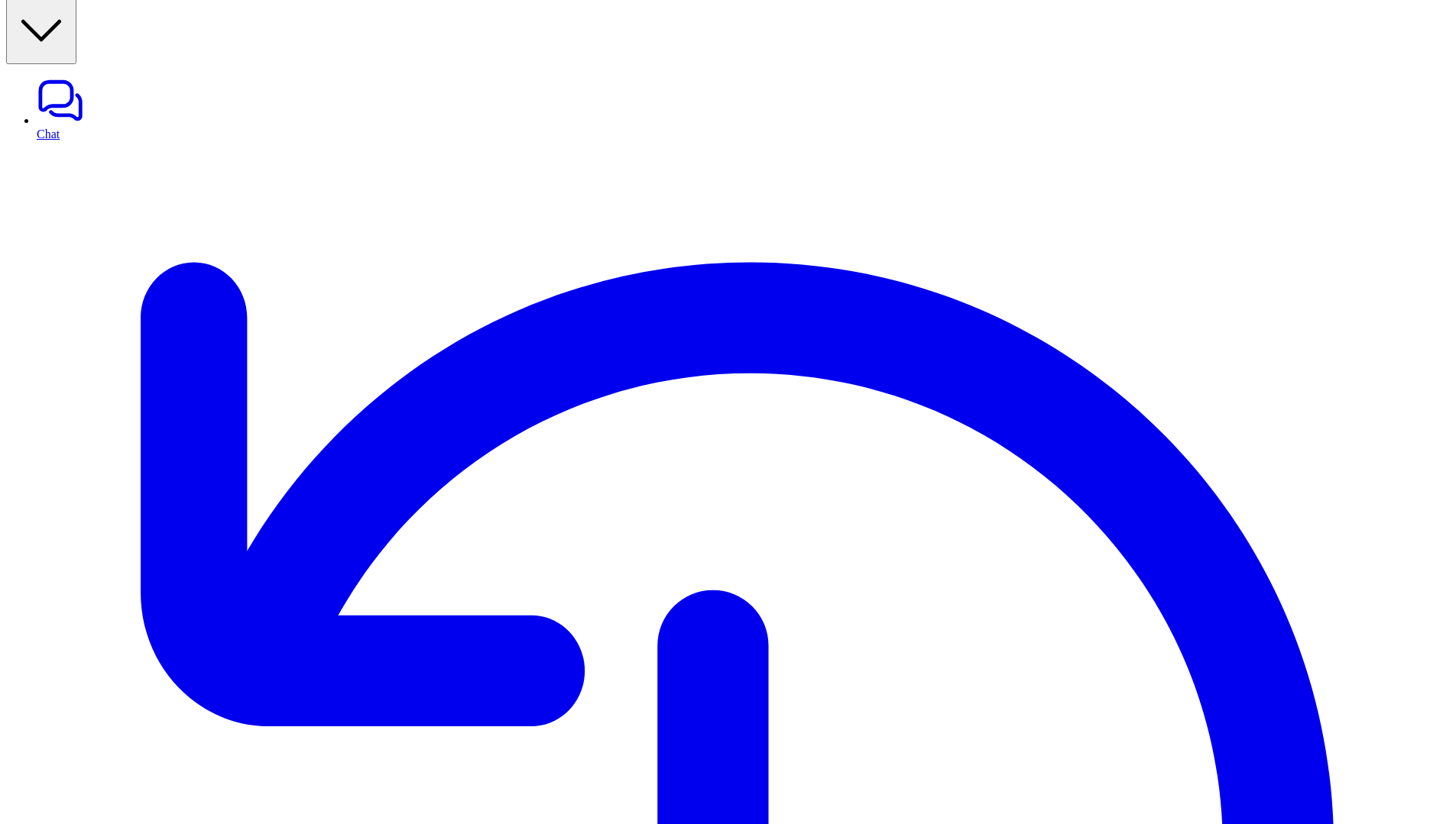
drag, startPoint x: 679, startPoint y: 54, endPoint x: 883, endPoint y: 80, distance: 205.7
copy div "What are the GST implications of the new e-commerce amendments for cross-border…"
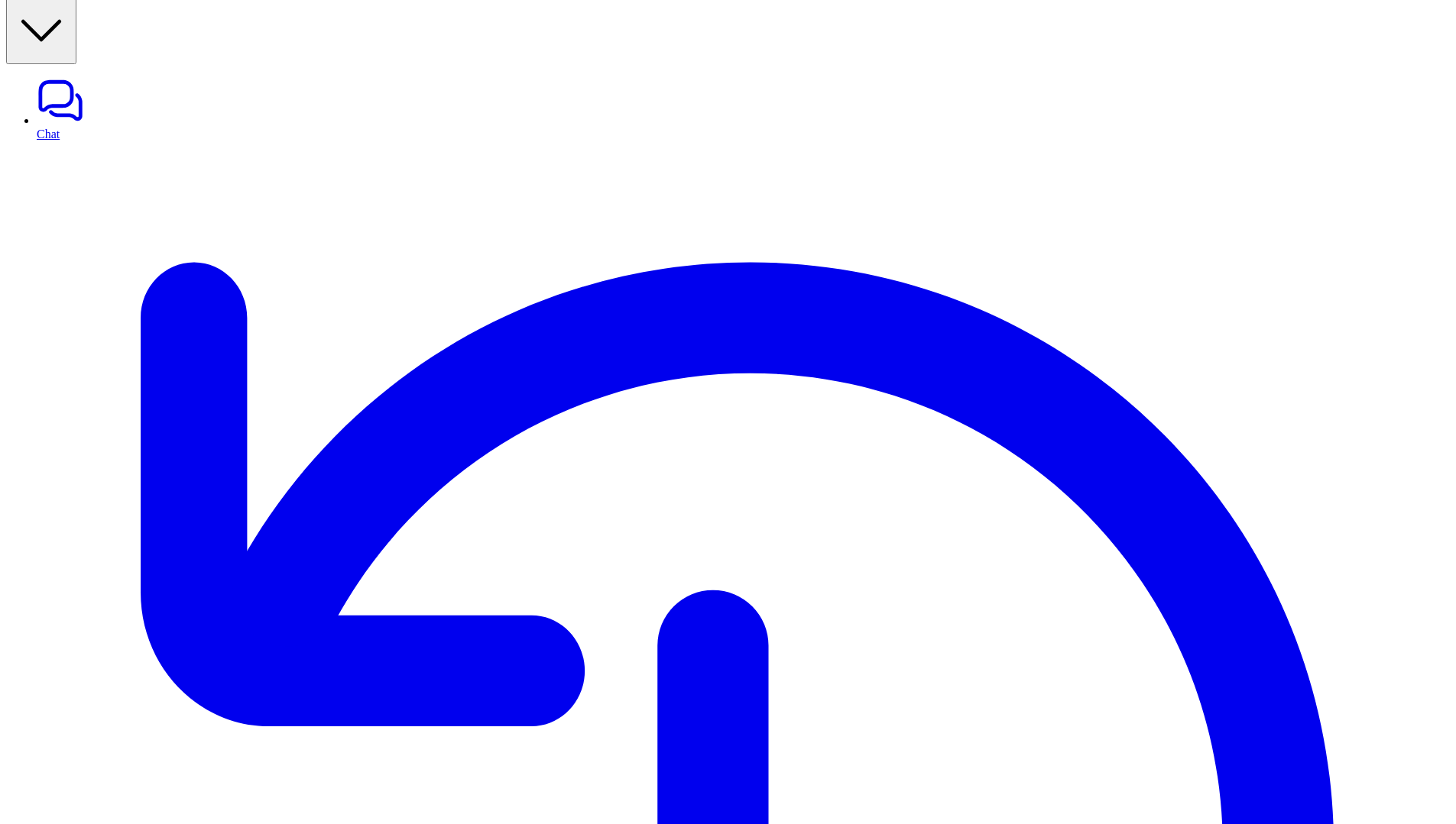
paste div
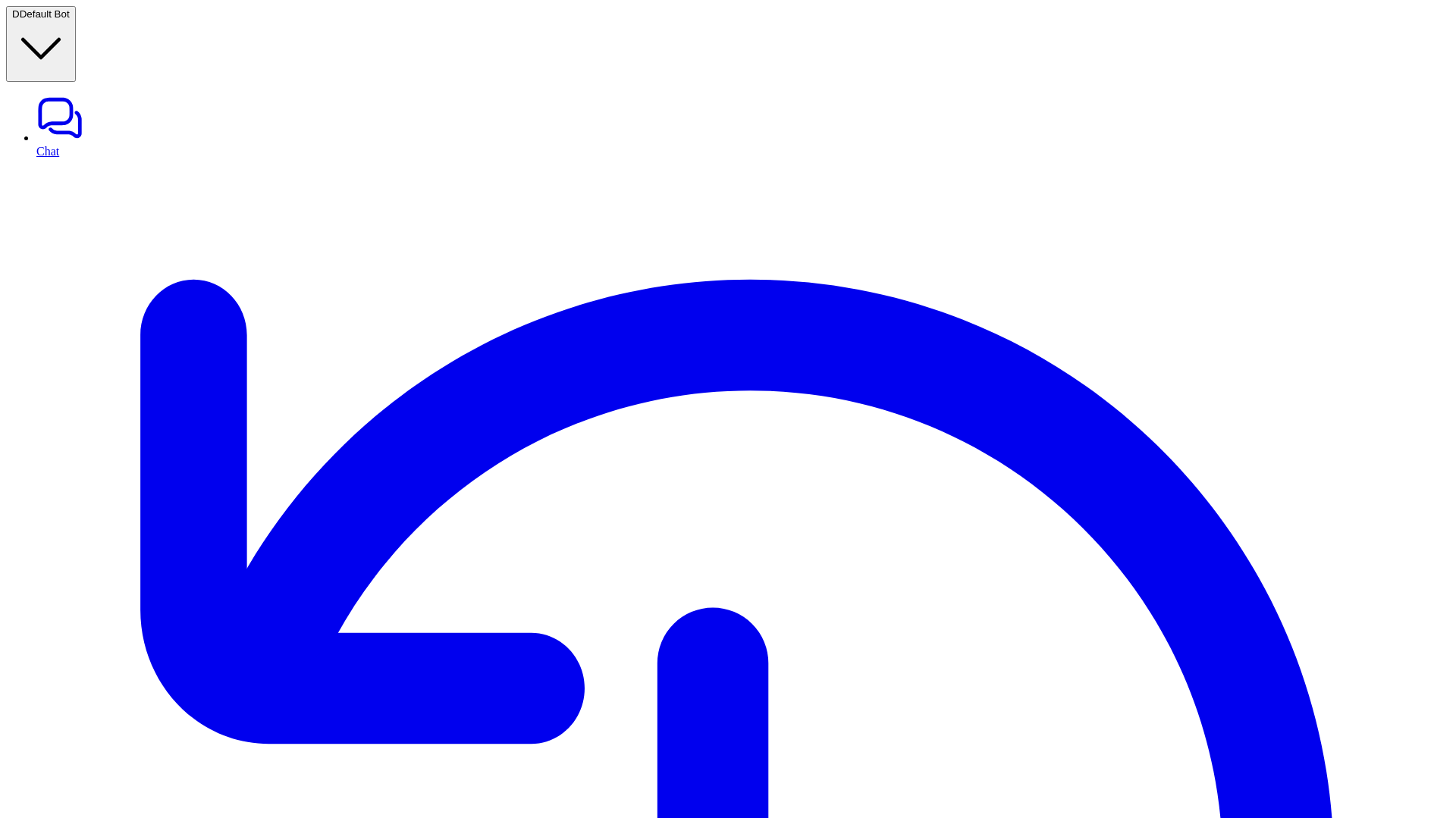
drag, startPoint x: 950, startPoint y: 202, endPoint x: 711, endPoint y: 171, distance: 241.0
copy p "What are the GST implications of the new e-commerce amendments for cross-border…"
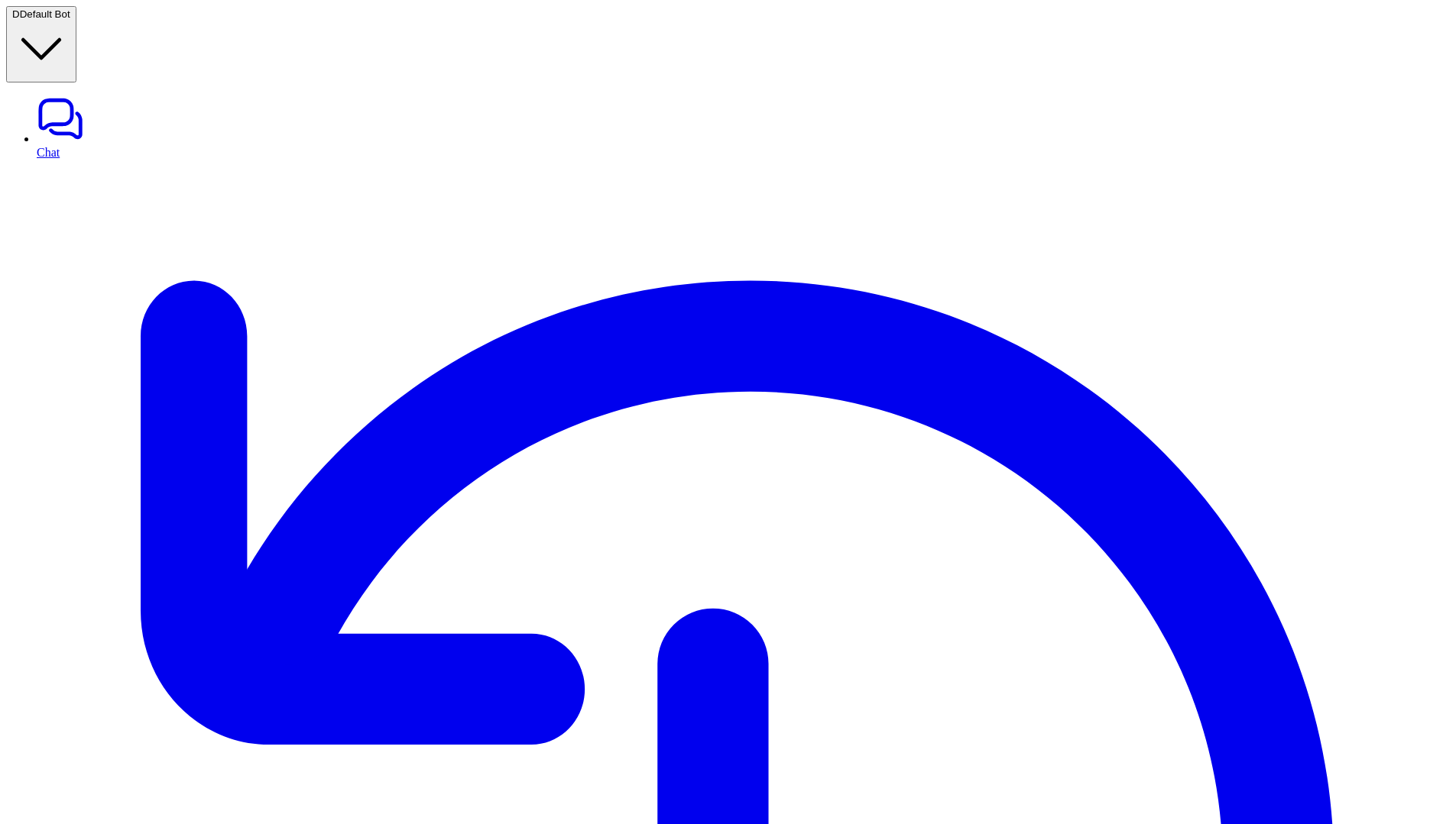
drag, startPoint x: 71, startPoint y: 13, endPoint x: 79, endPoint y: 30, distance: 18.8
click at [70, 13] on span "Default Bot" at bounding box center [45, 14] width 51 height 11
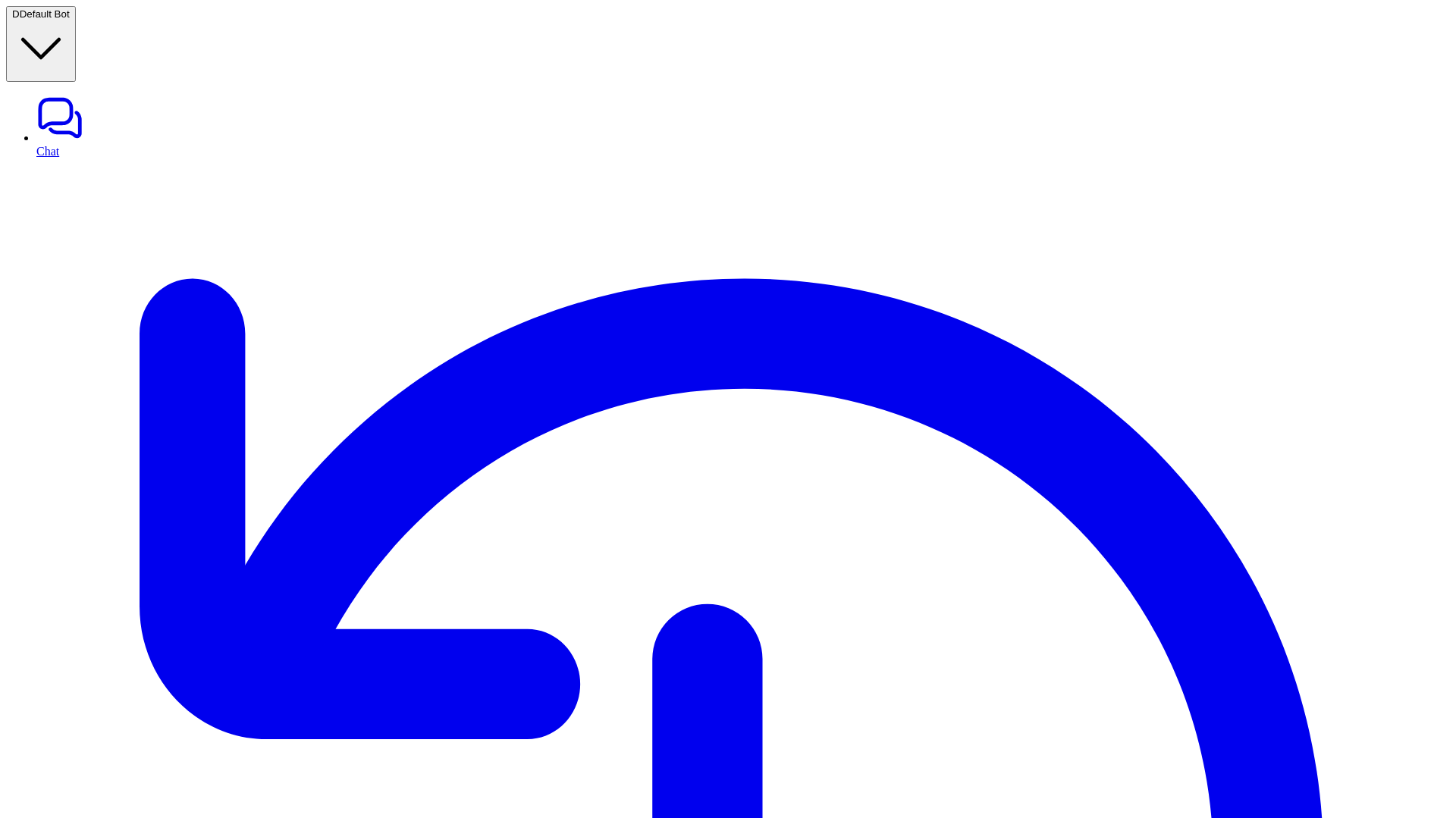
type input "**********"
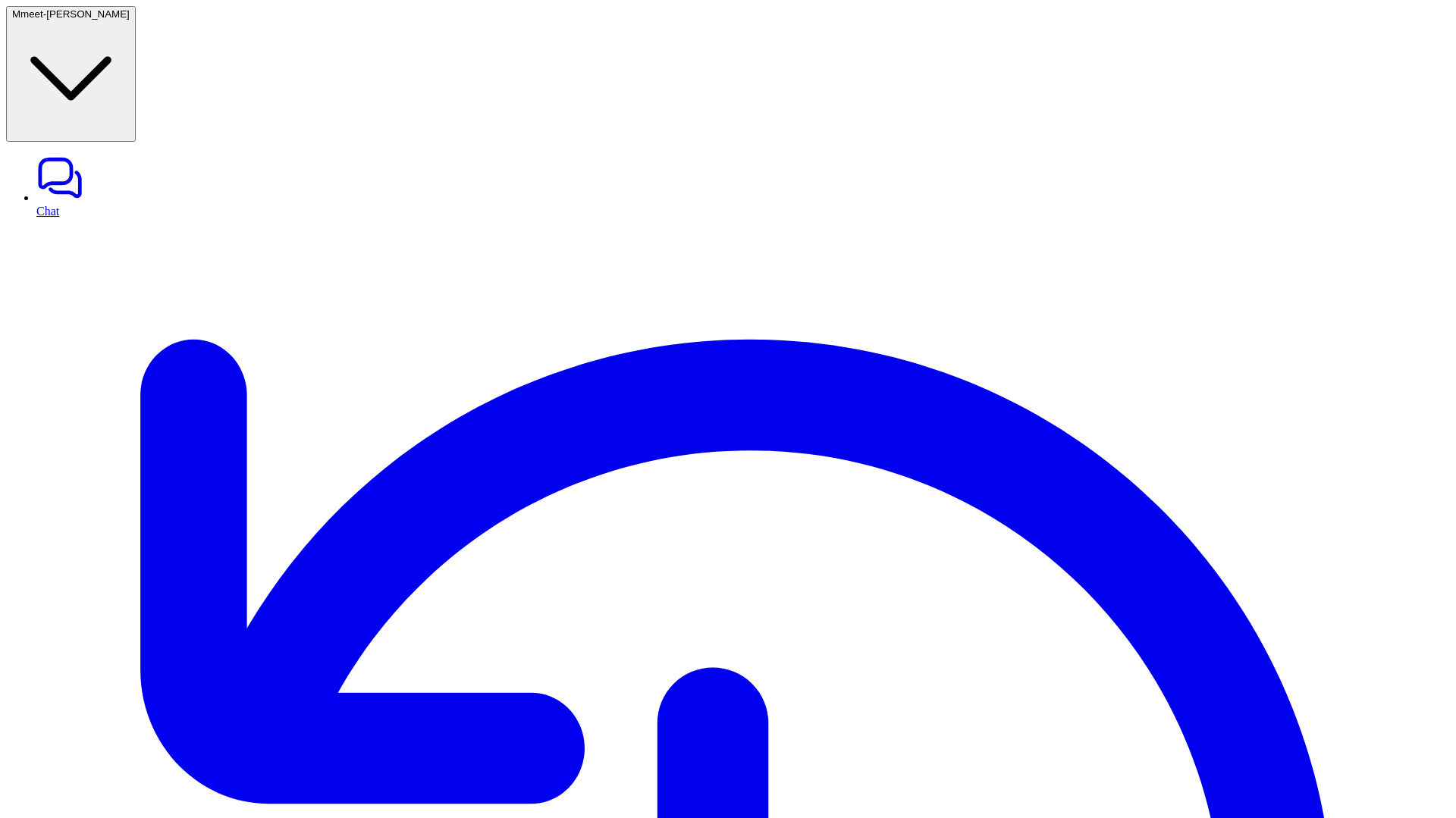
type textarea "**********"
drag, startPoint x: 706, startPoint y: 394, endPoint x: 905, endPoint y: 432, distance: 202.6
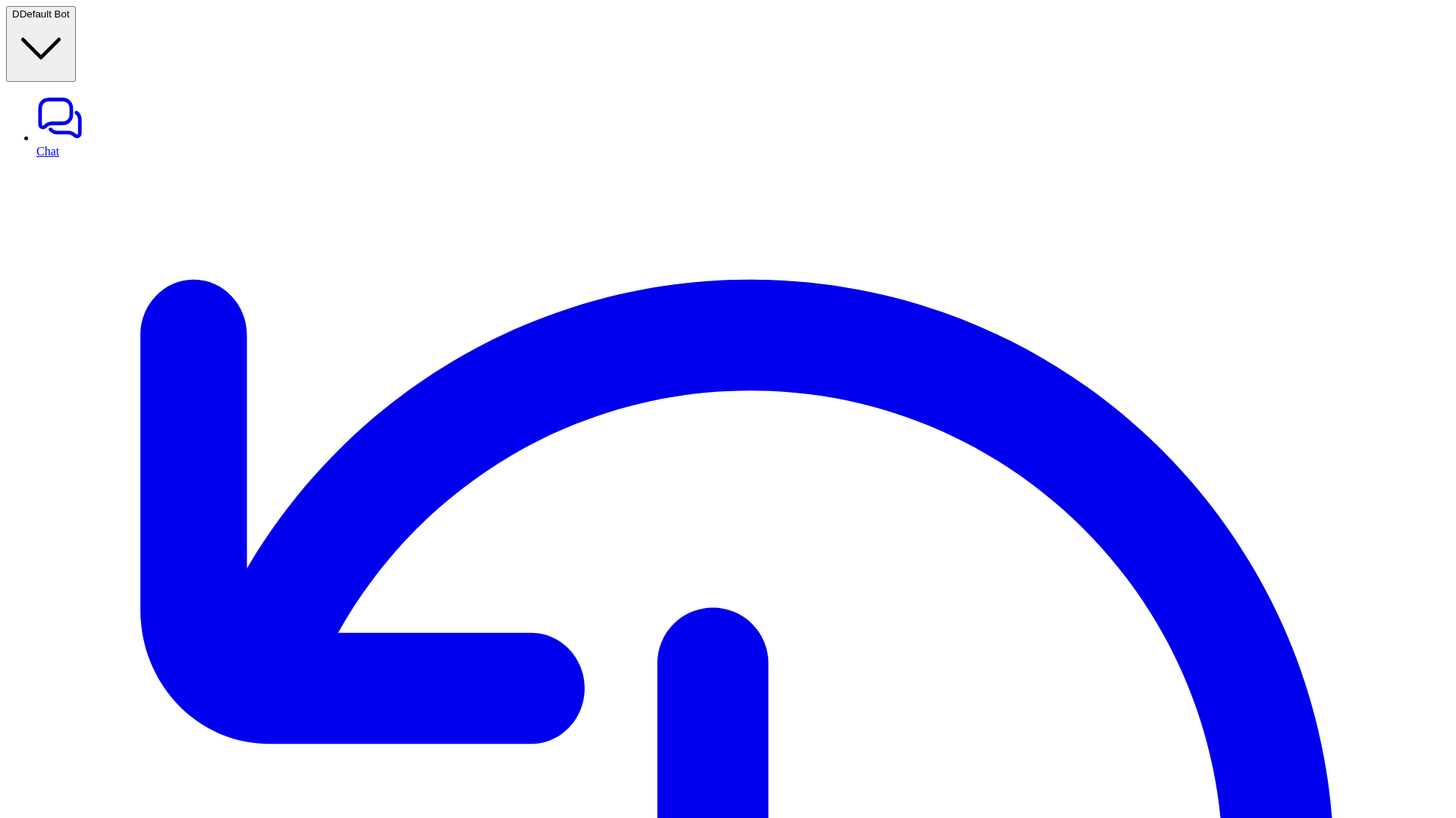
type textarea "**********"
paste div
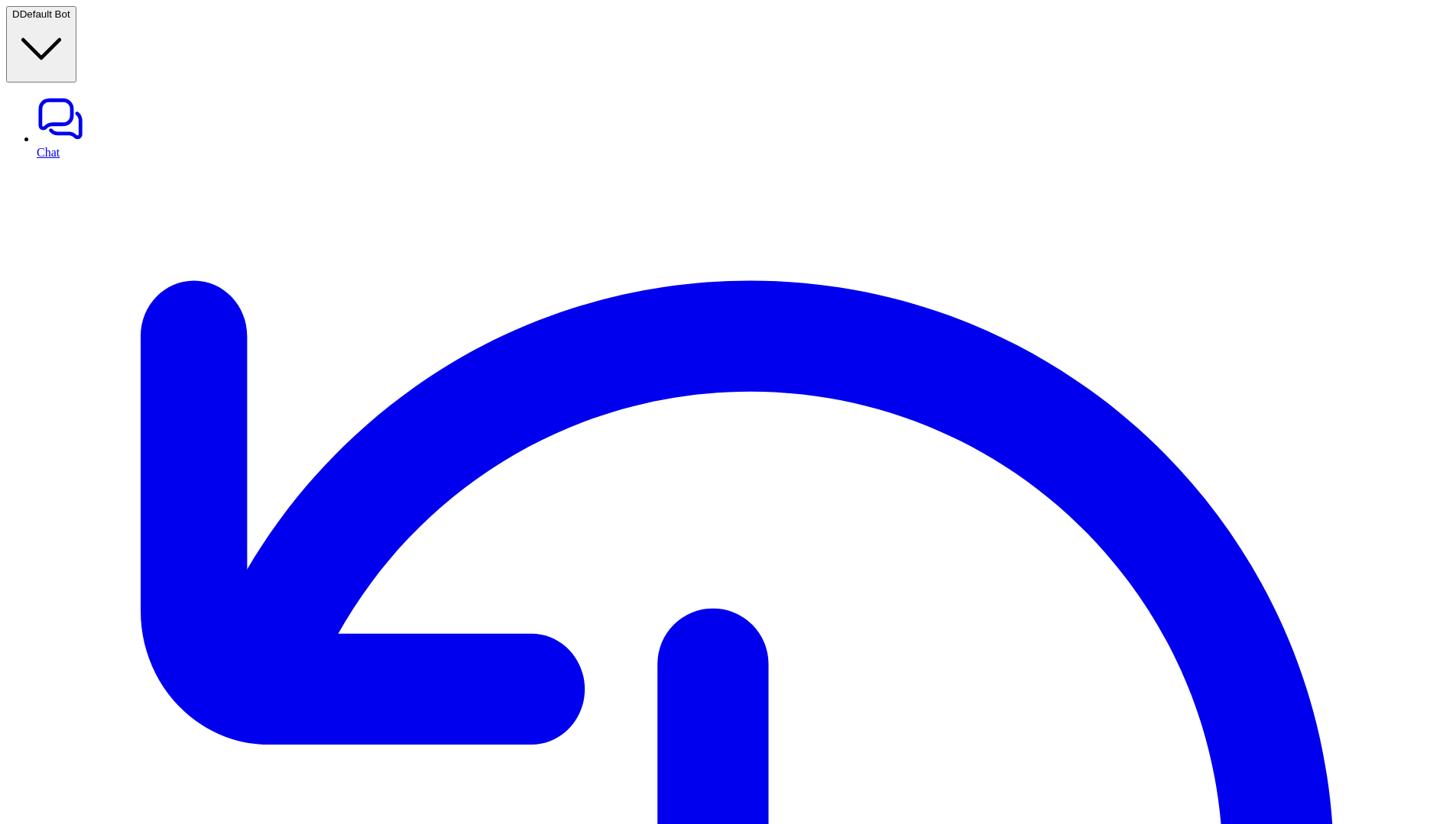
scroll to position [18, 0]
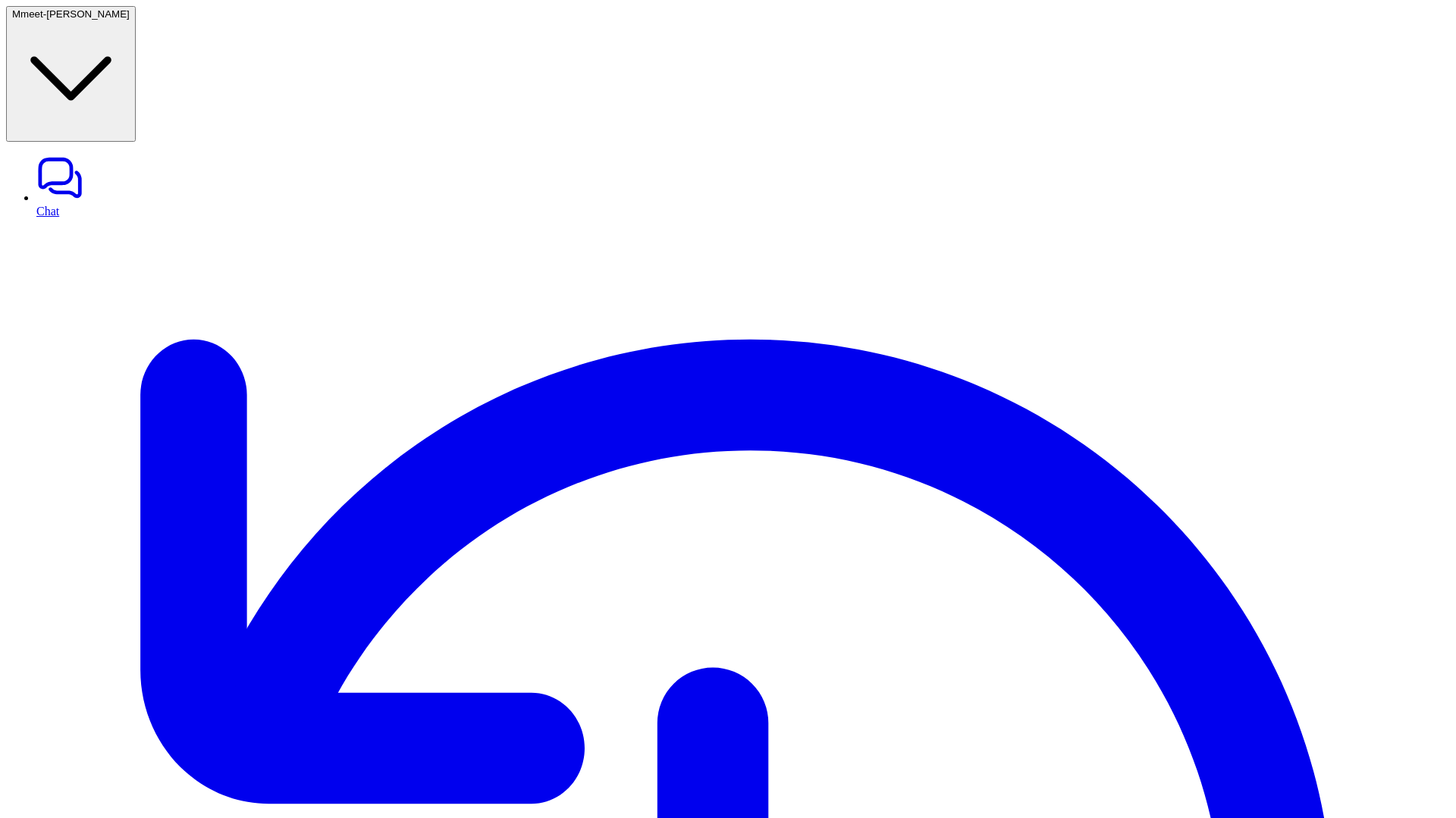
click at [37, 154] on link "Chat" at bounding box center [743, 186] width 1414 height 64
type textarea "**********"
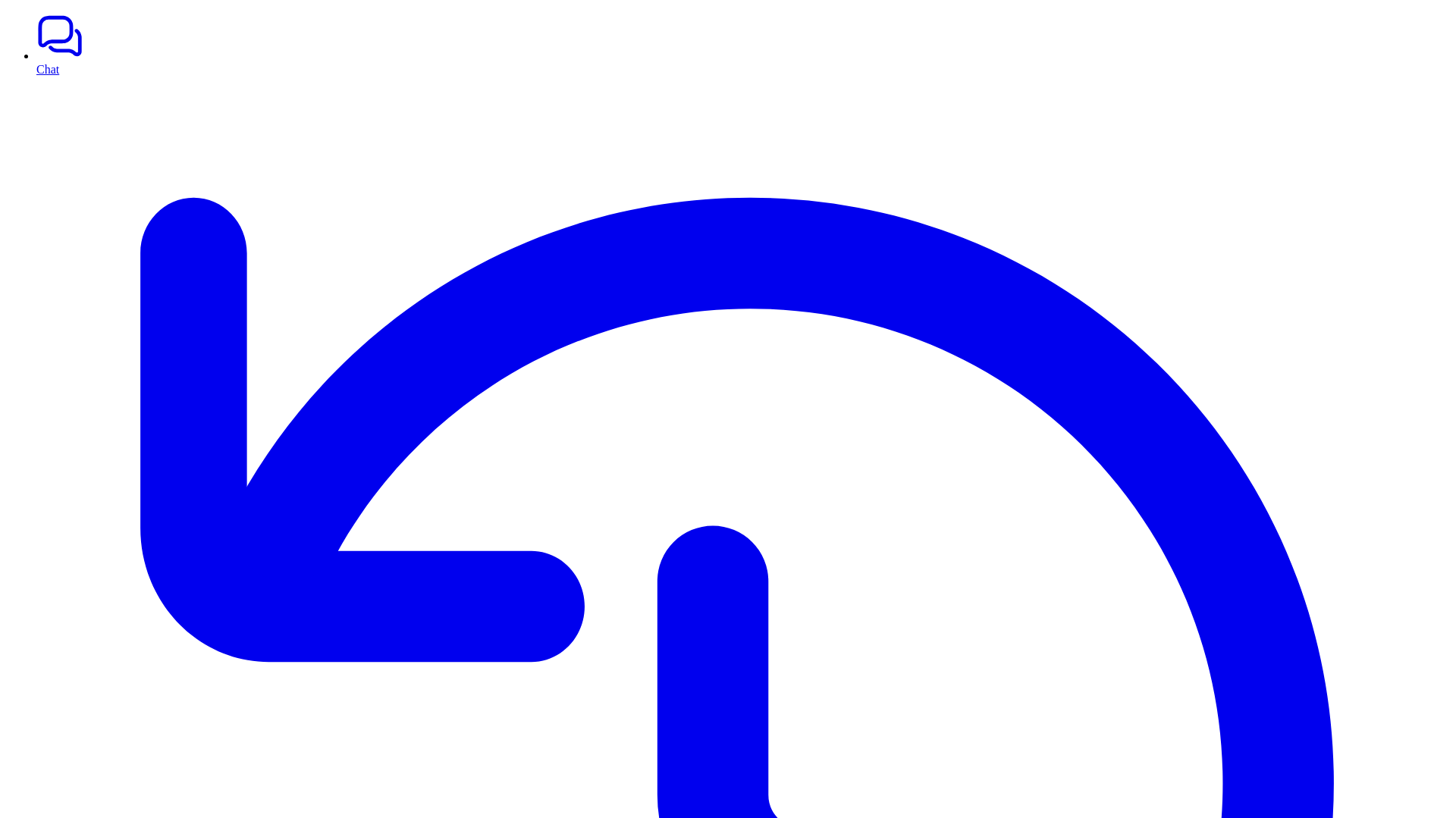
drag, startPoint x: 1178, startPoint y: 281, endPoint x: 1227, endPoint y: 349, distance: 83.8
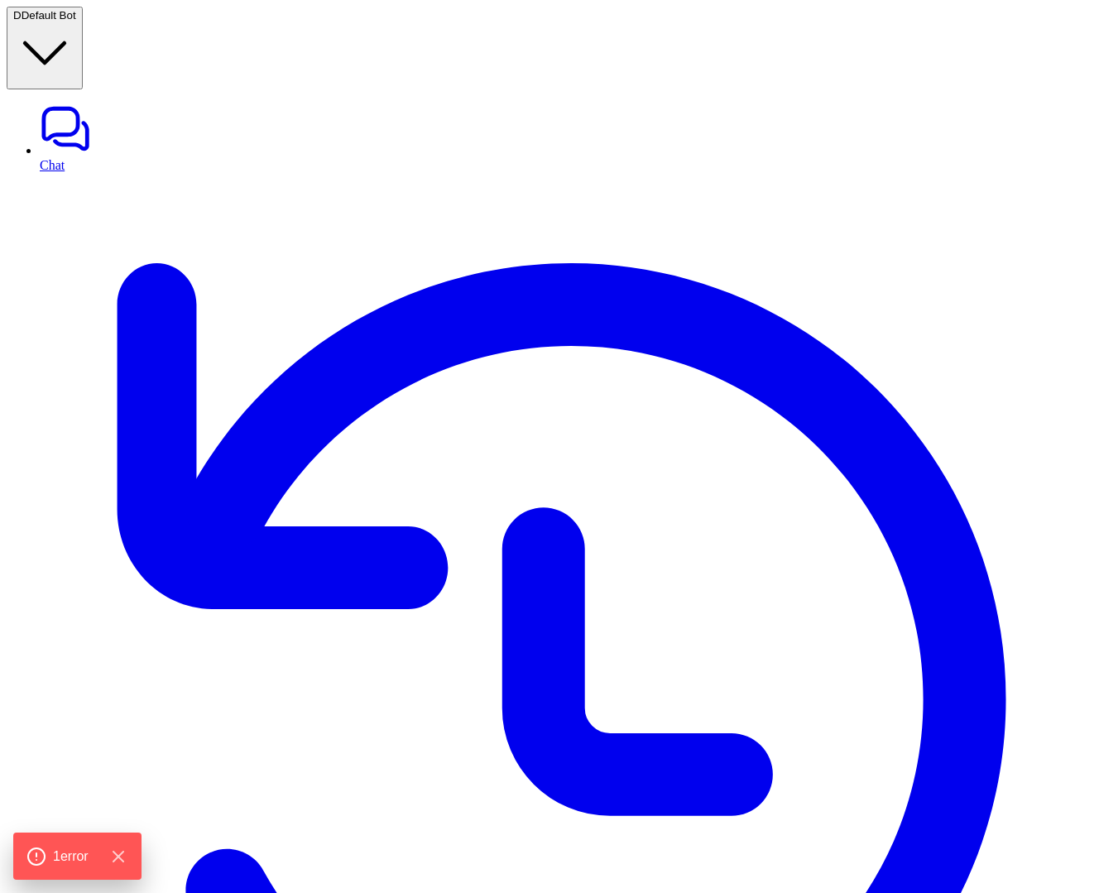
type textarea "**********"
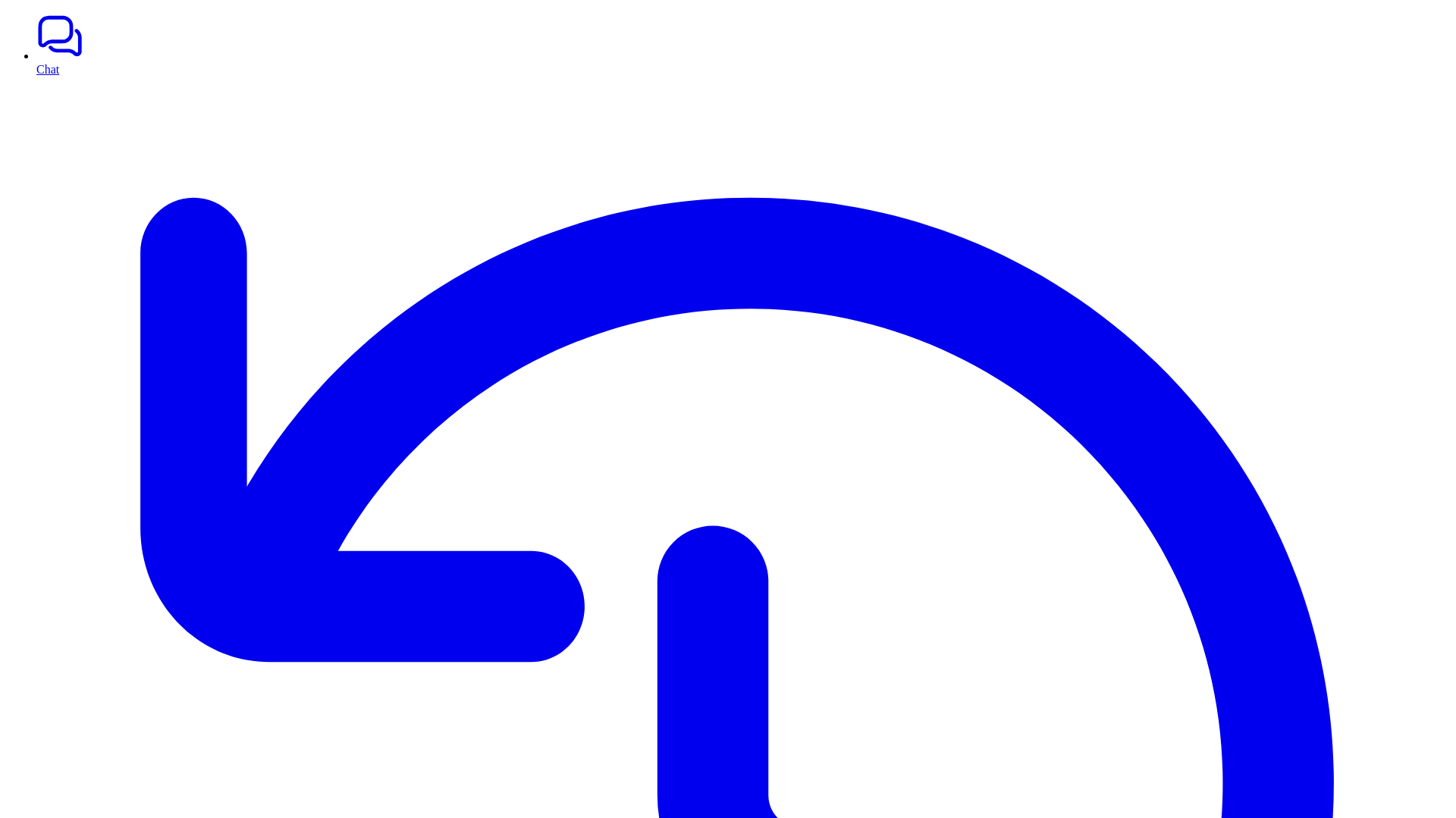
drag, startPoint x: 1198, startPoint y: 310, endPoint x: 1391, endPoint y: 341, distance: 195.5
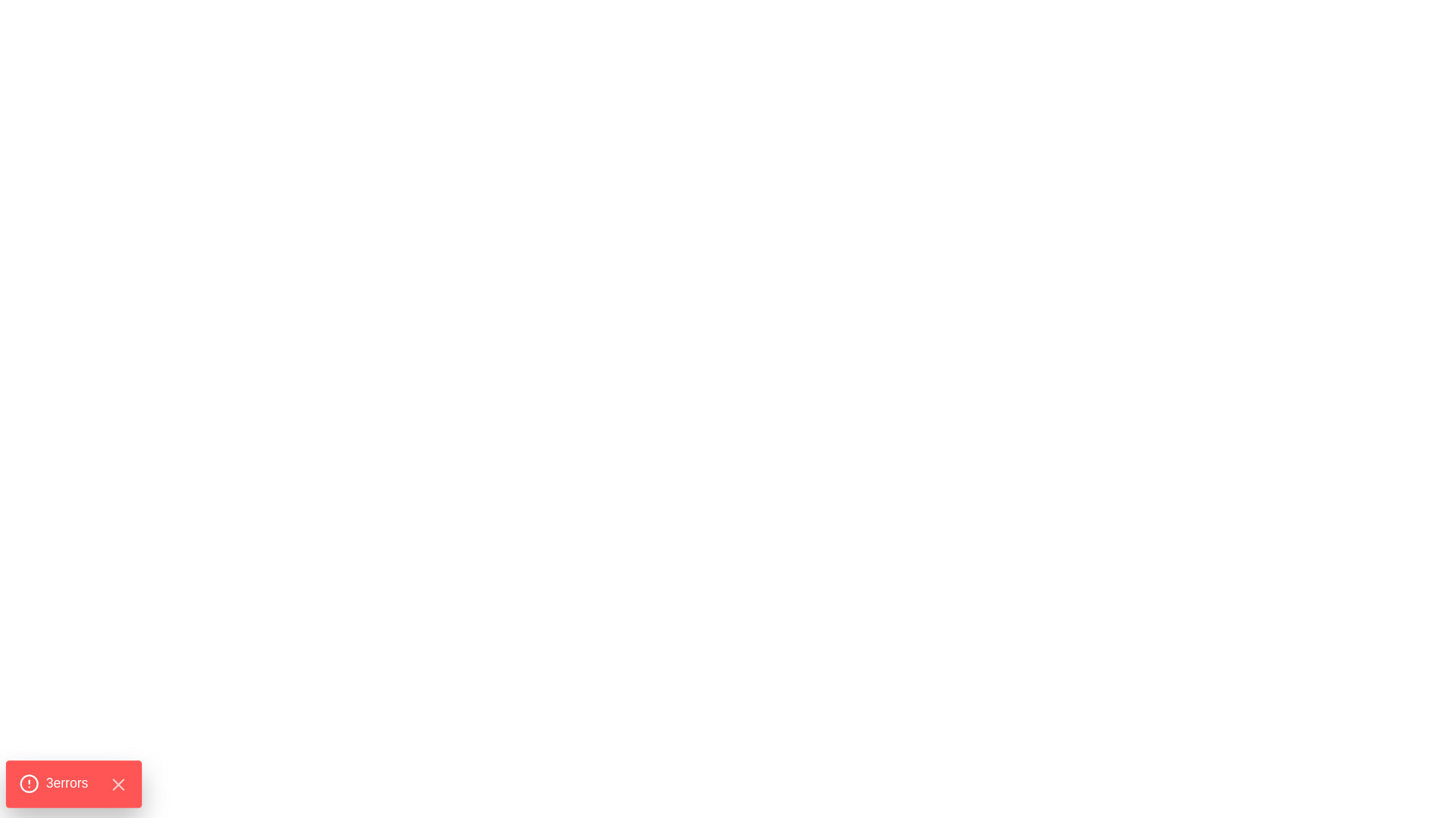
click at [51, 777] on span "3 error s" at bounding box center [67, 784] width 42 height 20
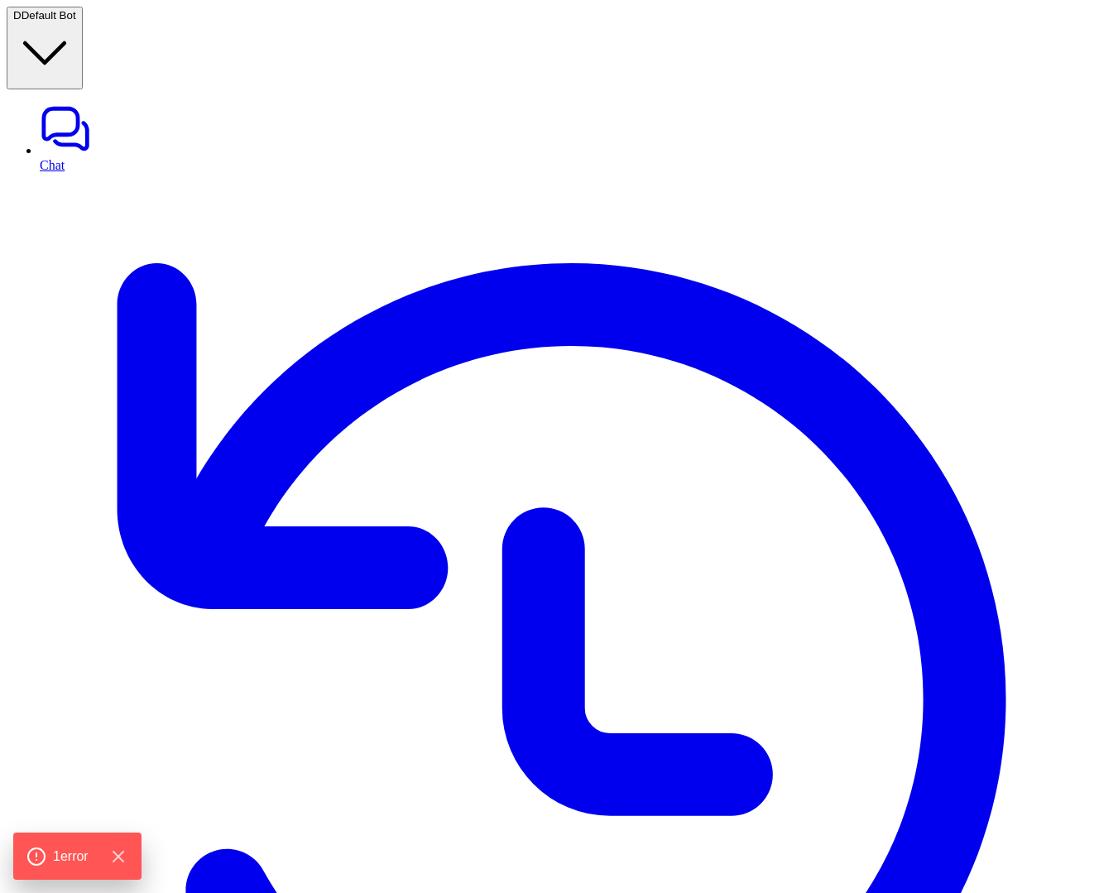
type textarea "**********"
